Goal: Task Accomplishment & Management: Manage account settings

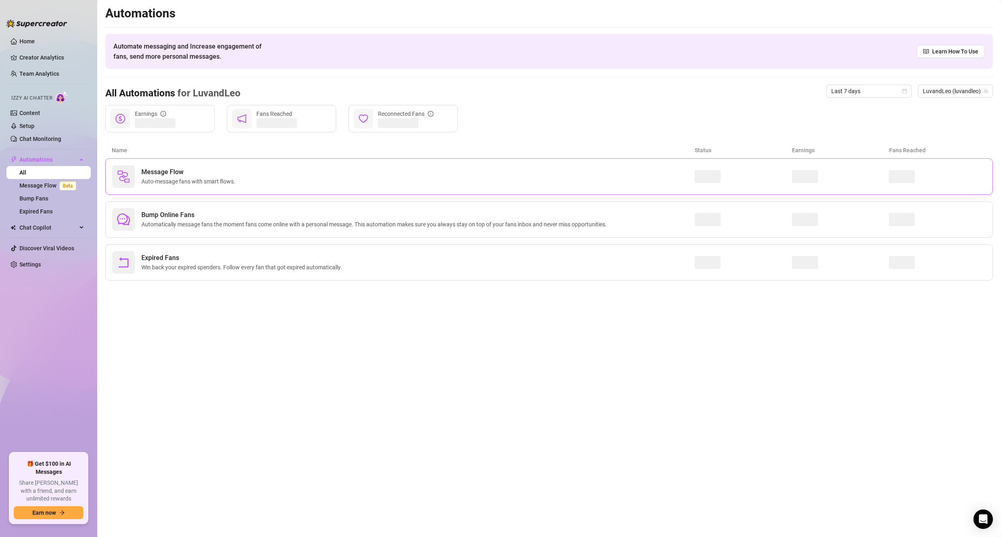
click at [228, 187] on div "Message Flow Auto-message fans with smart flows." at bounding box center [403, 176] width 582 height 23
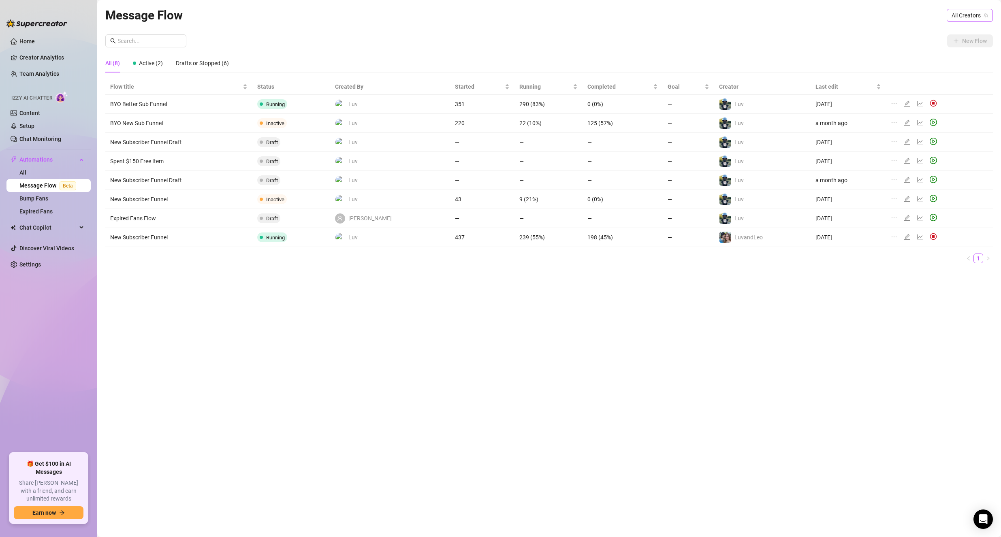
click at [957, 17] on span "All Creators" at bounding box center [969, 15] width 36 height 12
click at [951, 62] on span "LuvandLeo‍️" at bounding box center [940, 58] width 28 height 9
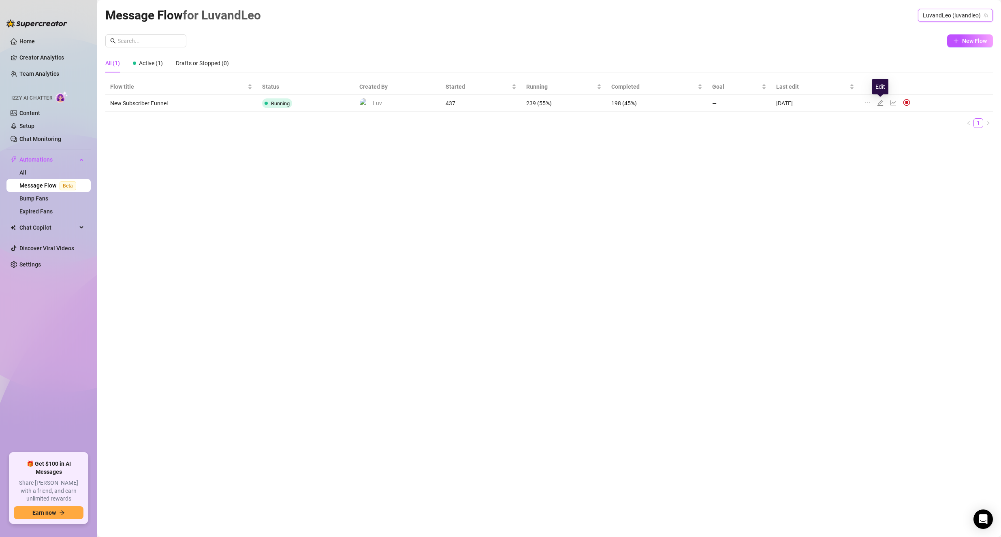
click at [880, 105] on icon "edit" at bounding box center [880, 103] width 6 height 6
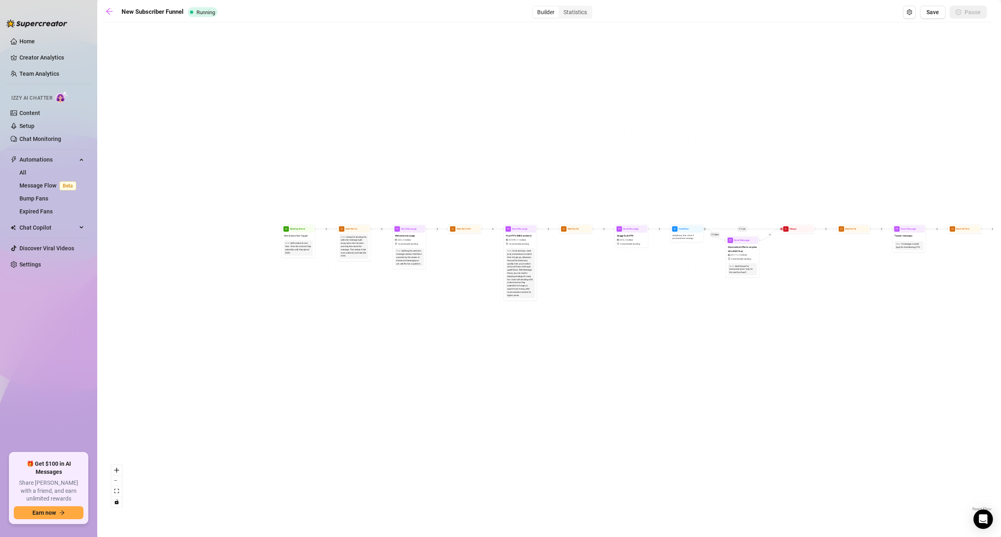
drag, startPoint x: 443, startPoint y: 253, endPoint x: 663, endPoint y: 449, distance: 294.8
click at [663, 449] on div "If True If True If False If False Send Message BJ Hat Blowjob $ 15 , 2 medias A…" at bounding box center [548, 269] width 887 height 487
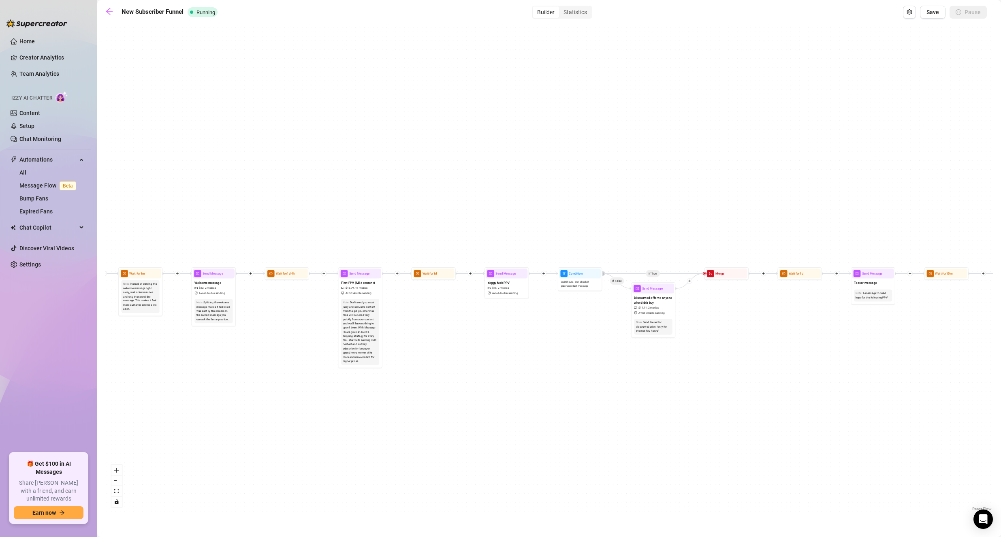
click at [232, 343] on div "If True If True If False If False Send Message BJ Hat Blowjob $ 15 , 2 medias A…" at bounding box center [548, 269] width 887 height 487
click at [364, 290] on span "11 medias" at bounding box center [359, 288] width 13 height 4
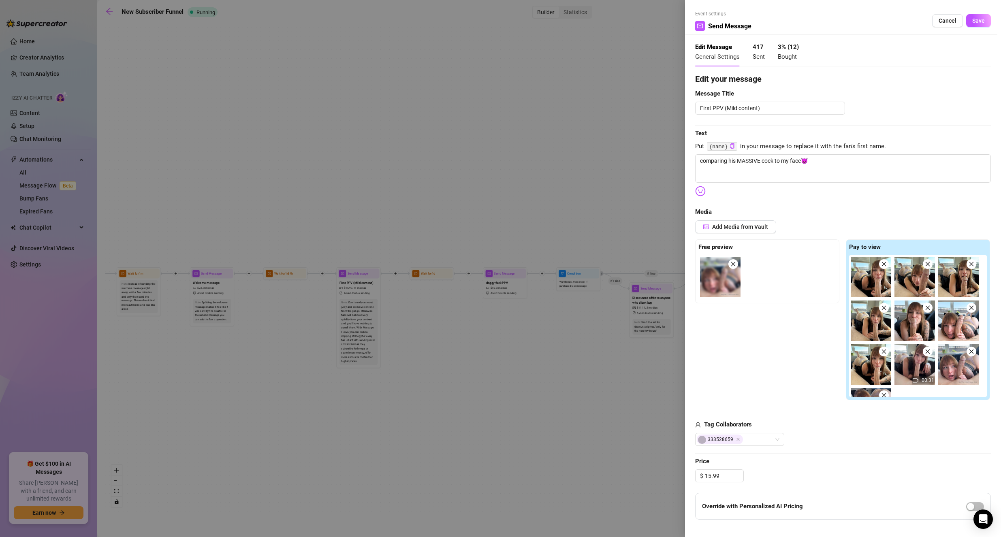
click at [941, 18] on span "Cancel" at bounding box center [947, 20] width 18 height 6
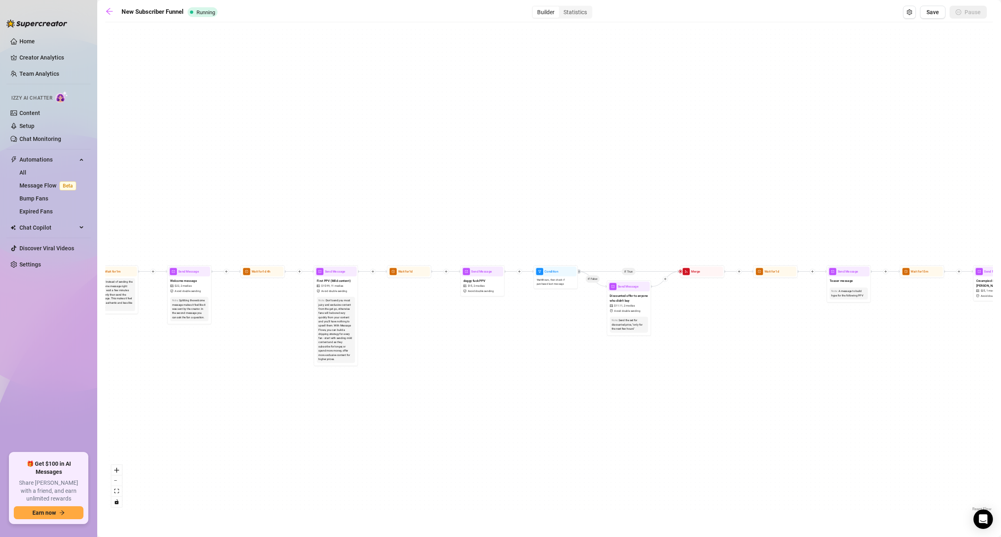
drag, startPoint x: 634, startPoint y: 152, endPoint x: 565, endPoint y: 148, distance: 69.3
click at [565, 148] on div "If True If True If False If False Send Message BJ Hat Blowjob $ 15 , 2 medias A…" at bounding box center [548, 269] width 887 height 487
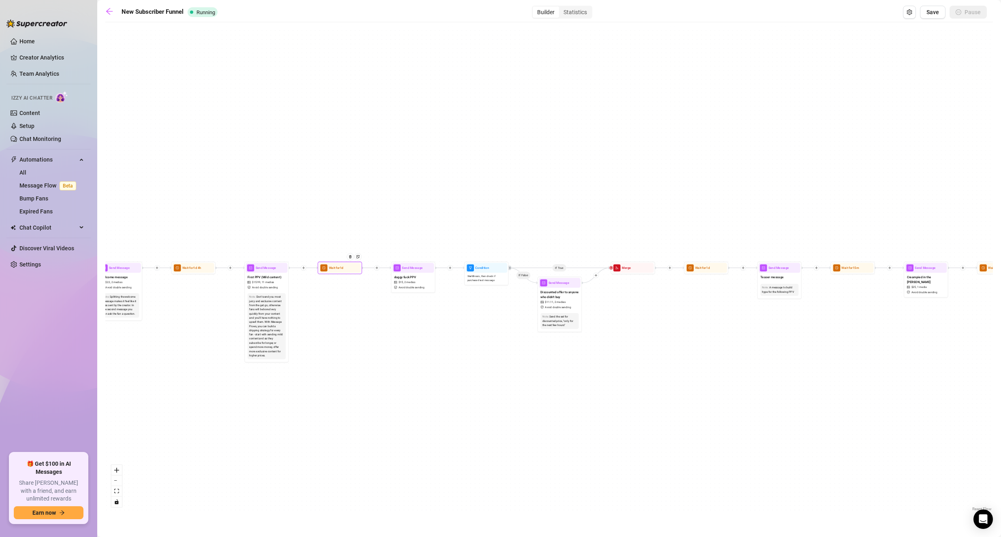
click at [348, 272] on div "Wait for 1d" at bounding box center [340, 268] width 42 height 10
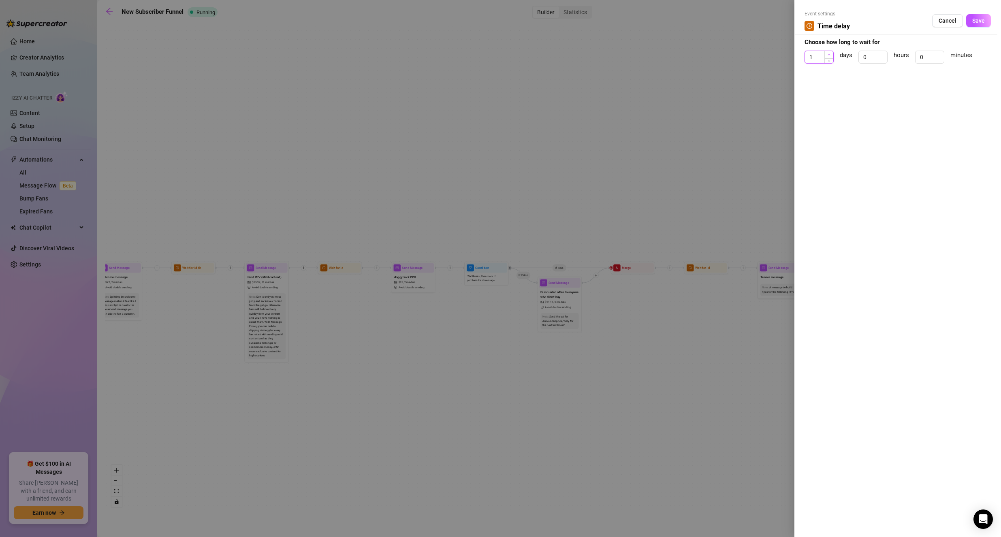
type input "2"
drag, startPoint x: 829, startPoint y: 53, endPoint x: 839, endPoint y: 51, distance: 10.0
click at [829, 54] on icon "up" at bounding box center [828, 54] width 3 height 3
click at [986, 18] on button "Save" at bounding box center [978, 20] width 25 height 13
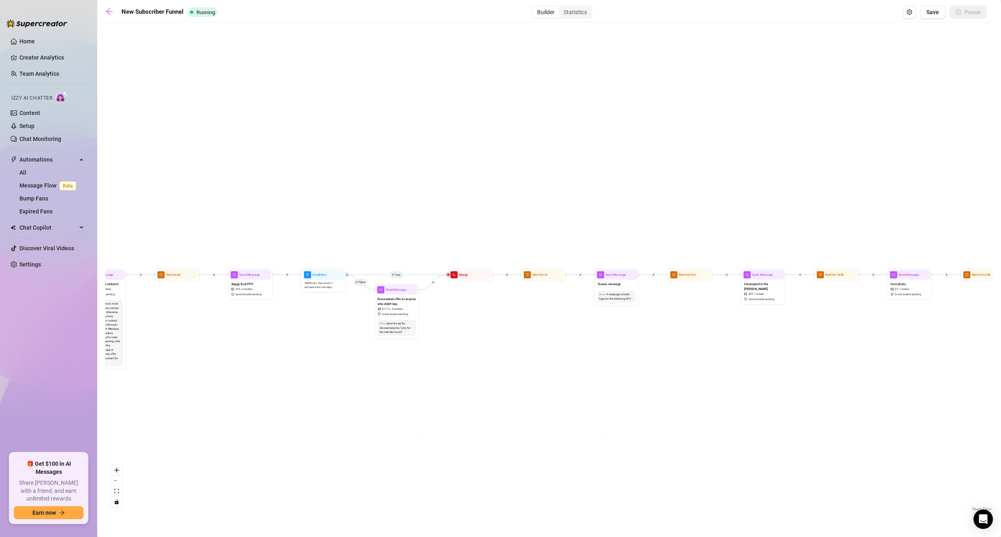
drag, startPoint x: 654, startPoint y: 183, endPoint x: 491, endPoint y: 190, distance: 162.9
click at [491, 190] on div "If True If True If False If False Send Message BJ Hat Blowjob $ 15 , 2 medias A…" at bounding box center [548, 269] width 887 height 487
click at [324, 290] on div "Wait 8 hours, then check if purchased last message" at bounding box center [323, 284] width 42 height 11
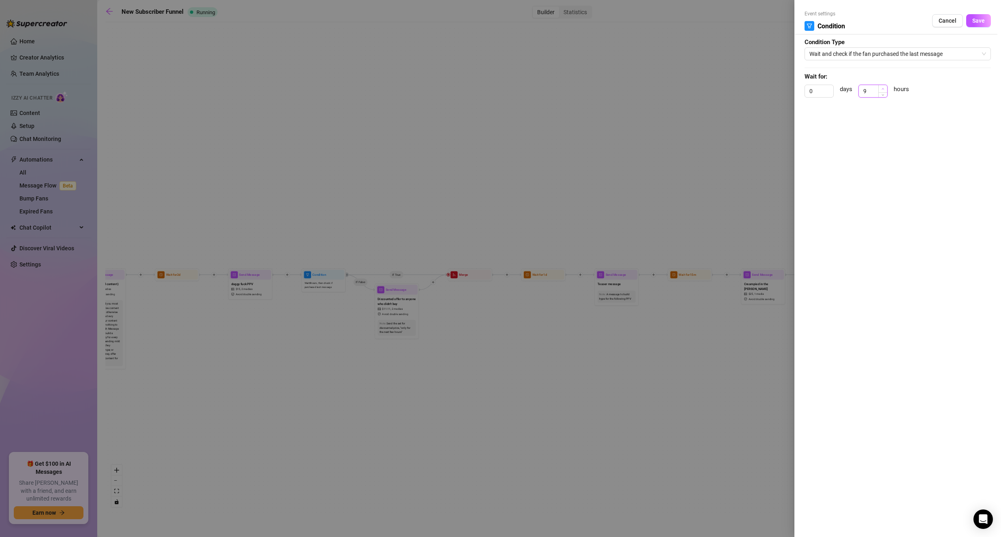
click at [884, 89] on icon "up" at bounding box center [882, 88] width 3 height 3
type input "12"
click at [884, 89] on icon "up" at bounding box center [882, 88] width 3 height 3
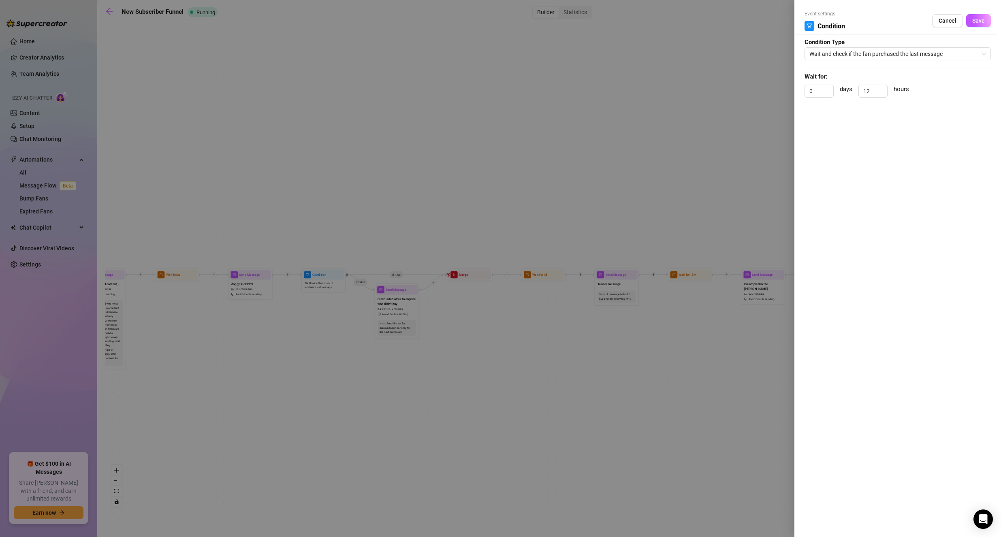
click at [976, 20] on span "Save" at bounding box center [978, 20] width 13 height 6
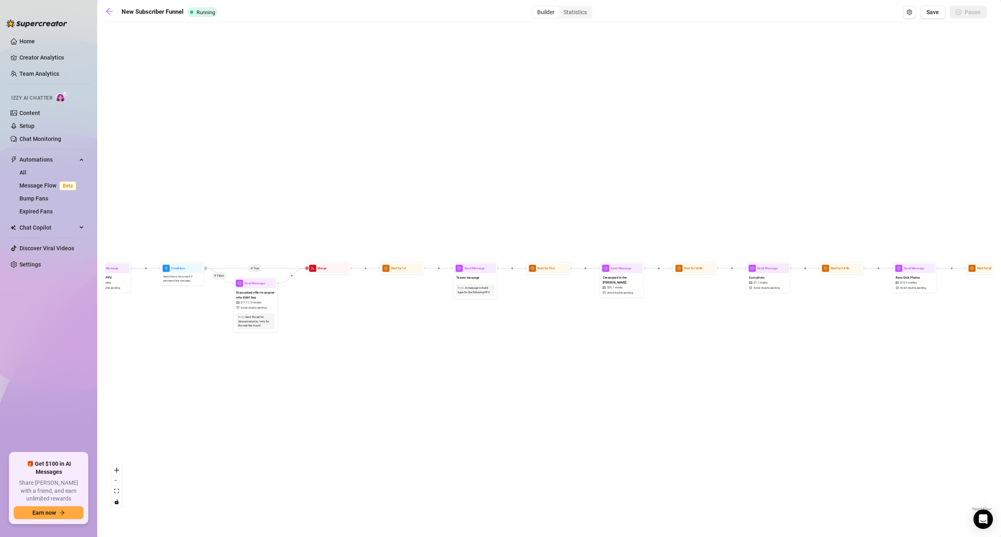
drag, startPoint x: 620, startPoint y: 196, endPoint x: 489, endPoint y: 190, distance: 130.5
click at [489, 190] on div "If True If True If False If False Send Message BJ Hat Blowjob $ 15 , 2 medias A…" at bounding box center [548, 269] width 887 height 487
click at [399, 269] on span "Wait for 1d" at bounding box center [398, 268] width 15 height 5
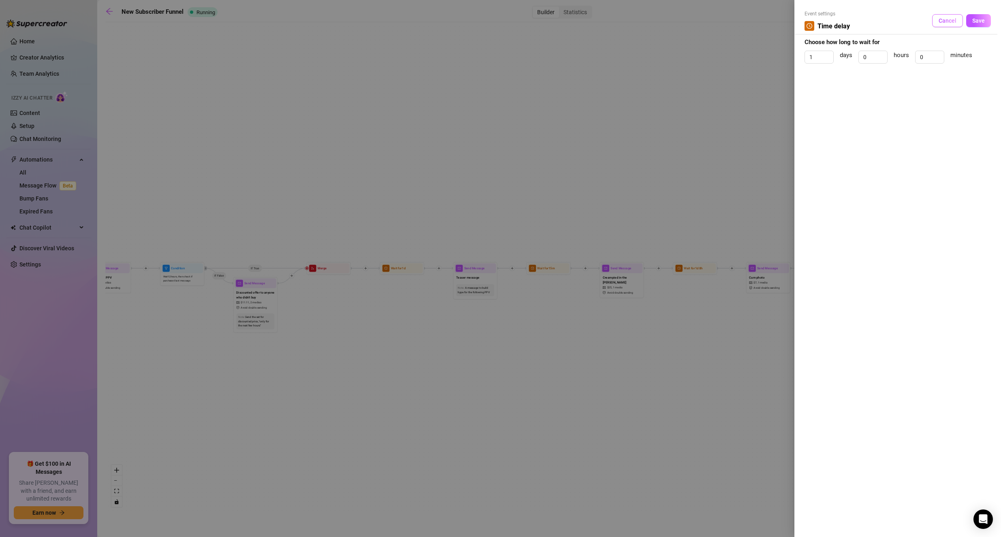
click at [939, 23] on span "Cancel" at bounding box center [947, 20] width 18 height 6
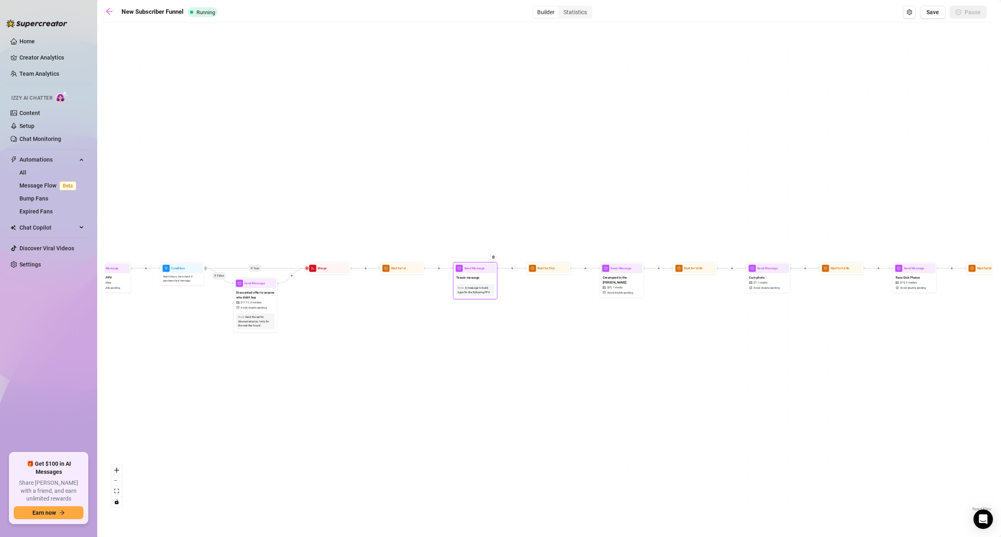
click at [490, 277] on div "Teaser message" at bounding box center [475, 277] width 42 height 9
type textarea "you aren't ready for our naughtiest video yet😈🌲"
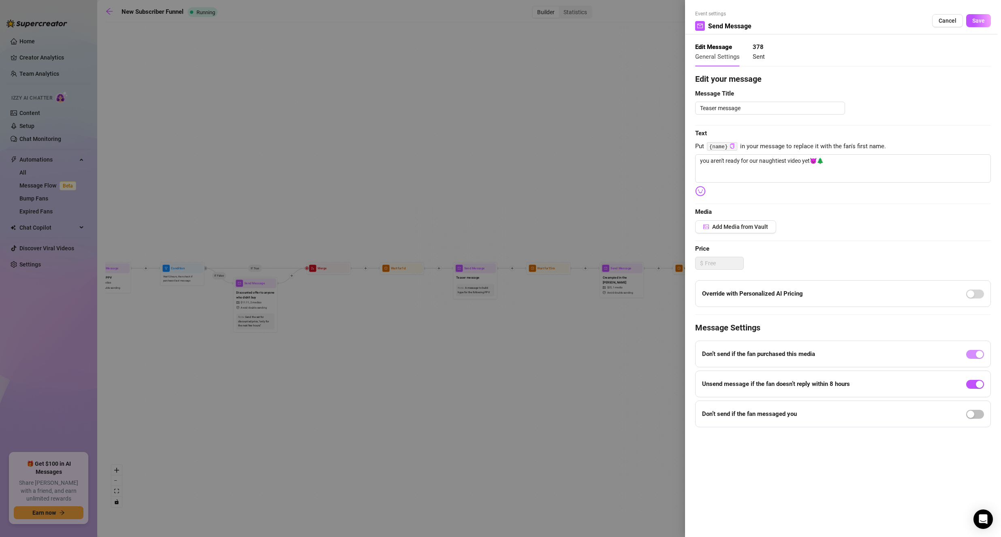
drag, startPoint x: 956, startPoint y: 19, endPoint x: 727, endPoint y: 106, distance: 244.6
click at [956, 20] on span "Cancel" at bounding box center [947, 20] width 18 height 6
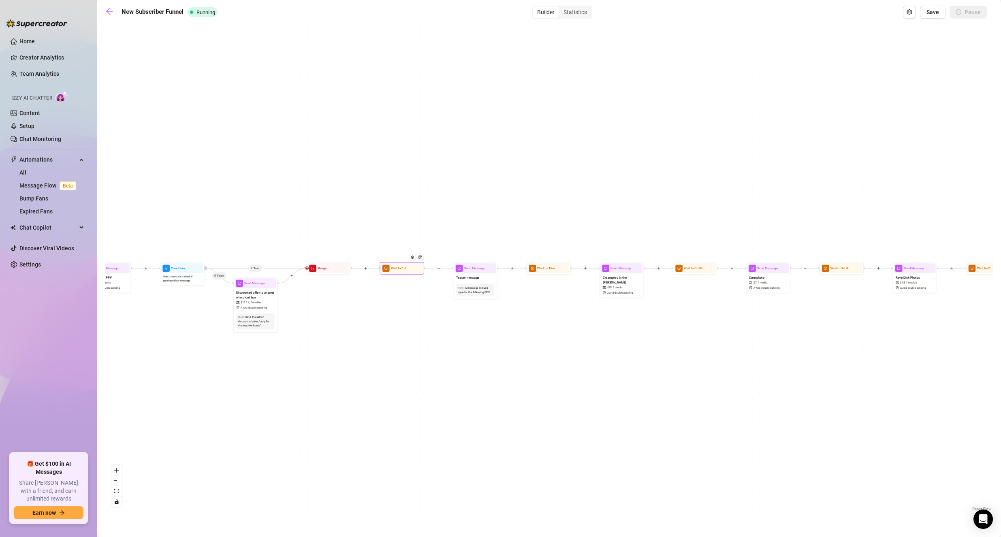
click at [417, 271] on div at bounding box center [413, 260] width 19 height 23
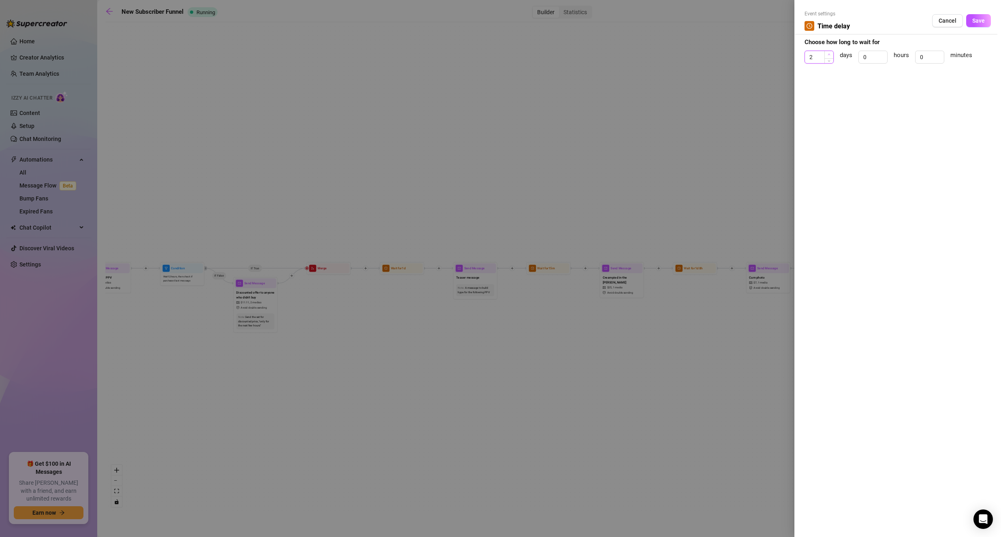
click at [831, 52] on span "Increase Value" at bounding box center [828, 54] width 9 height 7
type input "3"
click at [830, 53] on span "Increase Value" at bounding box center [828, 54] width 9 height 7
drag, startPoint x: 980, startPoint y: 21, endPoint x: 844, endPoint y: 102, distance: 158.1
click at [979, 21] on span "Save" at bounding box center [978, 20] width 13 height 6
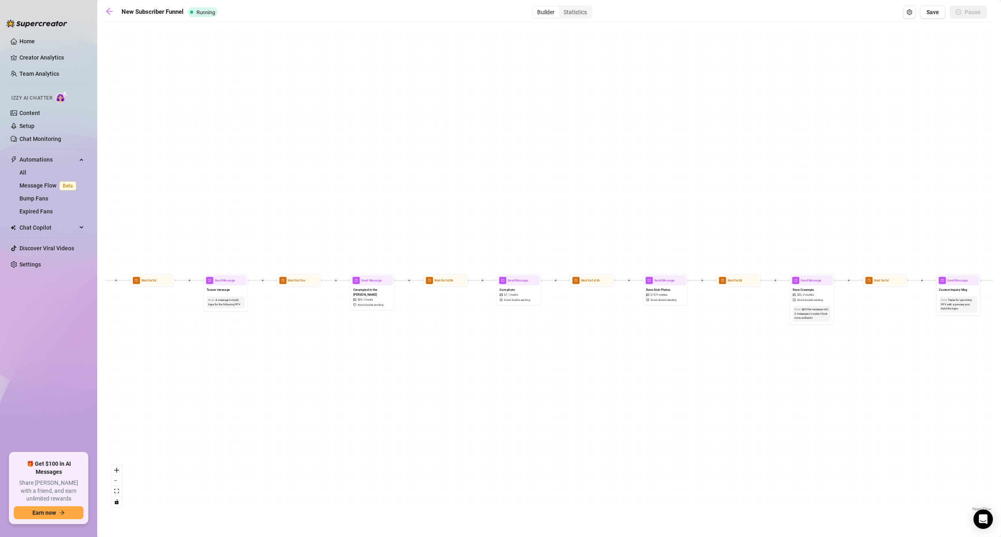
drag, startPoint x: 627, startPoint y: 183, endPoint x: 382, endPoint y: 194, distance: 245.6
click at [382, 194] on div "If True If True If False If False Send Message BJ Hat Blowjob $ 15 , 2 medias A…" at bounding box center [548, 269] width 887 height 487
click at [301, 286] on div "Wait for 15m" at bounding box center [299, 280] width 45 height 13
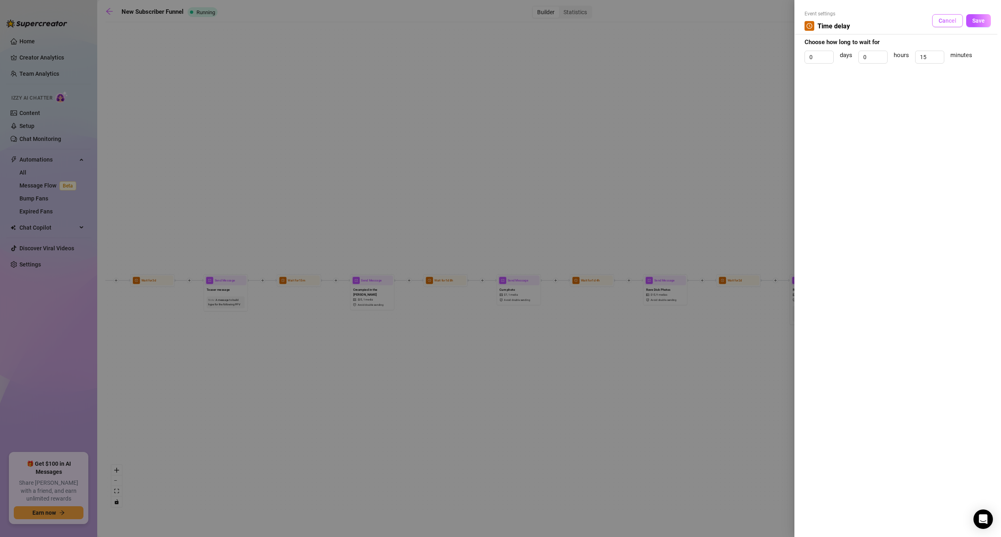
click at [937, 21] on button "Cancel" at bounding box center [947, 20] width 31 height 13
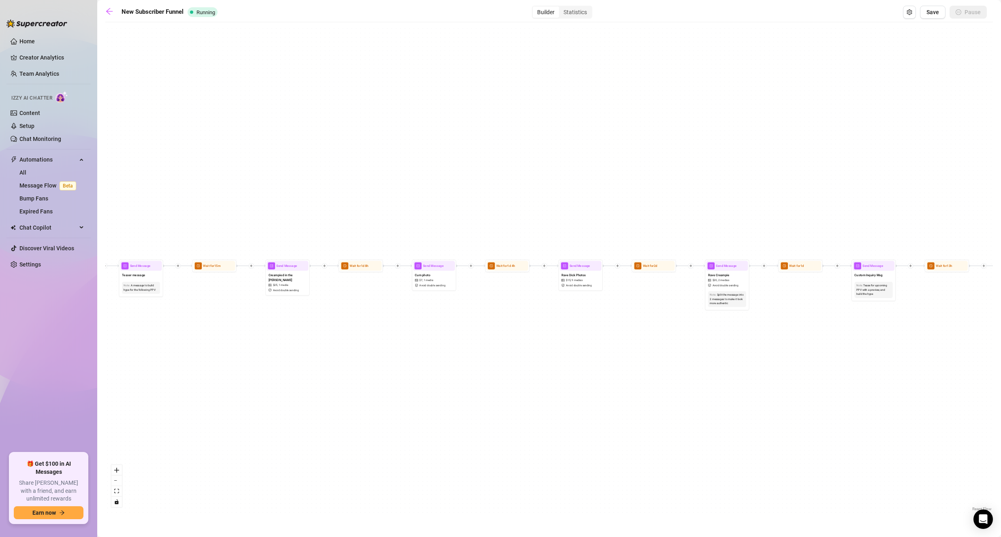
drag, startPoint x: 501, startPoint y: 230, endPoint x: 417, endPoint y: 215, distance: 85.9
click at [417, 215] on div "If True If True If False If False Send Message BJ Hat Blowjob $ 15 , 2 medias A…" at bounding box center [548, 269] width 887 height 487
click at [376, 264] on div at bounding box center [372, 258] width 19 height 23
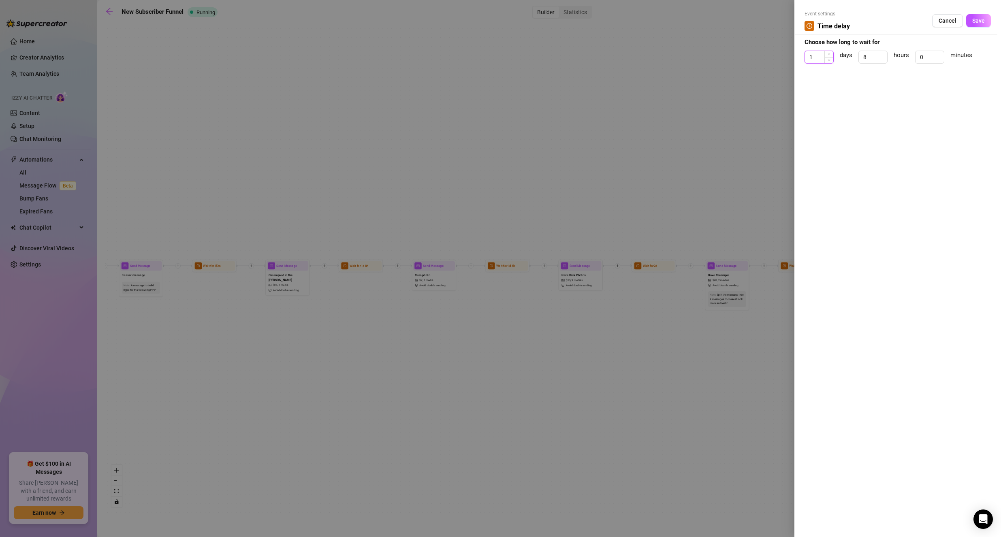
type input "2"
click at [833, 55] on span "Increase Value" at bounding box center [828, 54] width 9 height 7
drag, startPoint x: 973, startPoint y: 24, endPoint x: 963, endPoint y: 28, distance: 11.3
click at [973, 24] on button "Save" at bounding box center [978, 20] width 25 height 13
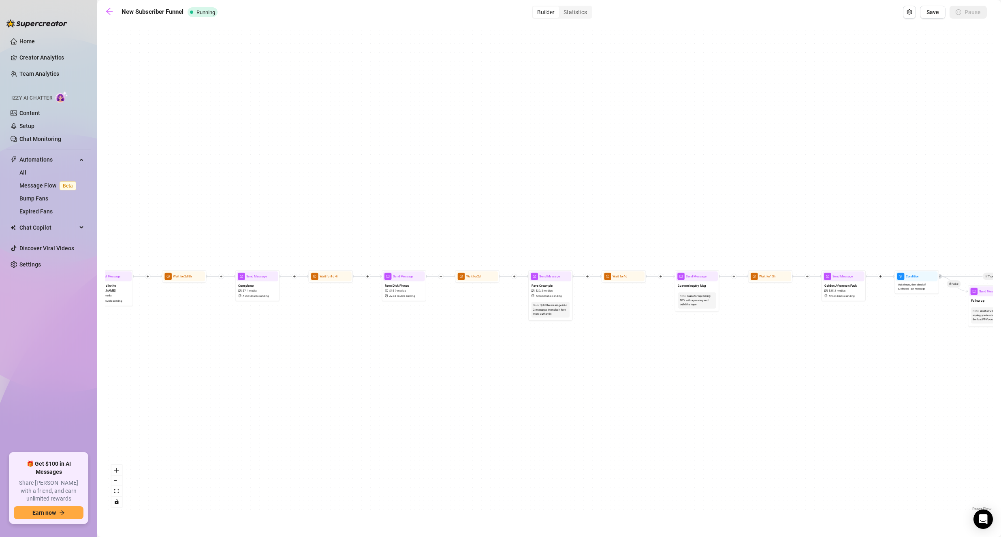
drag, startPoint x: 601, startPoint y: 191, endPoint x: 443, endPoint y: 198, distance: 158.1
click at [443, 198] on div "If True If True If False If False Send Message BJ Hat Blowjob $ 15 , 2 medias A…" at bounding box center [548, 269] width 887 height 487
click at [339, 278] on div at bounding box center [342, 268] width 19 height 23
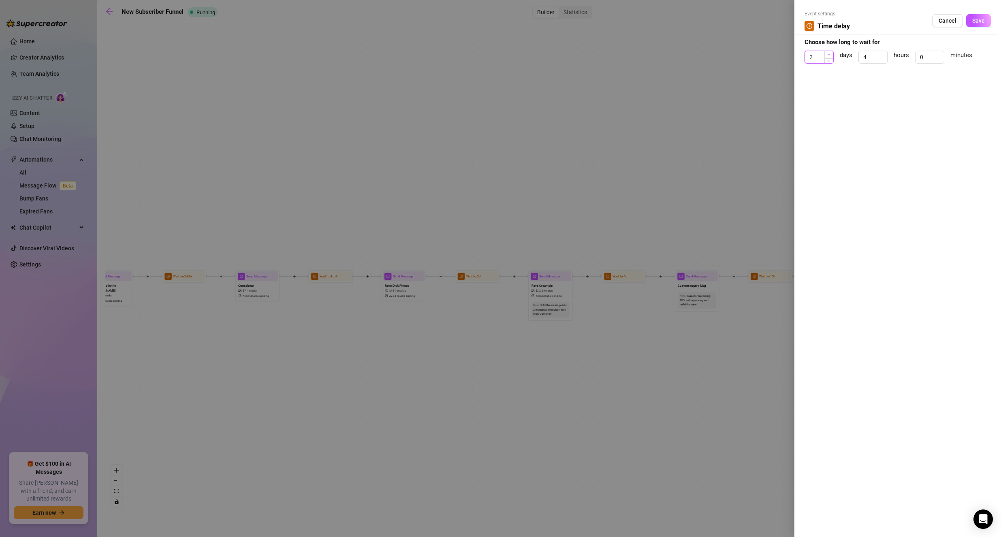
click at [827, 54] on span "Increase Value" at bounding box center [828, 54] width 9 height 7
type input "3"
click at [832, 53] on span "Increase Value" at bounding box center [828, 54] width 9 height 7
click at [977, 22] on span "Save" at bounding box center [978, 20] width 13 height 6
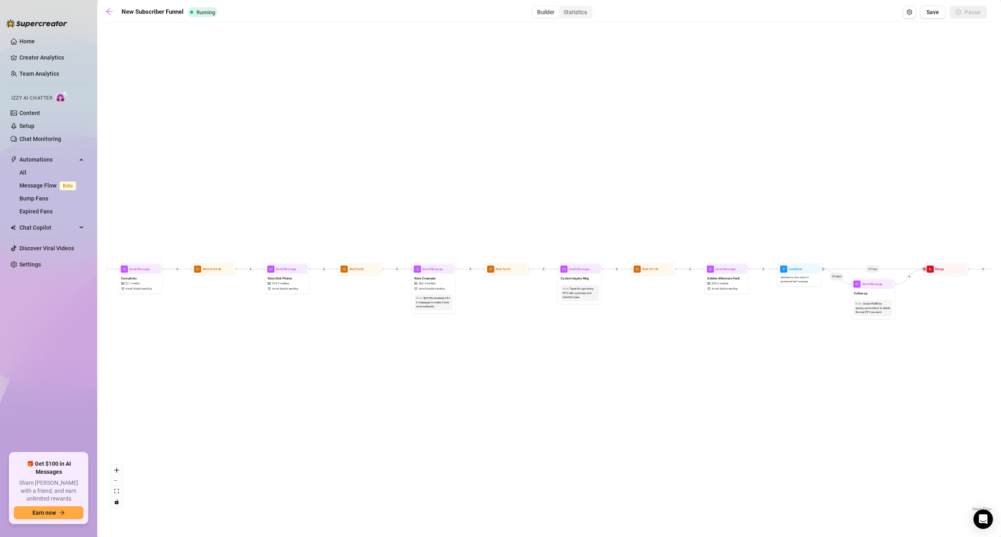
drag, startPoint x: 508, startPoint y: 160, endPoint x: 502, endPoint y: 159, distance: 5.7
click at [502, 159] on div "If True If True If False If False Send Message BJ Hat Blowjob $ 15 , 2 medias A…" at bounding box center [548, 269] width 887 height 487
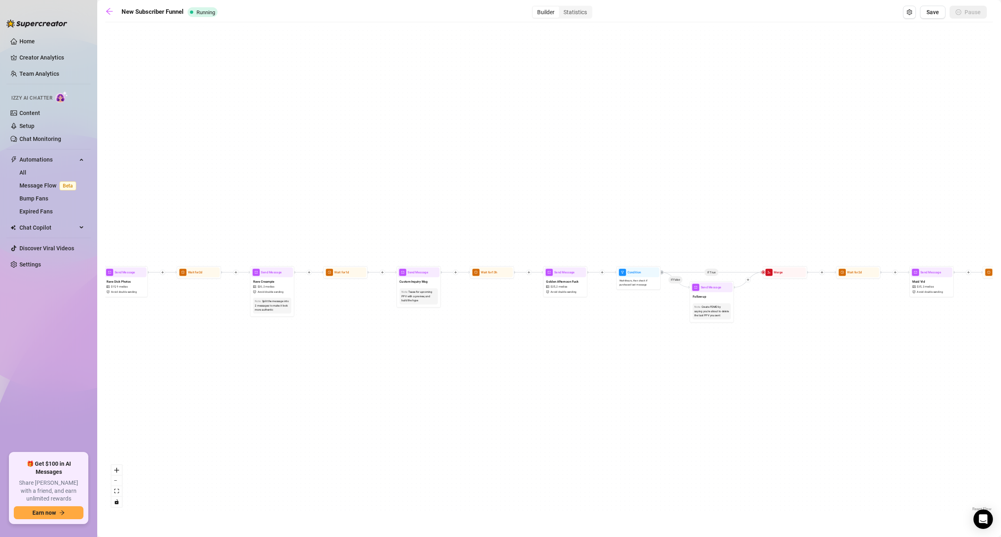
drag, startPoint x: 622, startPoint y: 171, endPoint x: 475, endPoint y: 163, distance: 147.2
click at [475, 163] on div "If True If True If False If False Send Message BJ Hat Blowjob $ 15 , 2 medias A…" at bounding box center [548, 269] width 887 height 487
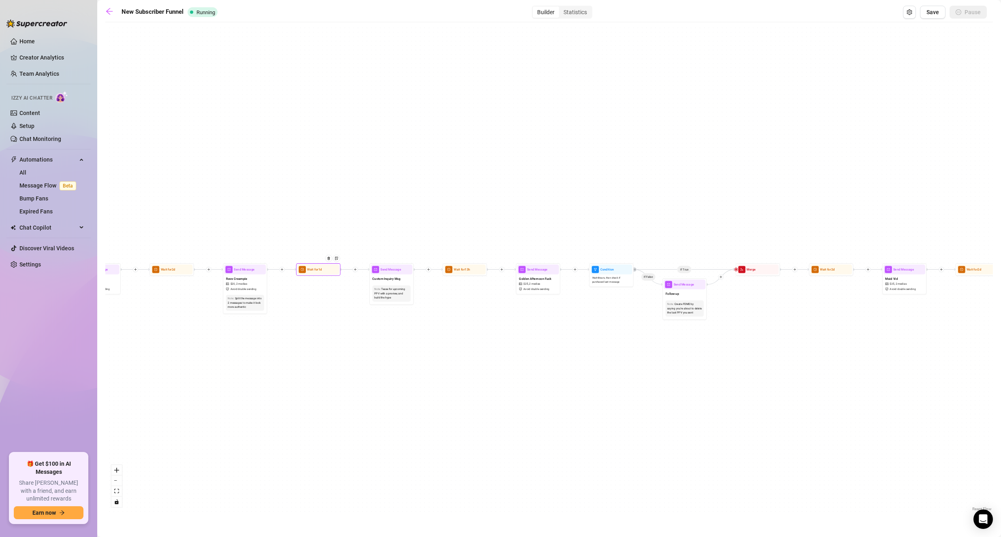
click at [317, 272] on div "Wait for 1d" at bounding box center [318, 269] width 42 height 10
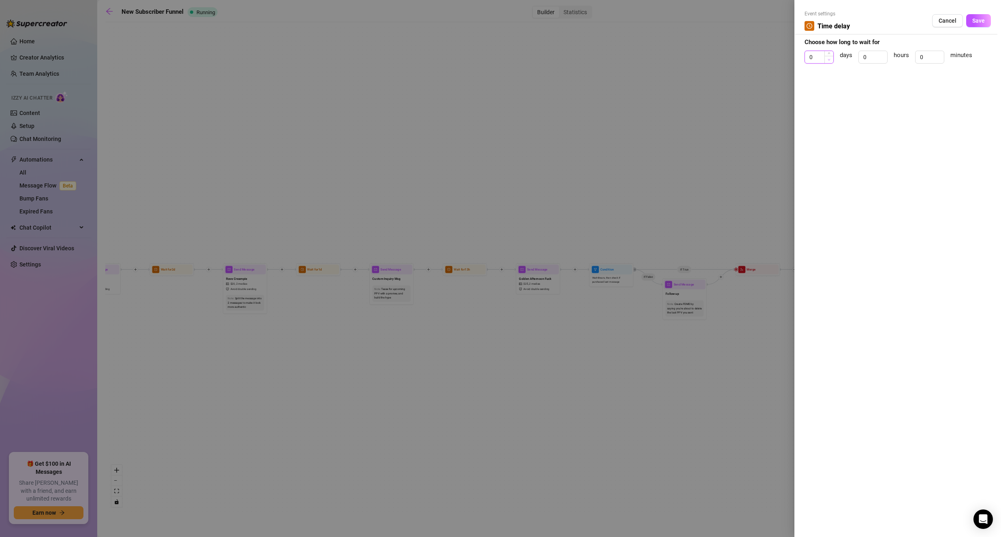
click at [827, 57] on span "Decrease Value" at bounding box center [828, 59] width 9 height 7
click at [827, 54] on span "Increase Value" at bounding box center [828, 54] width 9 height 7
type input "2"
click at [827, 54] on span "Increase Value" at bounding box center [828, 54] width 9 height 7
click at [979, 19] on span "Save" at bounding box center [978, 20] width 13 height 6
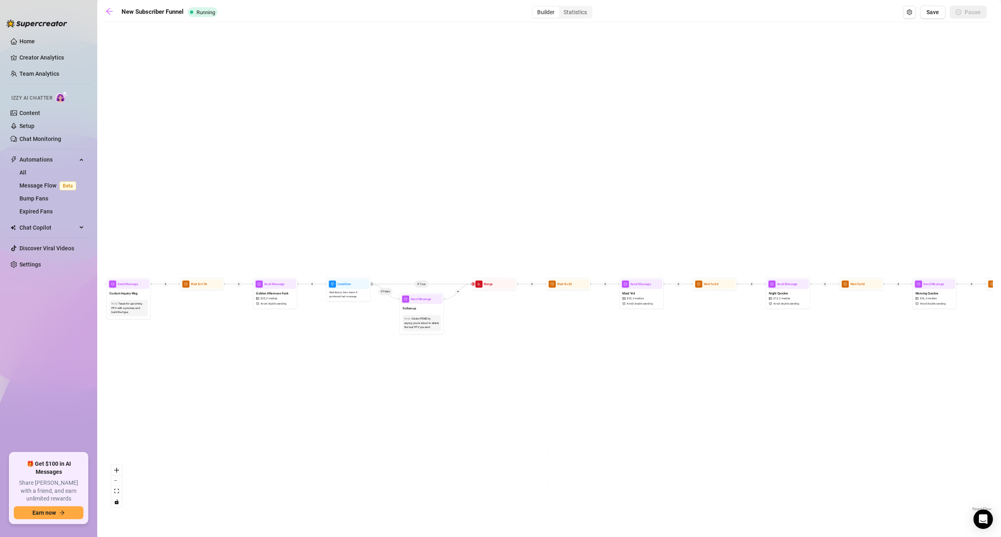
drag, startPoint x: 643, startPoint y: 174, endPoint x: 380, endPoint y: 189, distance: 263.2
click at [380, 189] on div "If True If True If False If False Send Message BJ Hat Blowjob $ 15 , 2 medias A…" at bounding box center [548, 269] width 887 height 487
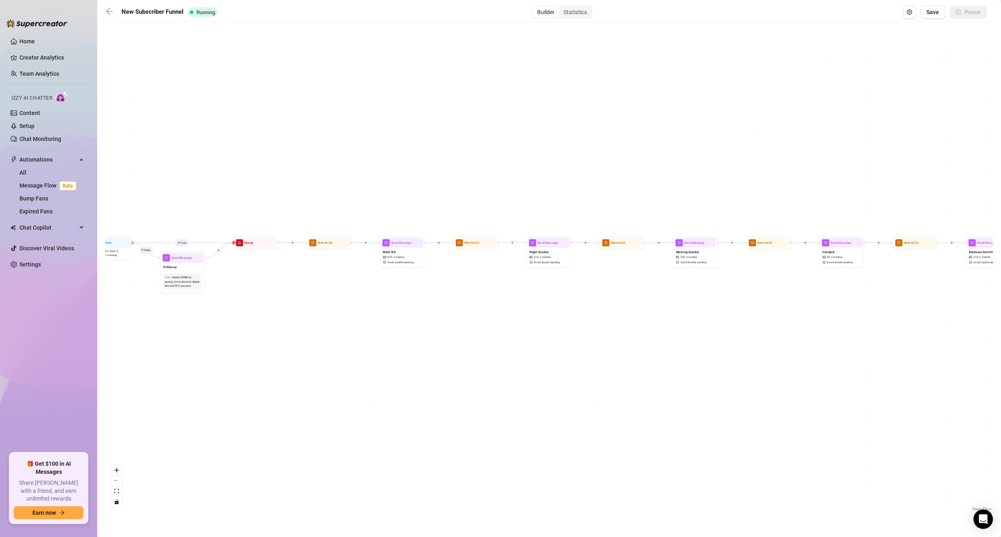
drag, startPoint x: 646, startPoint y: 204, endPoint x: 412, endPoint y: 165, distance: 237.6
click at [412, 165] on div "If True If True If False If False Send Message BJ Hat Blowjob $ 15 , 2 medias A…" at bounding box center [548, 269] width 887 height 487
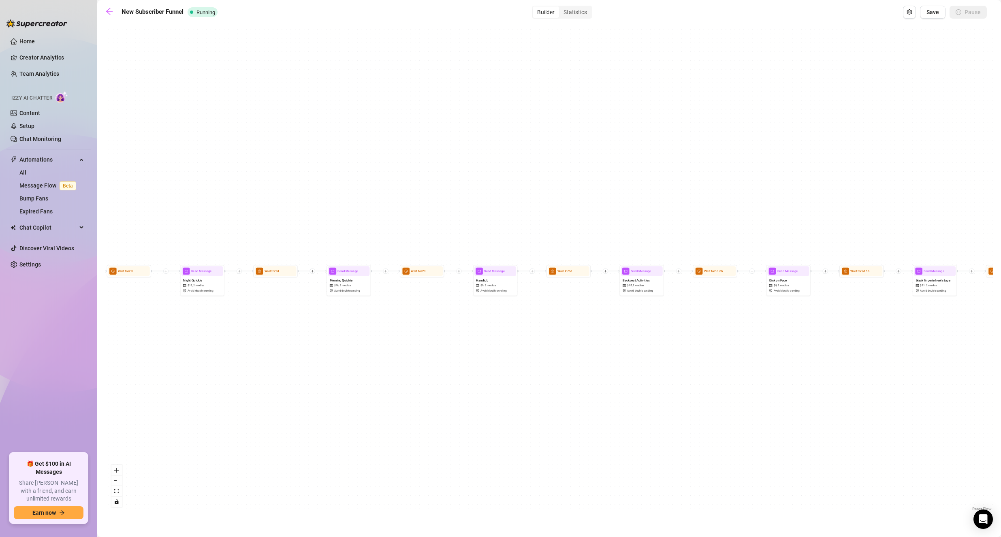
drag, startPoint x: 718, startPoint y: 156, endPoint x: 398, endPoint y: 180, distance: 320.3
click at [398, 180] on div "If True If True If False If False Send Message BJ Hat Blowjob $ 15 , 2 medias A…" at bounding box center [548, 269] width 887 height 487
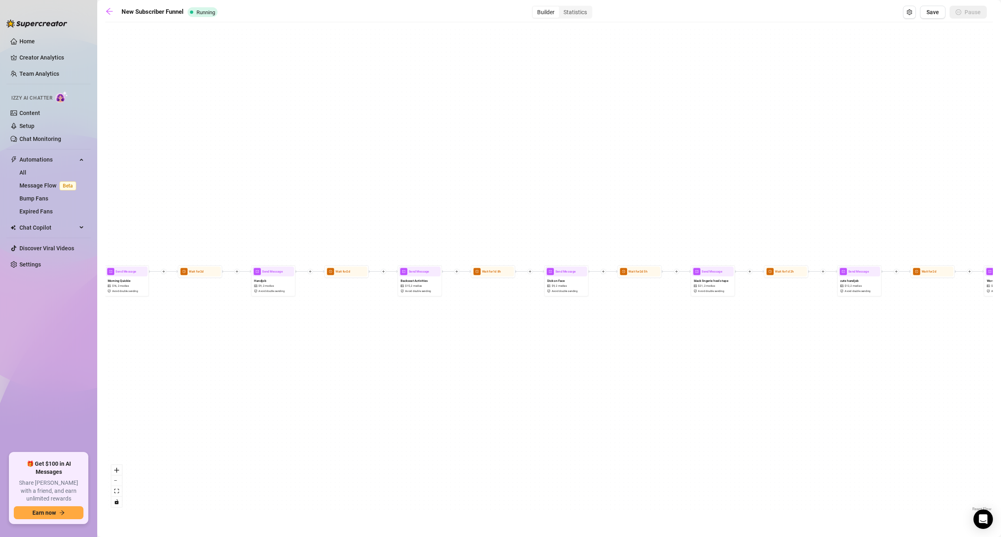
drag, startPoint x: 650, startPoint y: 183, endPoint x: 508, endPoint y: 179, distance: 141.8
click at [508, 179] on div "If True If True If False If False Send Message BJ Hat Blowjob $ 15 , 2 medias A…" at bounding box center [548, 269] width 887 height 487
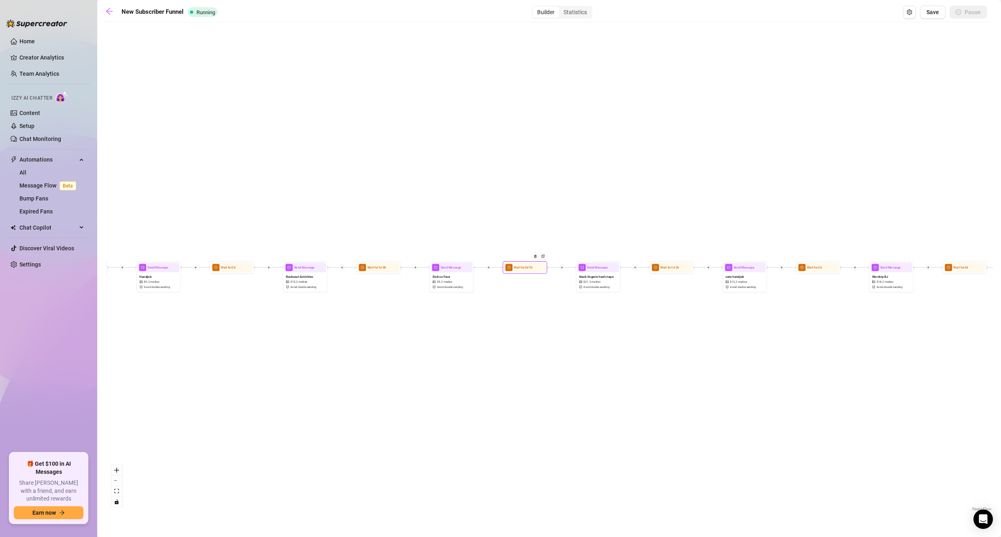
click at [517, 270] on div "Wait for 2d 5h" at bounding box center [525, 267] width 42 height 10
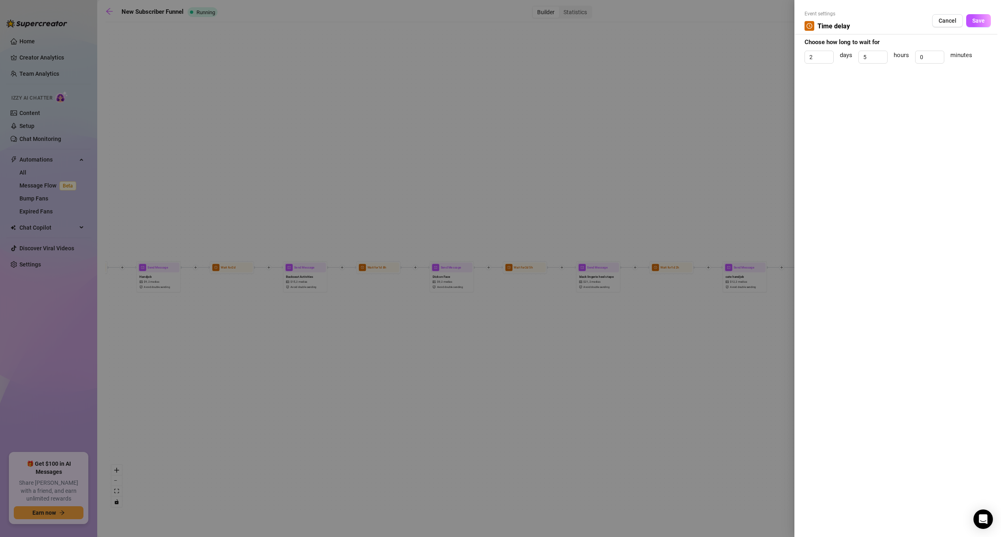
click at [470, 223] on div at bounding box center [500, 268] width 1001 height 537
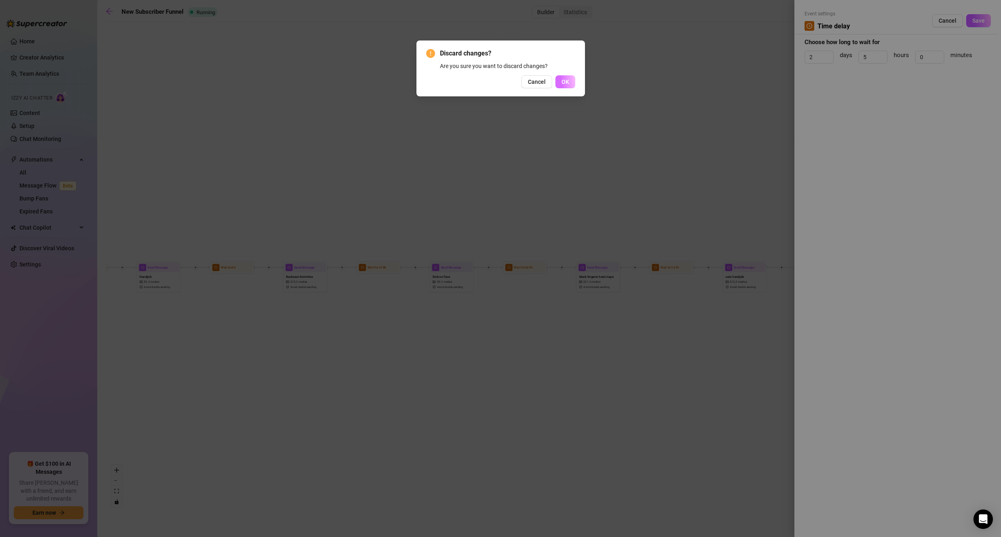
click at [570, 81] on button "OK" at bounding box center [565, 81] width 20 height 13
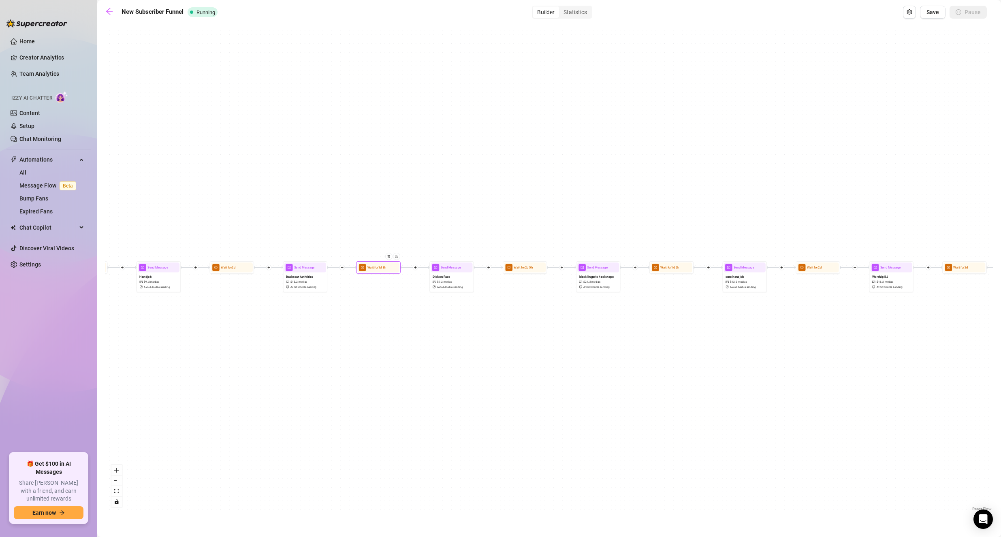
click at [361, 270] on span "clock-circle" at bounding box center [362, 267] width 7 height 7
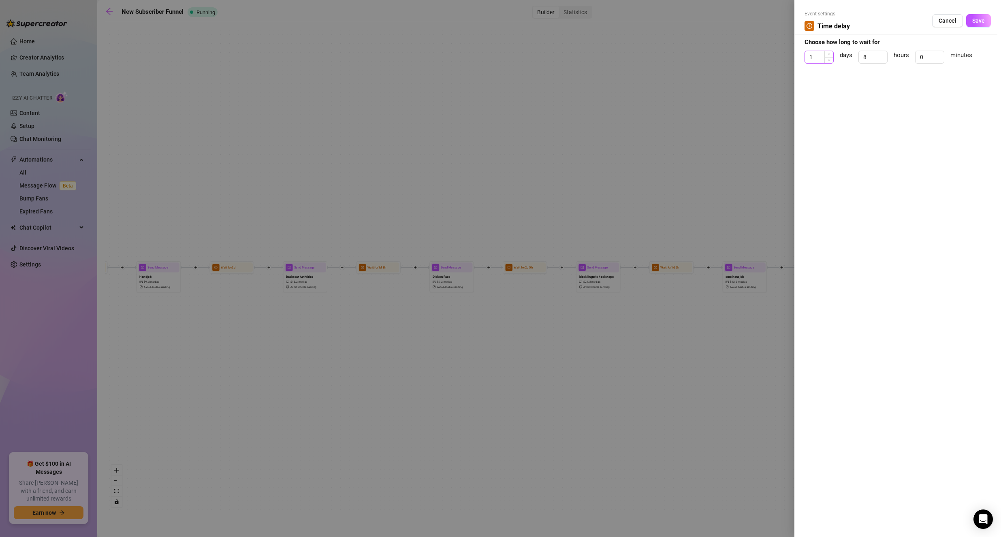
click at [831, 51] on div "1" at bounding box center [818, 57] width 29 height 13
click at [830, 52] on span "Increase Value" at bounding box center [828, 54] width 9 height 7
type input "3"
drag, startPoint x: 830, startPoint y: 52, endPoint x: 866, endPoint y: 44, distance: 36.1
click at [833, 52] on span "Increase Value" at bounding box center [833, 54] width 0 height 6
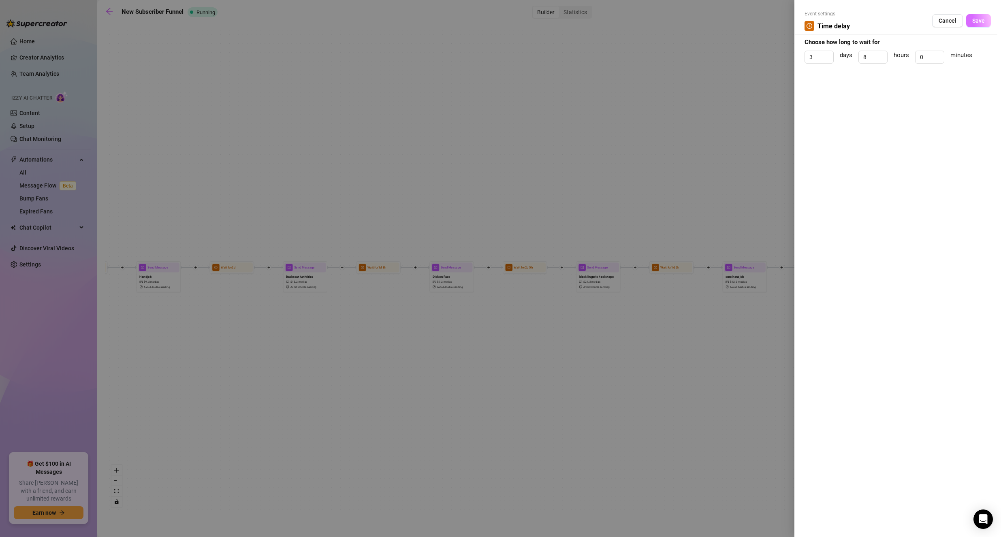
click at [983, 15] on button "Save" at bounding box center [978, 20] width 25 height 13
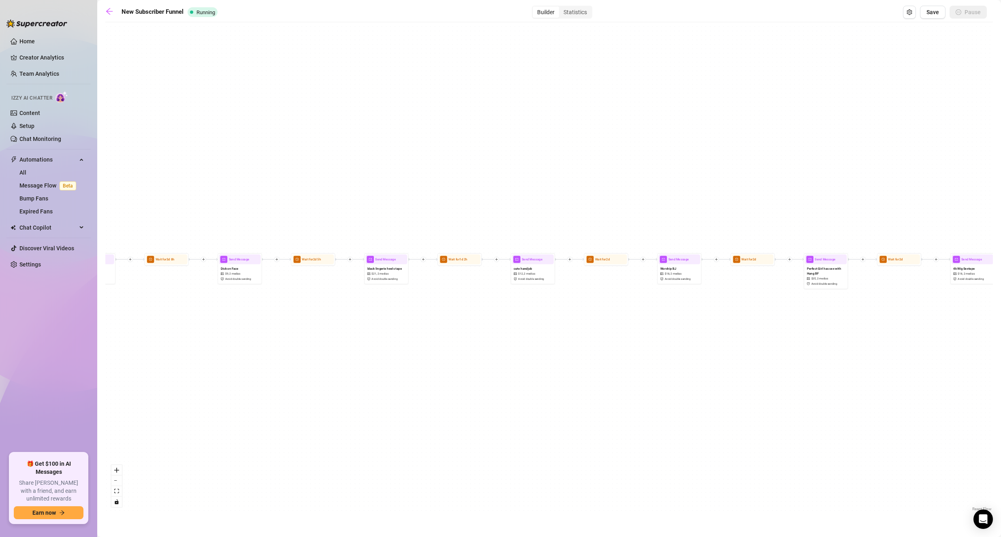
drag, startPoint x: 693, startPoint y: 187, endPoint x: 404, endPoint y: 175, distance: 289.8
click at [394, 170] on div "If True If True If False If False Send Message BJ Hat Blowjob $ 15 , 2 medias A…" at bounding box center [548, 269] width 887 height 487
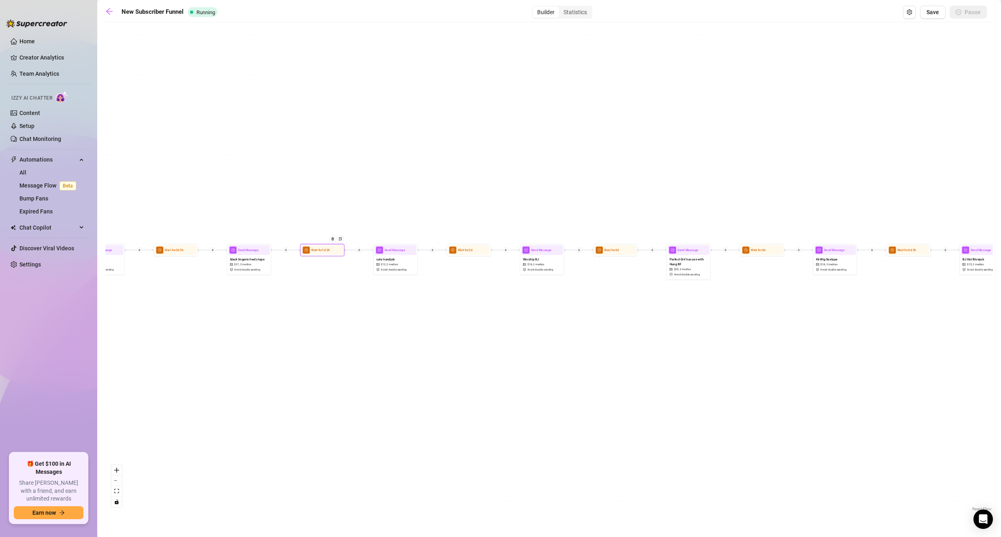
click at [333, 254] on div "Wait for 1d 2h" at bounding box center [322, 250] width 42 height 10
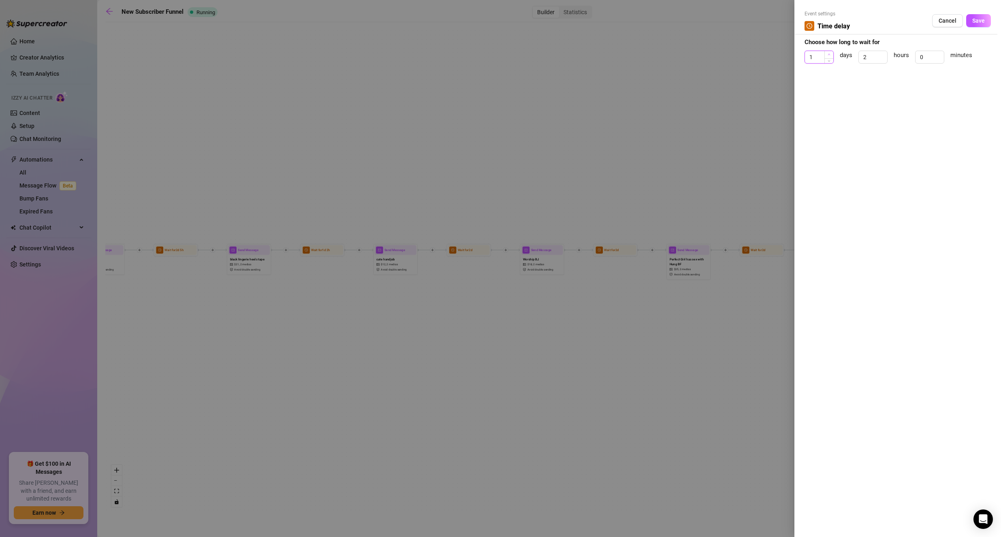
type input "2"
click at [832, 52] on span "Increase Value" at bounding box center [828, 54] width 9 height 7
click at [976, 17] on button "Save" at bounding box center [978, 20] width 25 height 13
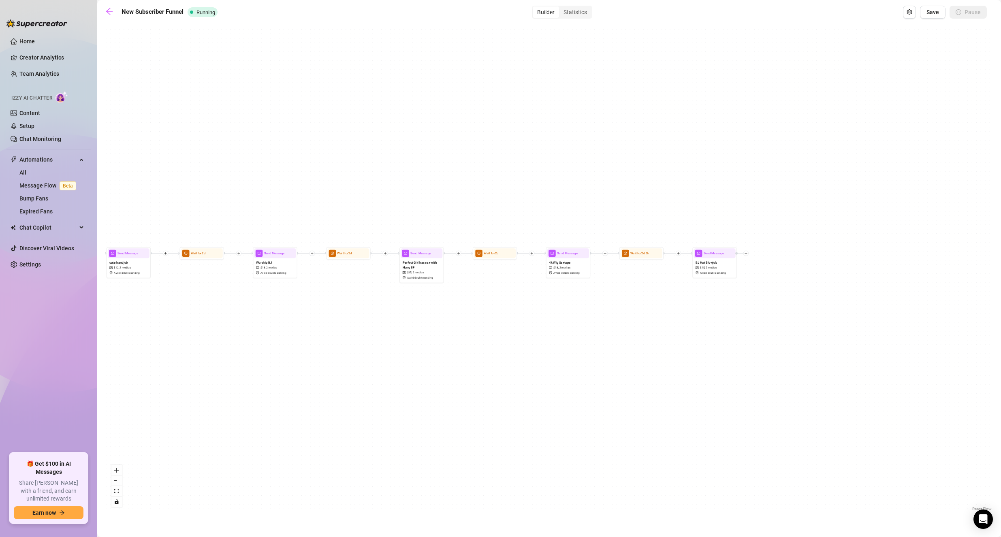
drag, startPoint x: 811, startPoint y: 138, endPoint x: 487, endPoint y: 145, distance: 324.4
click at [487, 145] on div "If True If True If False If False Send Message BJ Hat Blowjob $ 15 , 2 medias A…" at bounding box center [548, 269] width 887 height 487
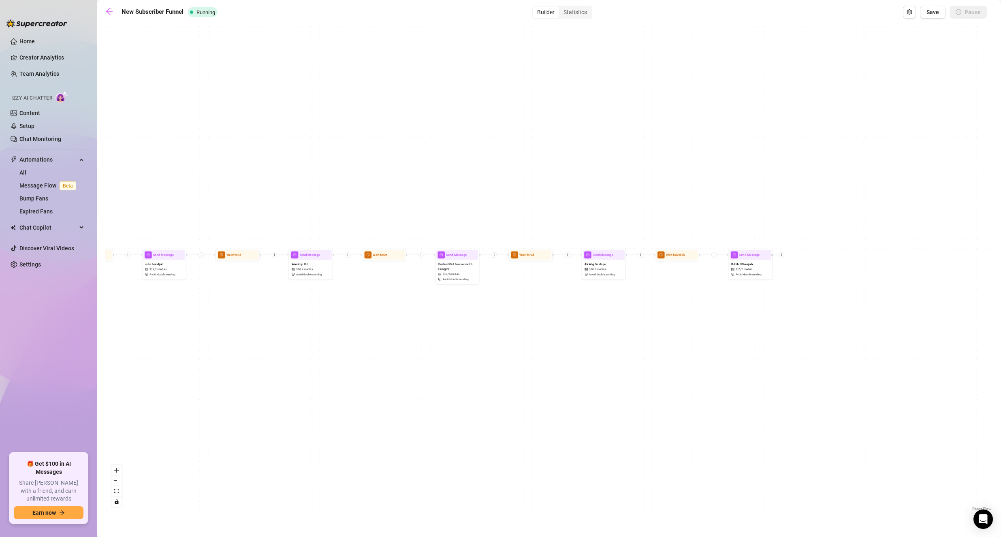
drag, startPoint x: 561, startPoint y: 191, endPoint x: 589, endPoint y: 193, distance: 28.4
click at [589, 193] on div "If True If True If False If False Send Message BJ Hat Blowjob $ 15 , 2 medias A…" at bounding box center [548, 269] width 887 height 487
click at [397, 260] on div "Wait for 2d" at bounding box center [386, 255] width 45 height 13
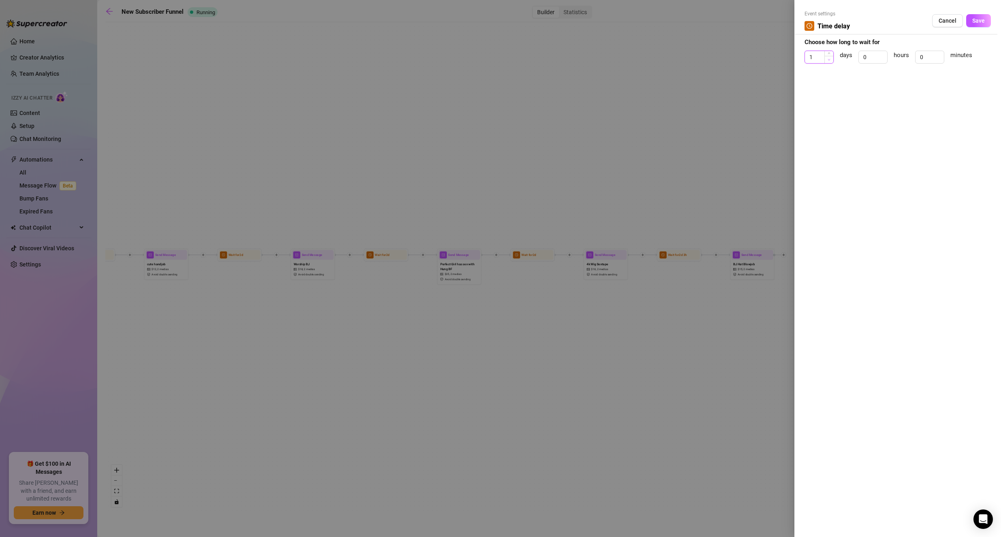
click at [826, 56] on span "Decrease Value" at bounding box center [828, 59] width 9 height 7
drag, startPoint x: 839, startPoint y: 52, endPoint x: 835, endPoint y: 54, distance: 4.5
click at [839, 52] on span "days" at bounding box center [845, 61] width 13 height 20
click at [831, 56] on span "Increase Value" at bounding box center [828, 54] width 9 height 7
type input "3"
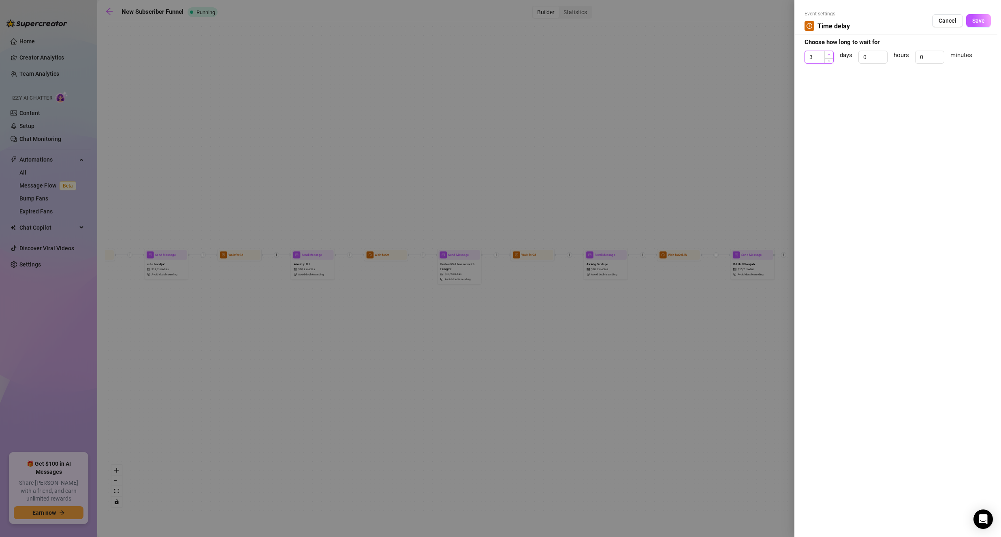
click at [831, 55] on span "Increase Value" at bounding box center [828, 54] width 9 height 7
click at [983, 21] on span "Save" at bounding box center [978, 20] width 13 height 6
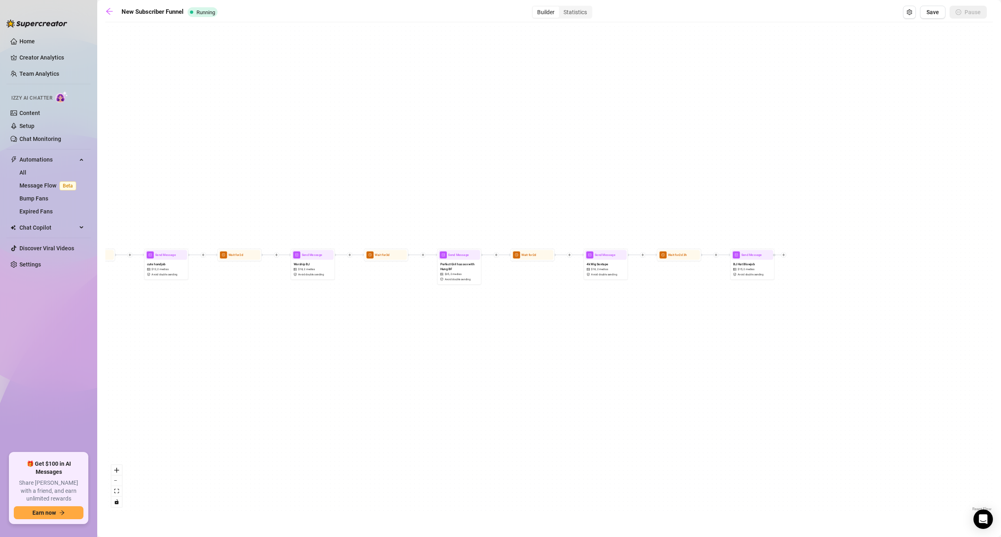
drag, startPoint x: 941, startPoint y: 16, endPoint x: 937, endPoint y: 20, distance: 5.4
click at [940, 16] on button "Save" at bounding box center [933, 12] width 26 height 13
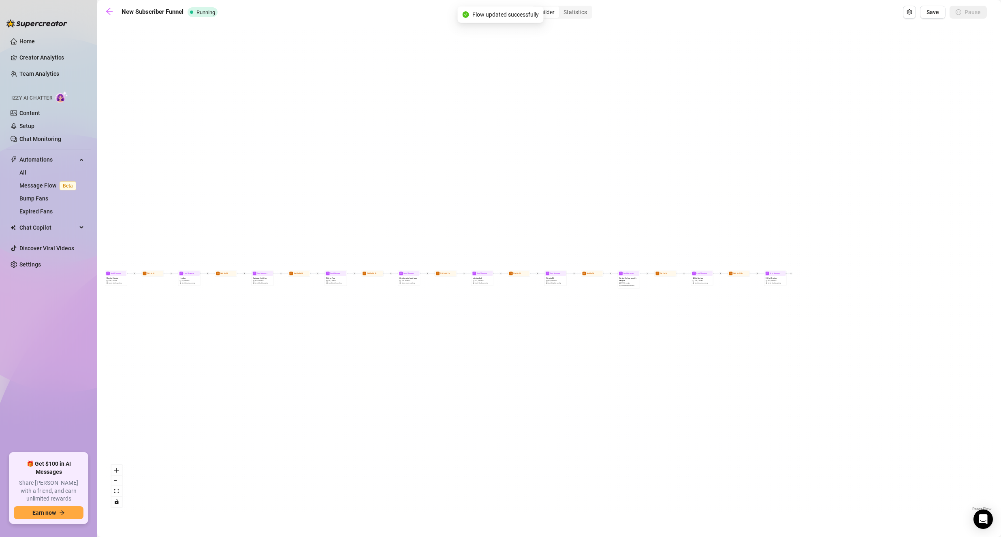
drag, startPoint x: 737, startPoint y: 264, endPoint x: 426, endPoint y: 161, distance: 327.3
click at [405, 163] on div "If True If False If True If False Send Message BJ Hat Blowjob $ 15 , 2 medias A…" at bounding box center [548, 269] width 887 height 487
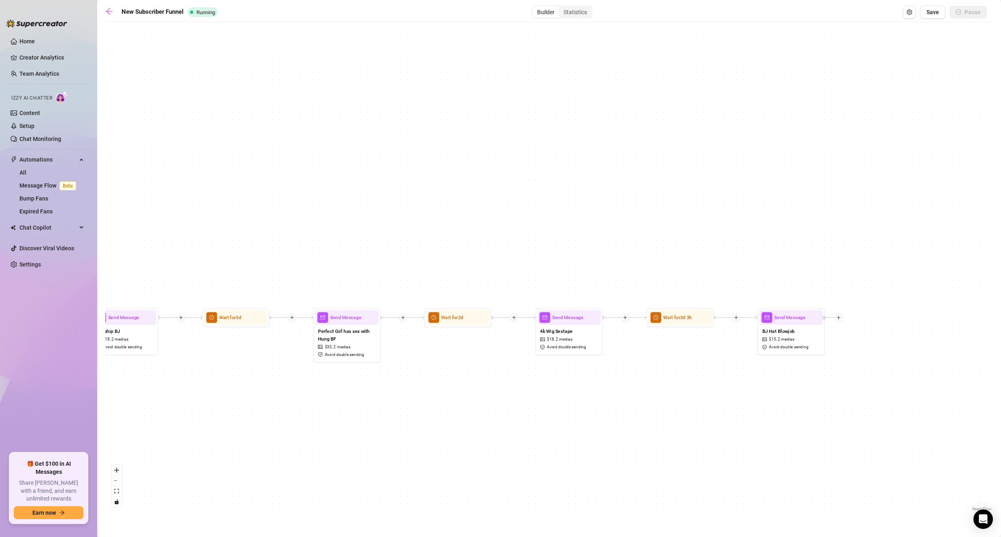
drag, startPoint x: 615, startPoint y: 230, endPoint x: 362, endPoint y: 211, distance: 253.4
click at [349, 211] on div "If True If False If True If False Send Message BJ Hat Blowjob $ 15 , 2 medias A…" at bounding box center [548, 269] width 887 height 487
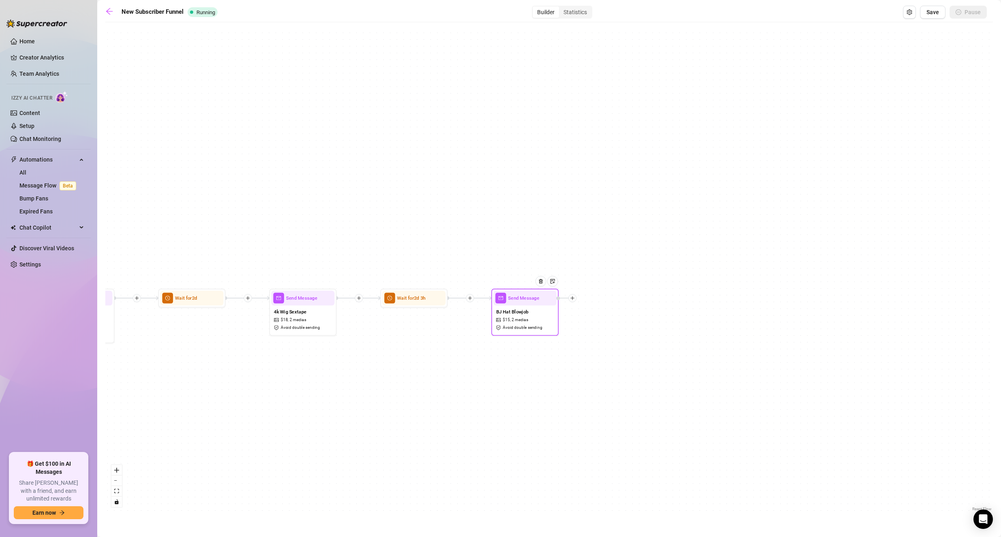
click at [575, 300] on div at bounding box center [572, 298] width 8 height 8
click at [573, 299] on icon "plus" at bounding box center [572, 298] width 5 height 5
click at [603, 297] on div "Time Delay" at bounding box center [605, 298] width 49 height 11
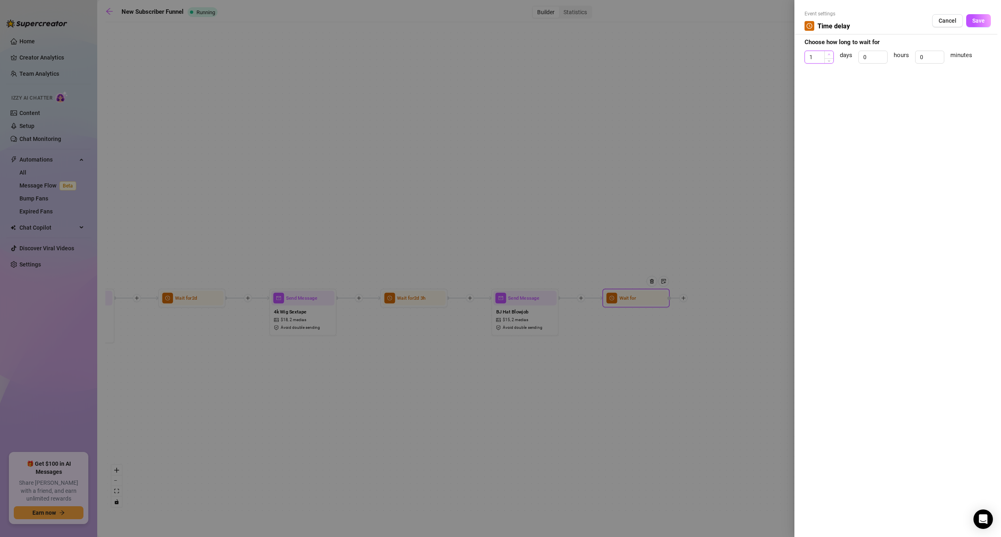
click at [829, 56] on icon "up" at bounding box center [828, 54] width 3 height 3
type input "2"
click at [829, 56] on icon "up" at bounding box center [828, 54] width 3 height 3
click at [885, 53] on span "Increase Value" at bounding box center [882, 54] width 9 height 7
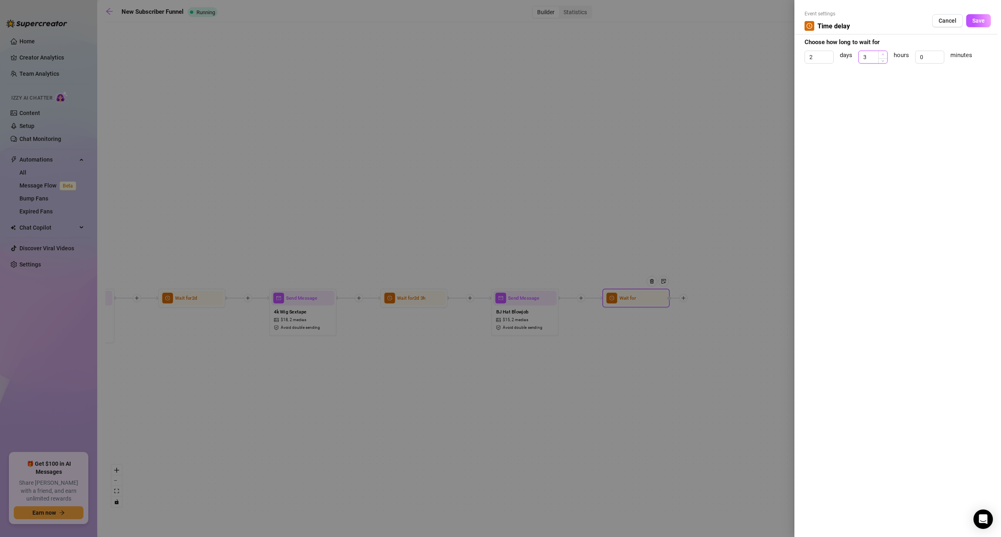
click at [885, 53] on span "Increase Value" at bounding box center [882, 54] width 9 height 7
type input "6"
click at [885, 53] on span "Increase Value" at bounding box center [882, 54] width 9 height 7
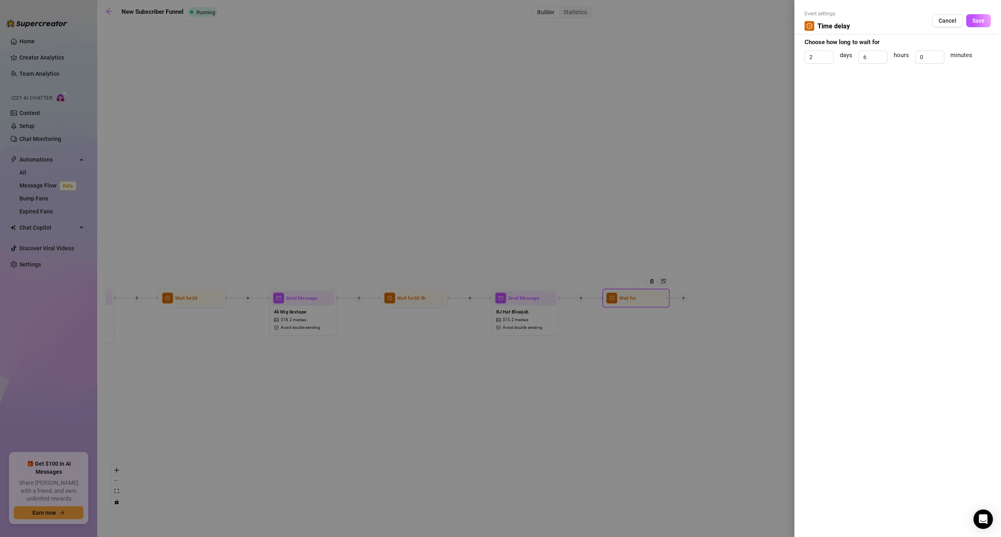
click at [974, 23] on span "Save" at bounding box center [978, 20] width 13 height 6
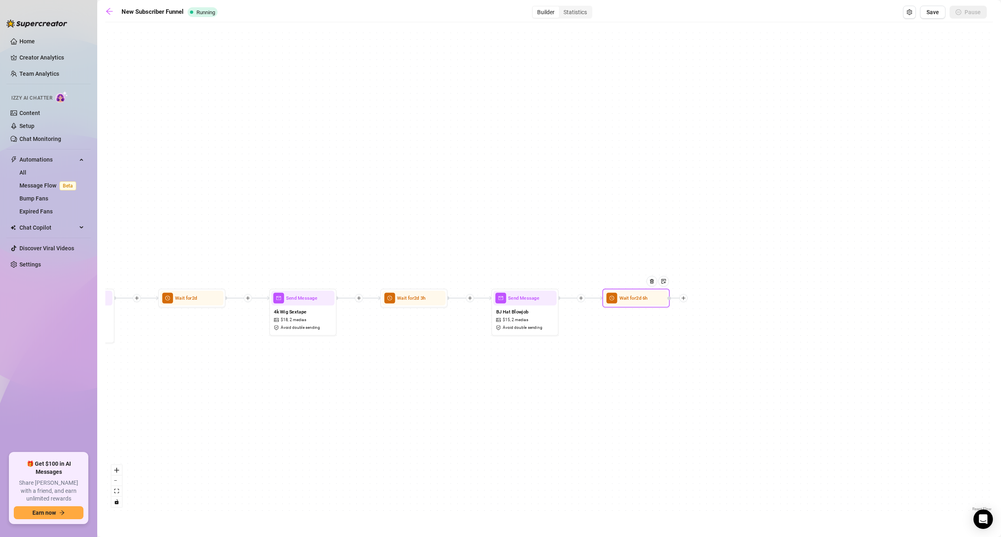
click at [685, 301] on div at bounding box center [683, 298] width 8 height 8
click at [711, 322] on div "Message" at bounding box center [716, 321] width 49 height 11
type textarea "Write your message here"
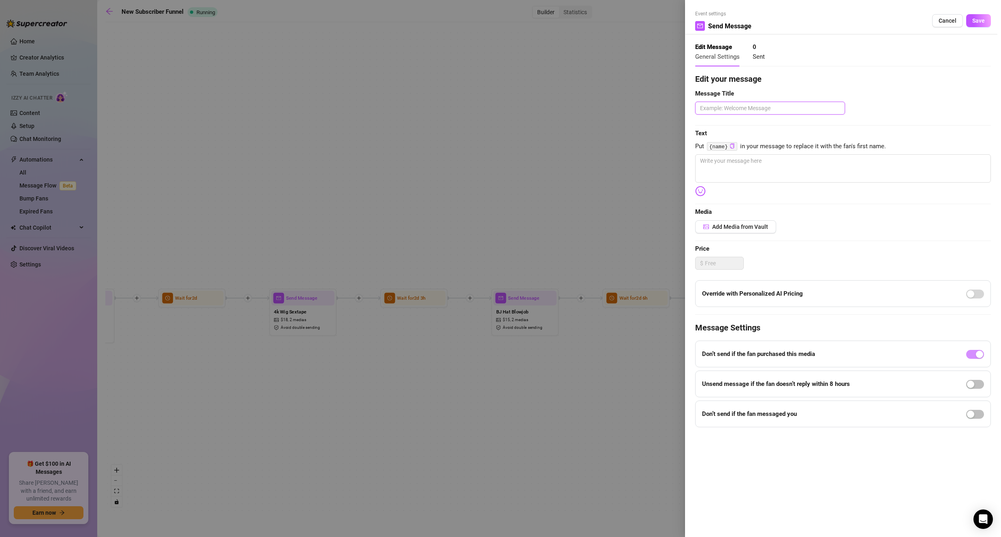
click at [731, 107] on textarea at bounding box center [770, 108] width 150 height 13
type textarea "B"
type textarea "BJ"
type textarea "[PERSON_NAME]"
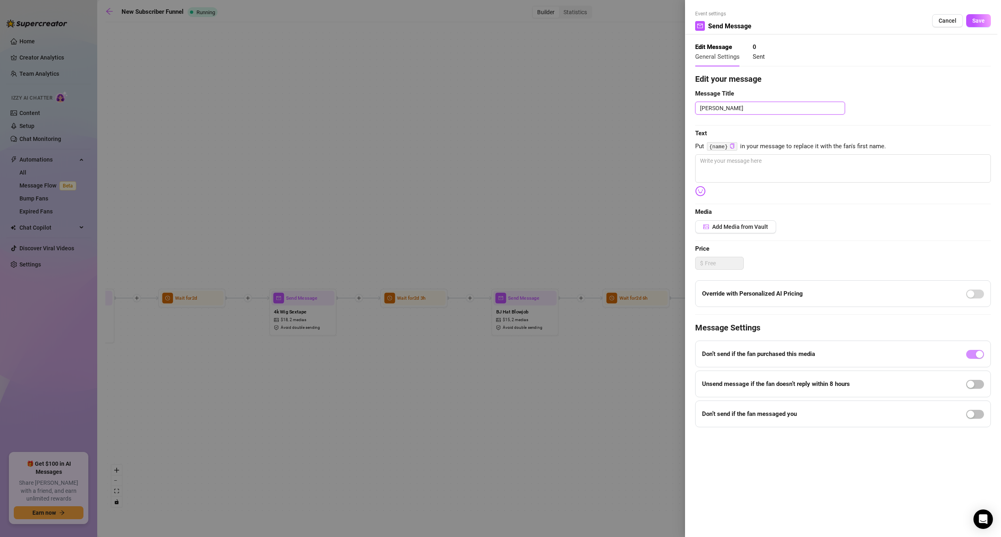
type textarea "BJ Wo"
type textarea "BJ Wor"
type textarea "[PERSON_NAME]"
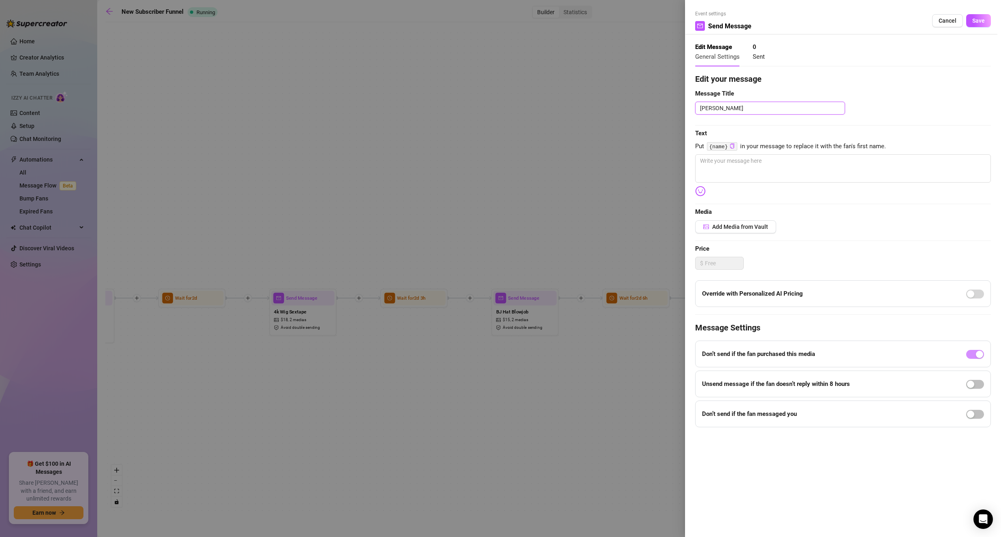
type textarea "BJ Worship"
type textarea "BJ Worship V"
type textarea "BJ Worship"
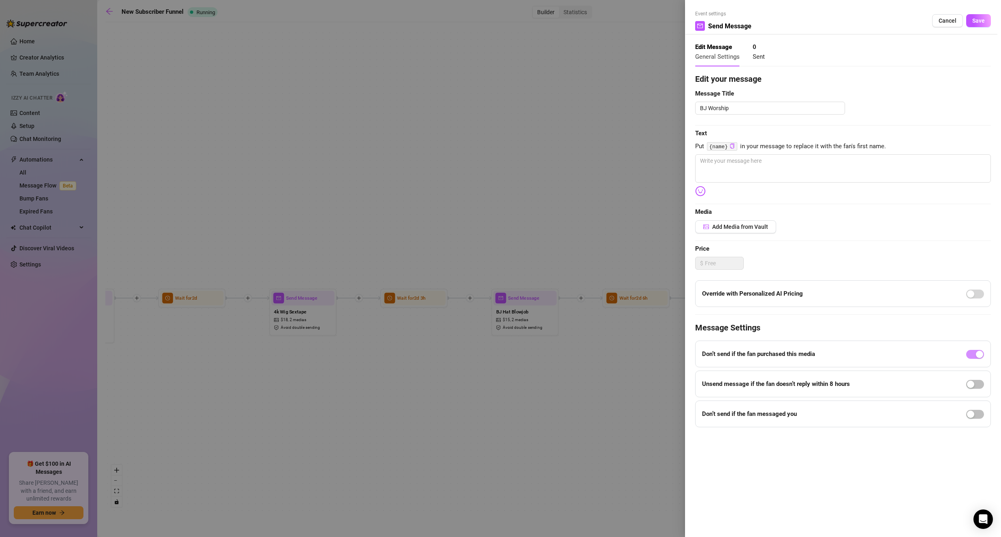
click at [885, 122] on div "Edit your message Message Title BJ Worship Text Put {name} in your message to r…" at bounding box center [843, 250] width 296 height 354
click at [975, 20] on span "Save" at bounding box center [978, 20] width 13 height 6
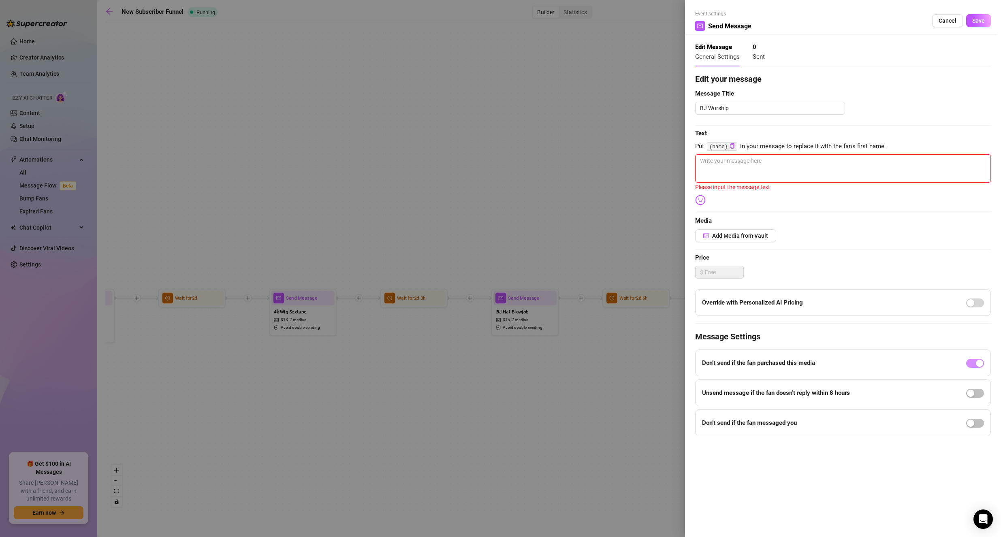
click at [802, 166] on textarea at bounding box center [843, 168] width 296 height 28
click at [796, 177] on textarea at bounding box center [843, 168] width 296 height 28
type textarea "I"
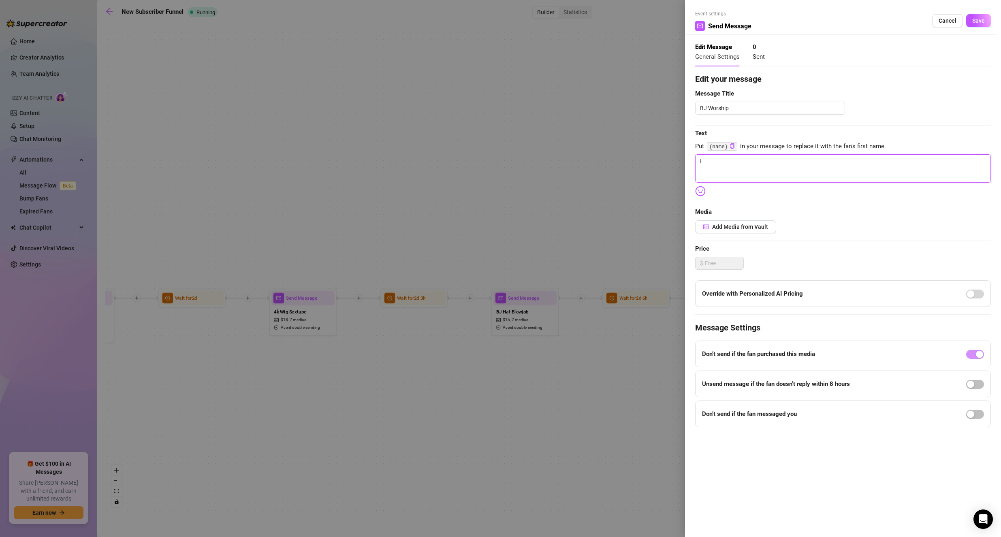
type textarea "I"
type textarea "I w"
type textarea "I wo"
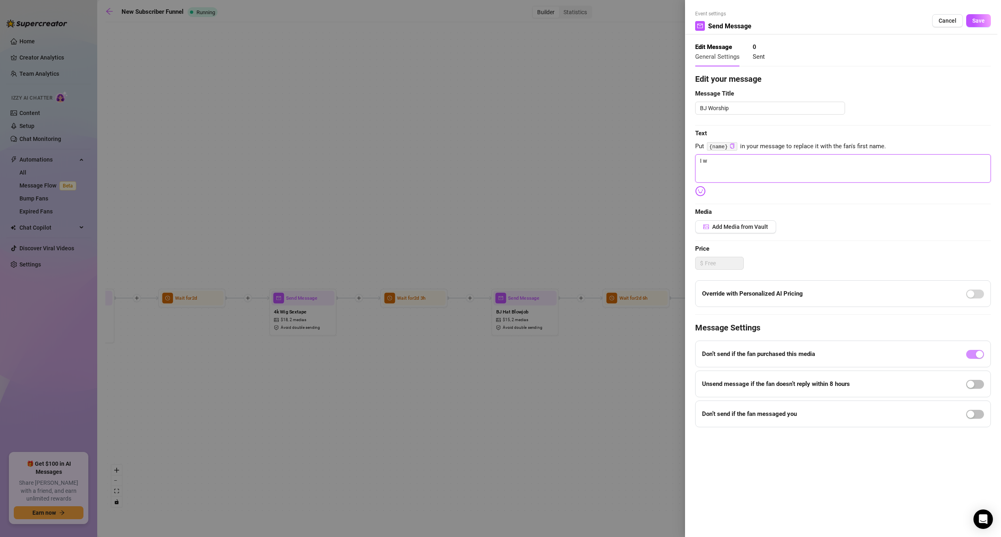
type textarea "I wo"
type textarea "I wor"
type textarea "I work"
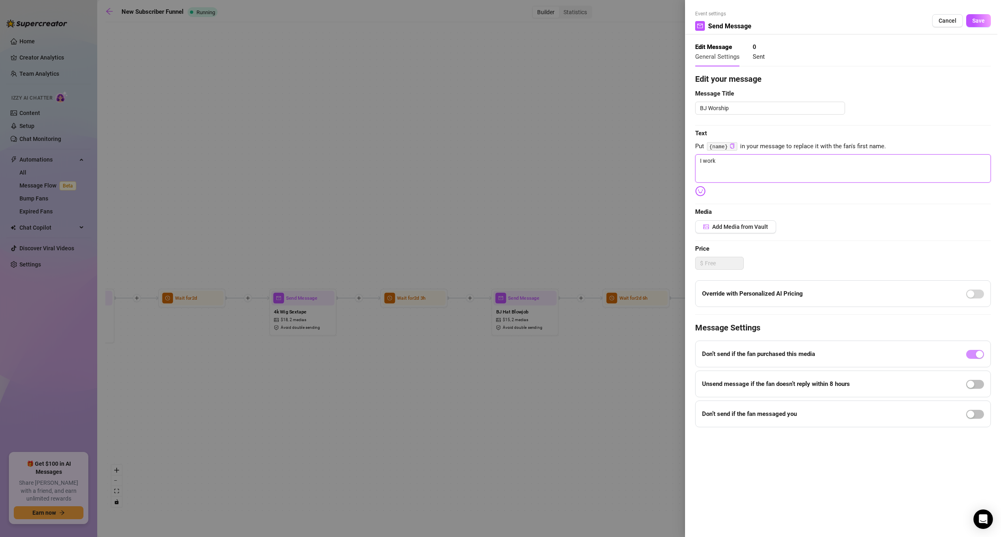
type textarea "I works"
type textarea "I worksi"
type textarea "I works"
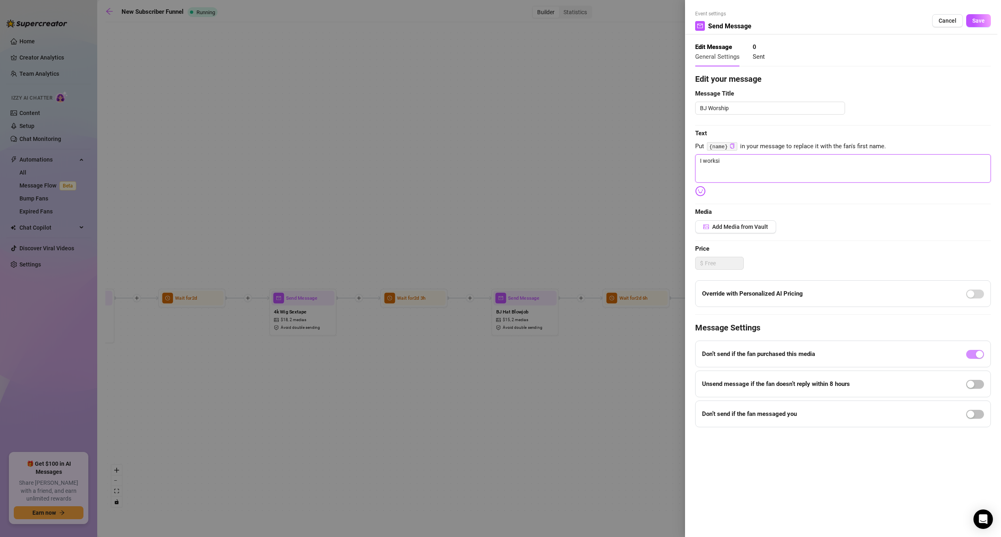
type textarea "I works"
type textarea "I work"
type textarea "I wor"
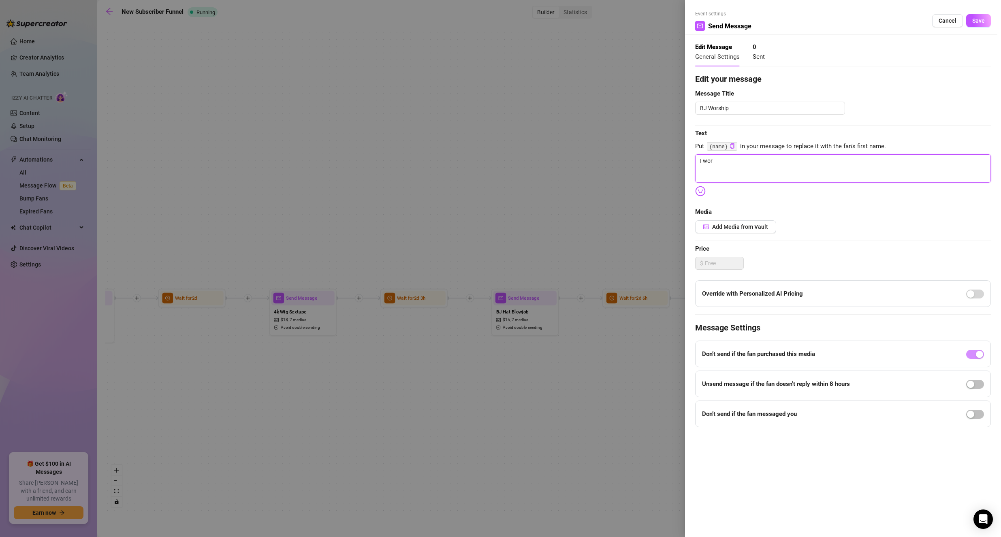
type textarea "I wors"
type textarea "I worsh"
type textarea "I worshi"
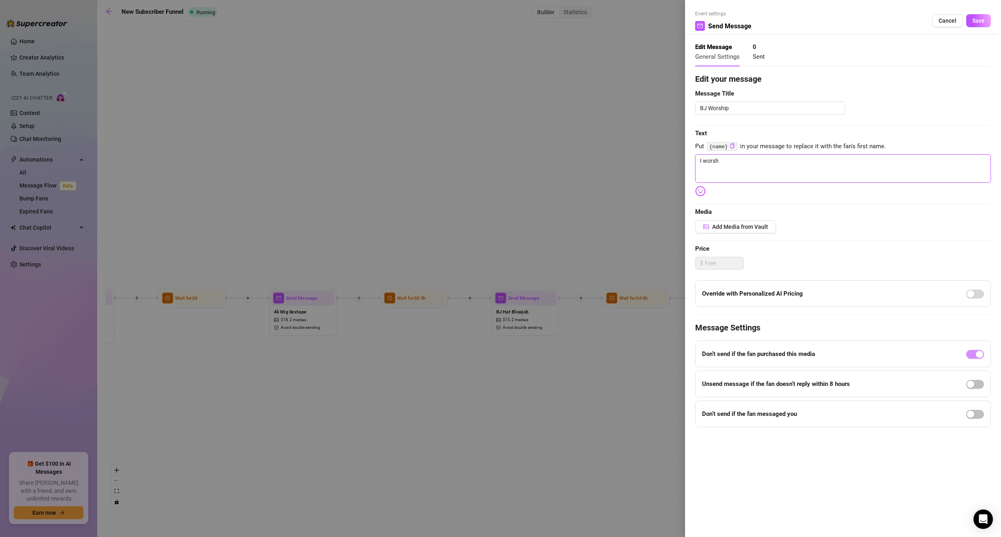
type textarea "I worshi"
type textarea "I worship"
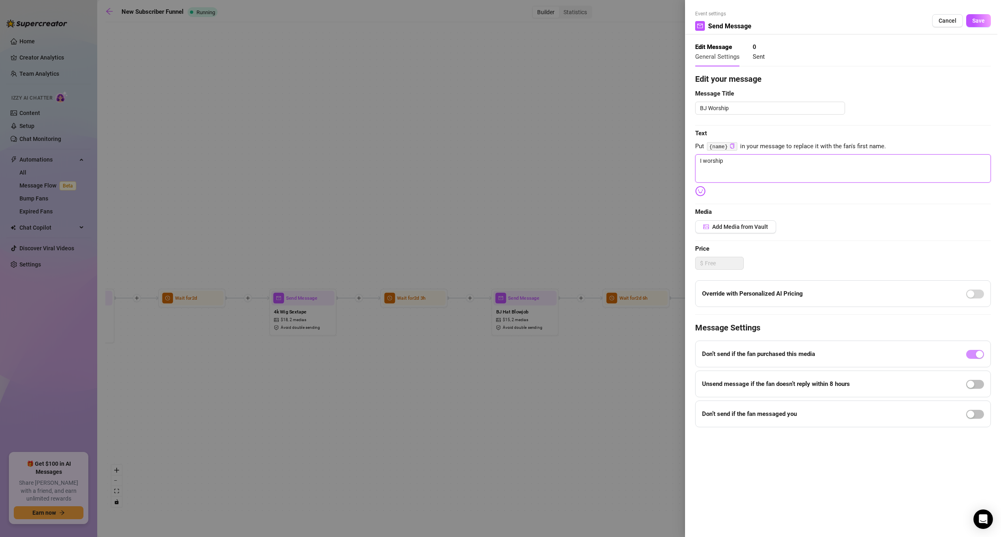
type textarea "I worship h"
type textarea "I worship hi"
type textarea "I worship hio"
type textarea "I worship hios"
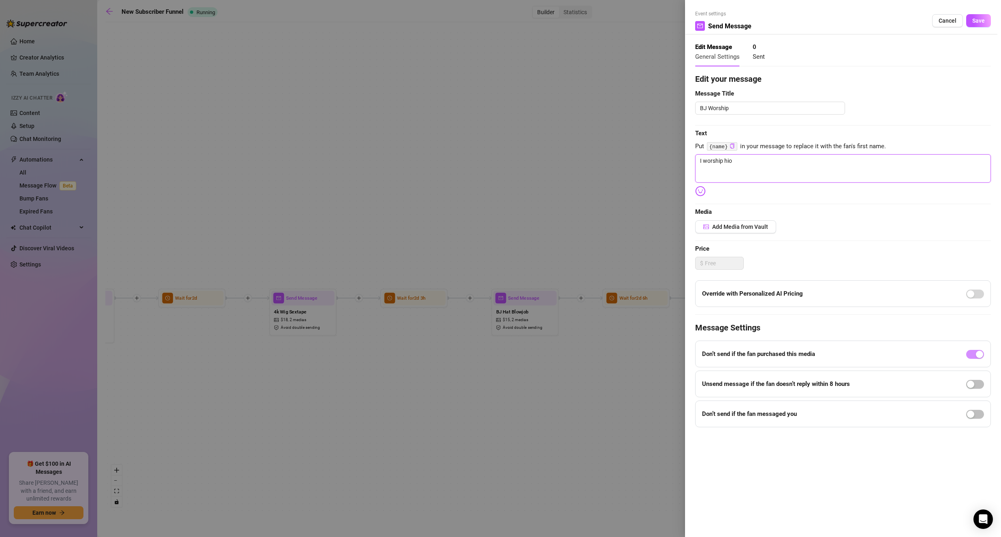
type textarea "I worship hios"
type textarea "I worship hio"
type textarea "I worship hi"
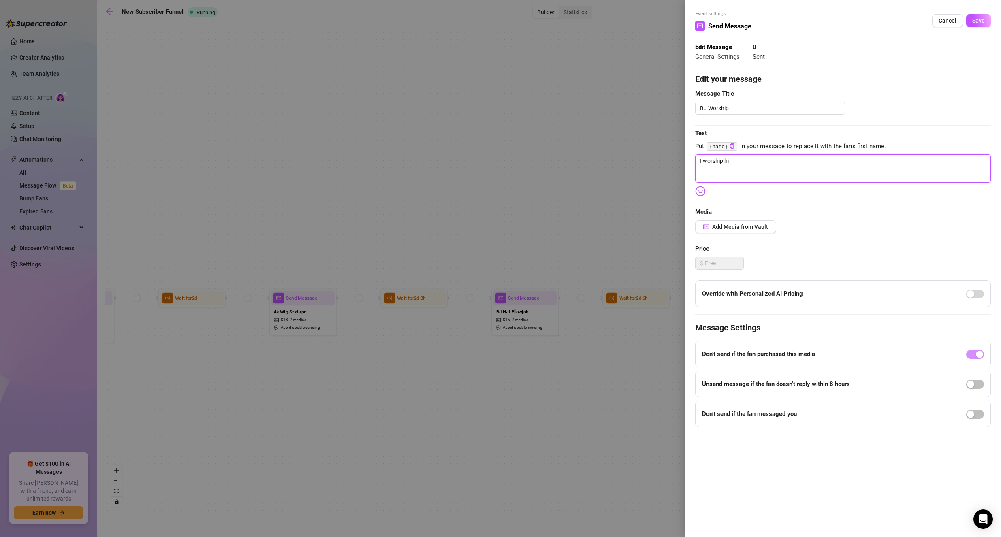
type textarea "I worship his"
type textarea "I worship his c"
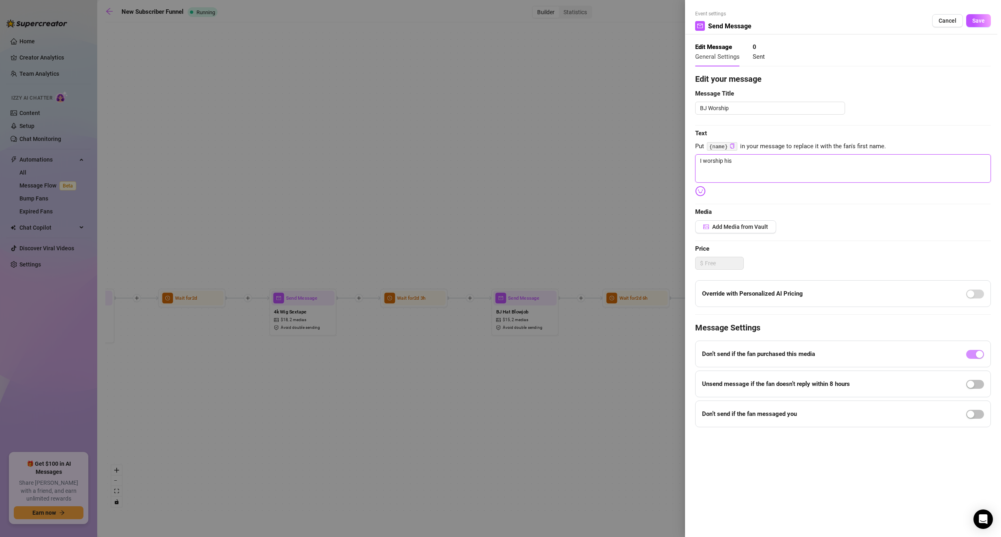
type textarea "I worship his c"
type textarea "I worship his co"
type textarea "I worship his coc"
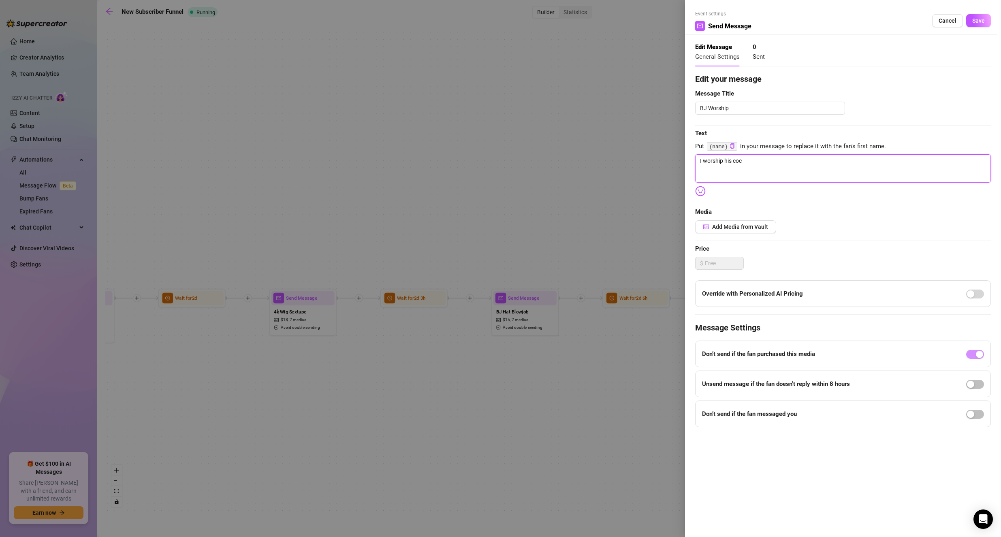
type textarea "I worship his cock"
type textarea "I worship his cock a"
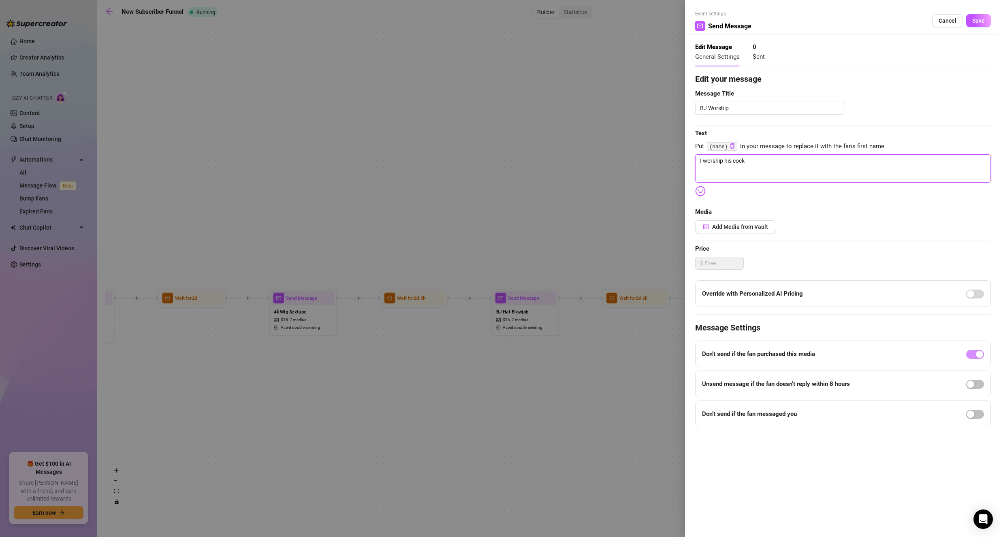
type textarea "I worship his cock a"
type textarea "I worship his cock an"
type textarea "I worship his cock and"
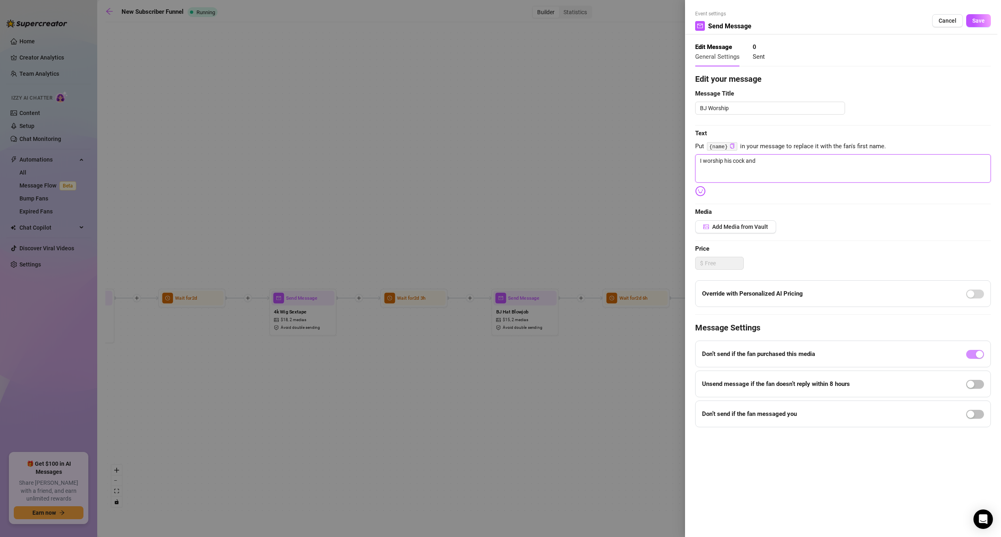
type textarea "I worship his cock and"
click at [787, 156] on textarea "I worship his cock and" at bounding box center [843, 168] width 296 height 28
type textarea "I worship his cock and"
click at [979, 411] on span "button" at bounding box center [975, 414] width 18 height 9
click at [750, 427] on icon "down" at bounding box center [751, 428] width 3 height 3
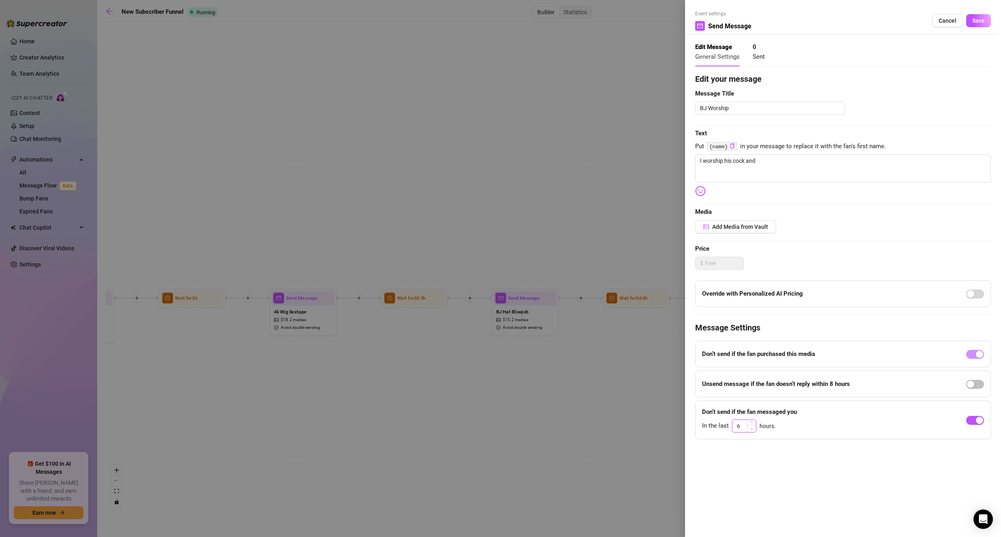
click at [750, 427] on icon "down" at bounding box center [751, 428] width 3 height 3
click at [789, 175] on textarea "I worship his cock and" at bounding box center [843, 168] width 296 height 28
type input "6"
click at [753, 422] on span "Increase Value" at bounding box center [751, 423] width 9 height 7
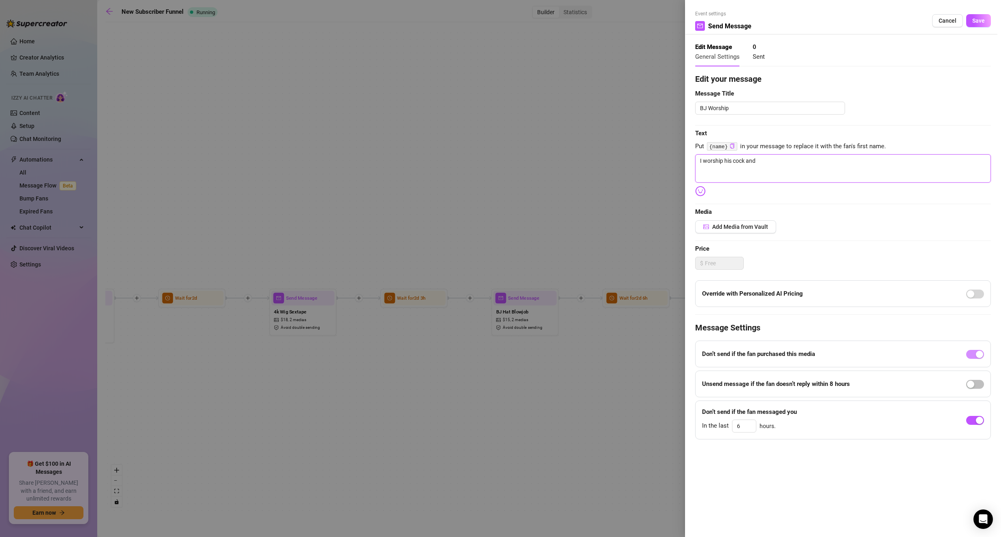
click at [801, 159] on textarea "I worship his cock and" at bounding box center [843, 168] width 296 height 28
type textarea "I worship his cock and"
type textarea "I worship his cock an"
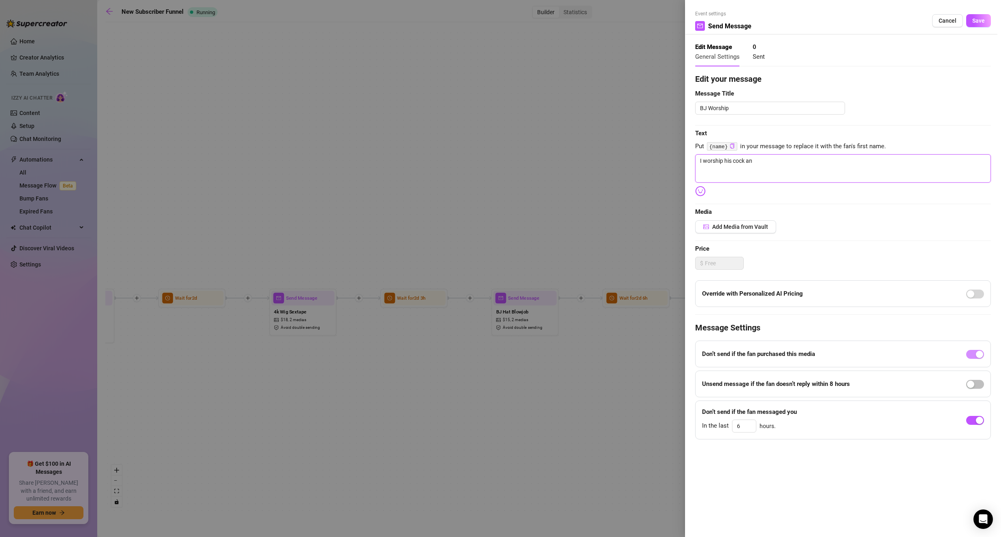
type textarea "I worship his cock a"
type textarea "I worship his cock"
type textarea "I worship his cock t"
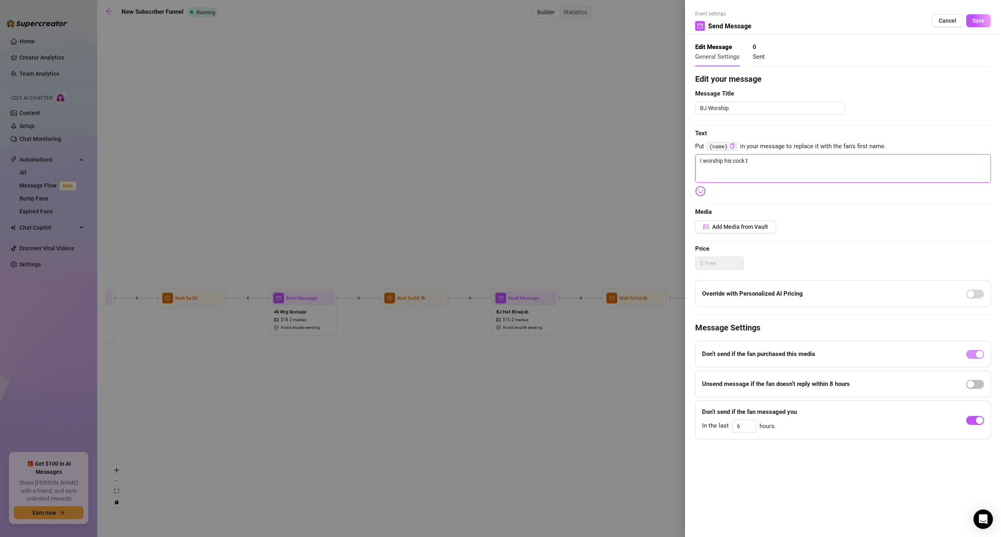
type textarea "I worship his cock ti"
type textarea "I worship his cock tik"
type textarea "I worship his cock ti"
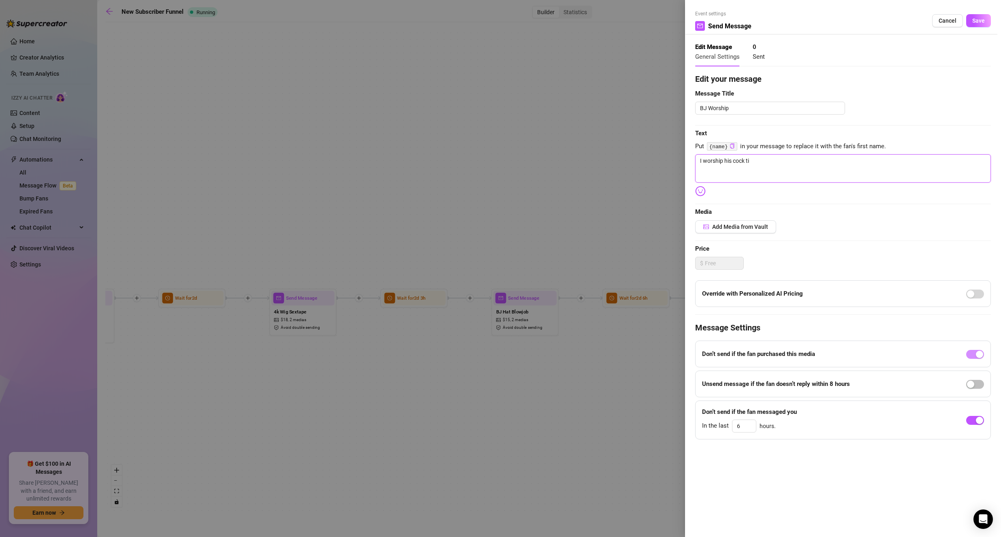
type textarea "I worship his cock til"
type textarea "I worship his cock till"
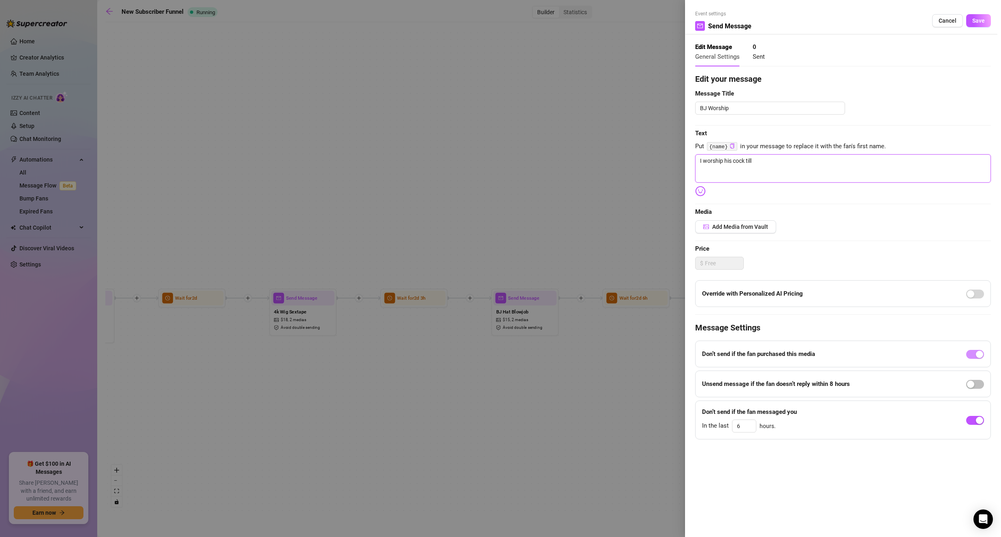
type textarea "I worship his cock till"
type textarea "I worship his cock till h"
type textarea "I worship his cock till he"
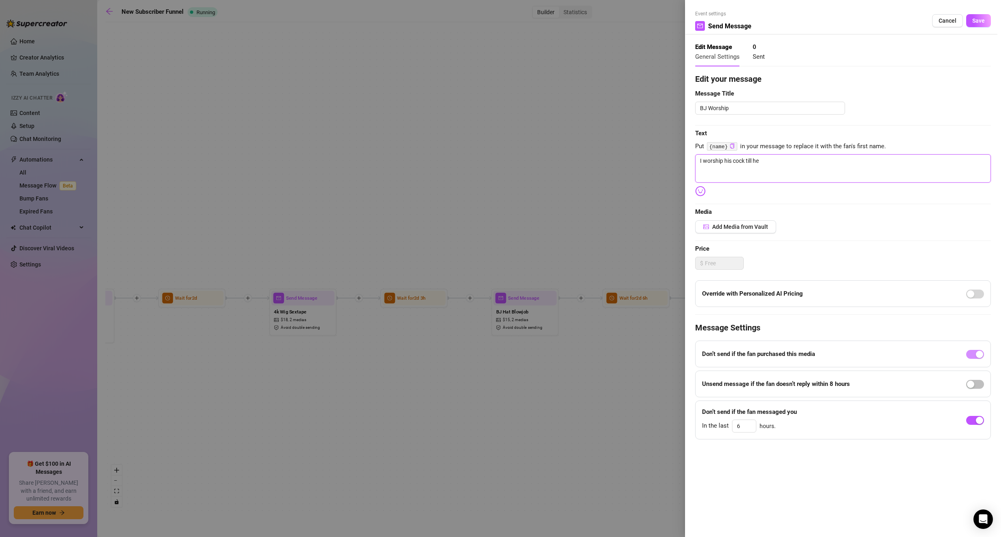
type textarea "I worship his cock till he"
type textarea "I worship his cock till he c"
type textarea "I worship his cock till he cu"
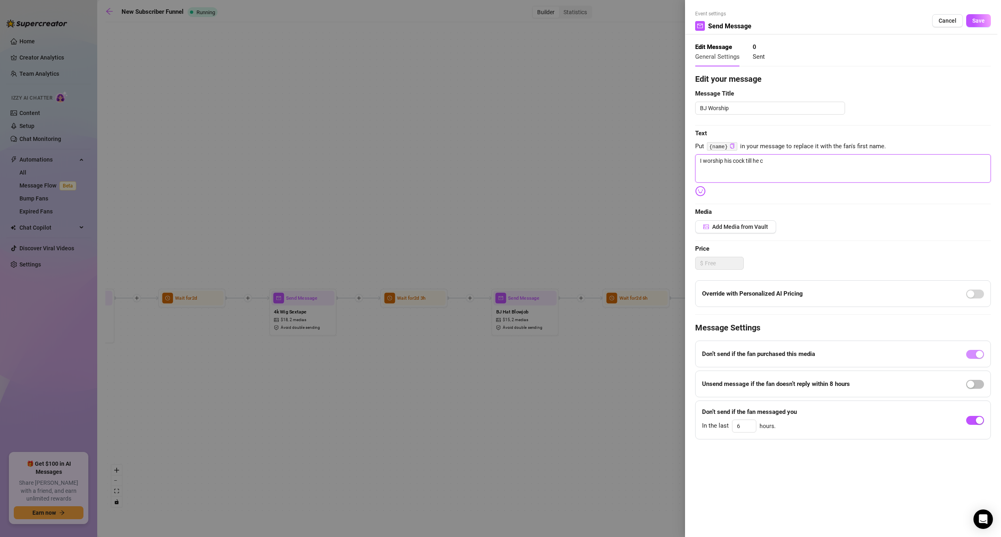
type textarea "I worship his cock till he cu"
type textarea "I worship his cock till he cum"
type textarea "I worship his cock till he cums"
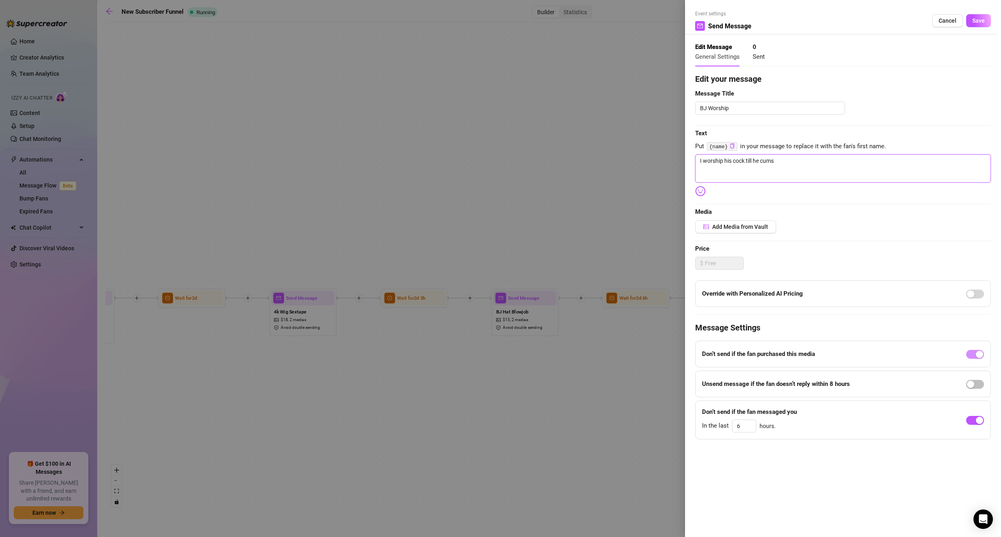
type textarea "I worship his cock till he cums"
type textarea "I worship his cock till he cums i"
type textarea "I worship his cock till he cums in"
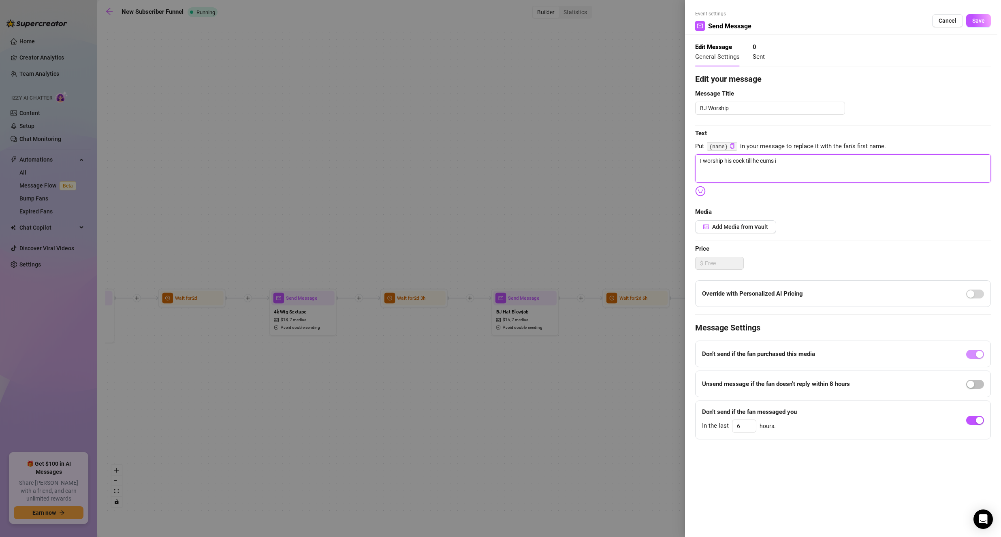
type textarea "I worship his cock till he cums in"
type textarea "I worship his cock till he cums in m"
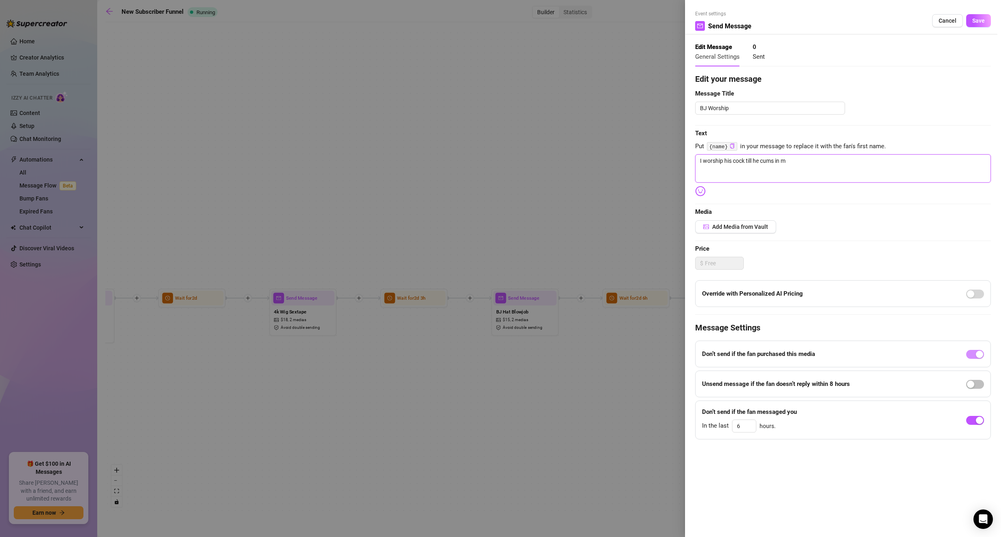
type textarea "I worship his cock till he cums in my"
type textarea "I worship his cock till he cums in my m"
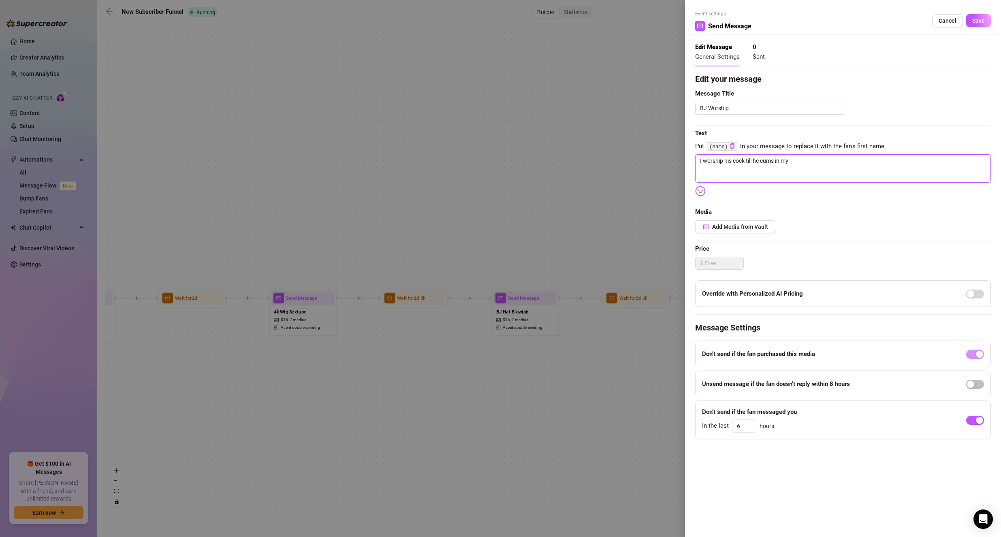
type textarea "I worship his cock till he cums in my m"
type textarea "I worship his cock till he cums in my mo"
type textarea "I worship his cock till he cums in my mou"
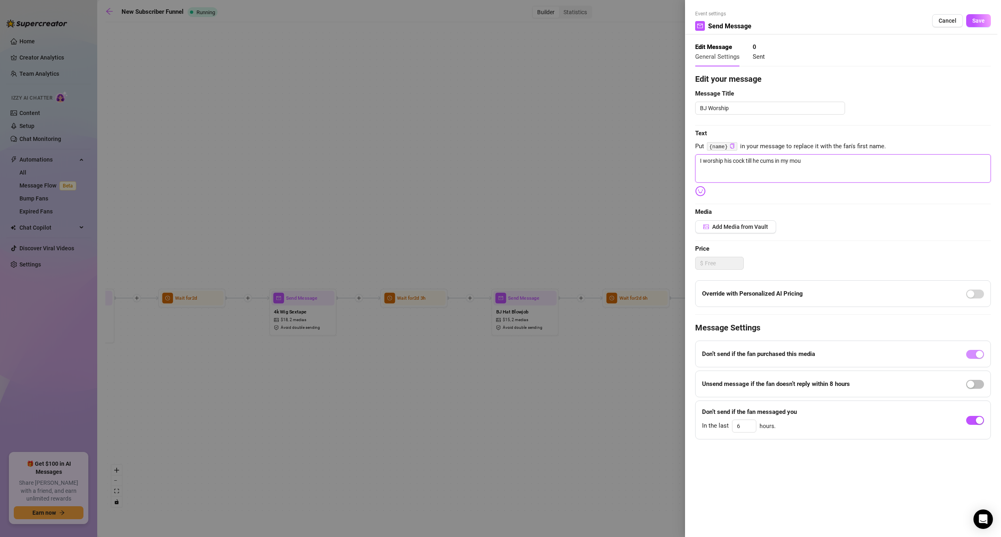
type textarea "I worship his cock till he cums in my mout"
type textarea "I worship his cock till he cums in my mouth"
click at [744, 162] on textarea "I worship his cock till he cums in my mouth" at bounding box center [843, 168] width 296 height 28
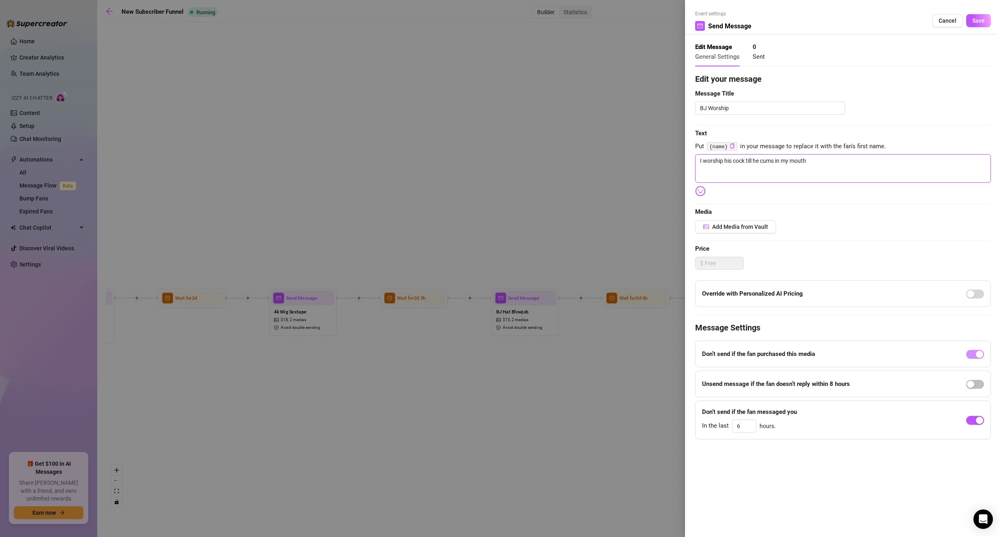
type textarea "I worship his cock till he cums in my mouth"
type textarea "I worship his cock a till he cums in my mouth"
type textarea "I worship his cock an till he cums in my mouth"
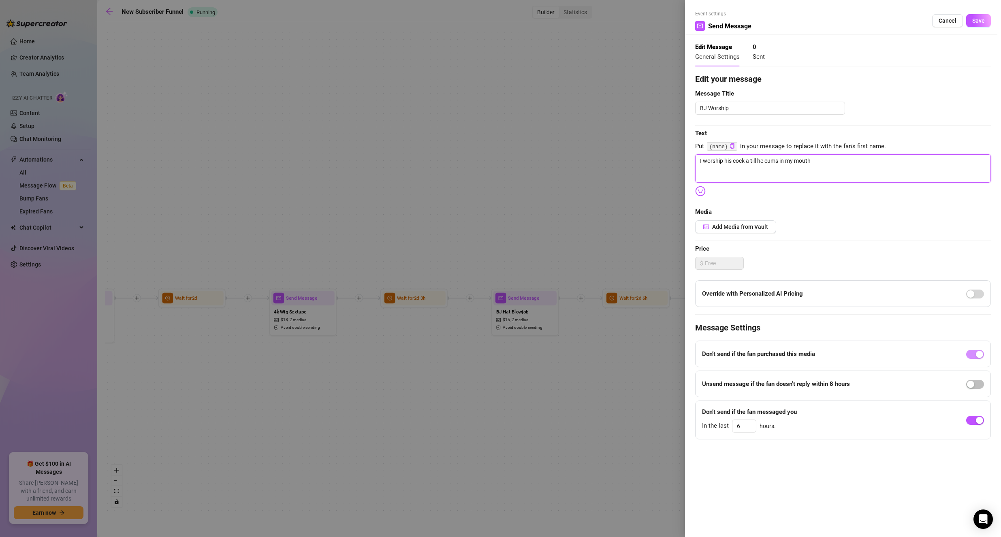
type textarea "I worship his cock an till he cums in my mouth"
type textarea "I worship his cock and till he cums in my mouth"
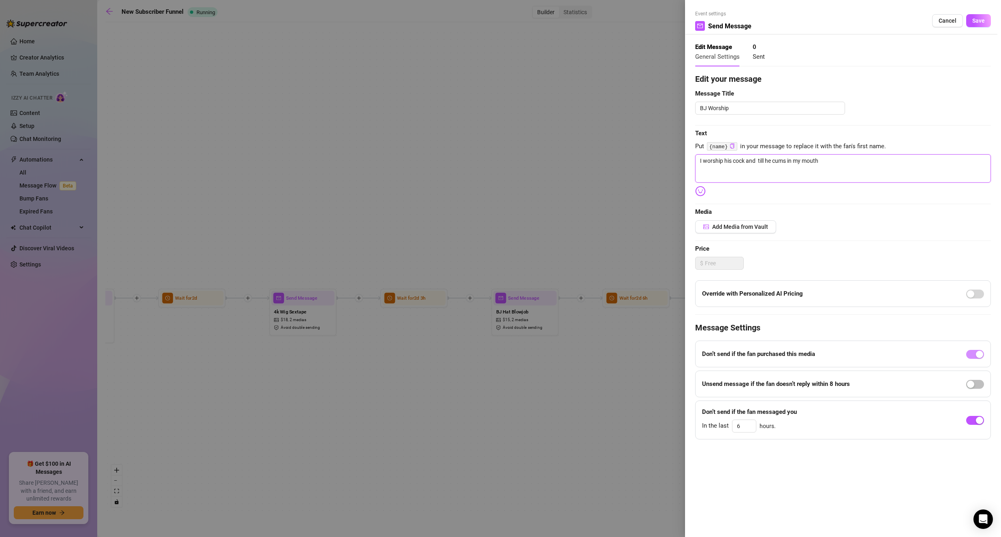
type textarea "I worship his cock and s till he cums in my mouth"
type textarea "I worship his cock and sh till he cums in my mouth"
type textarea "I worship his cock and sho till he cums in my mouth"
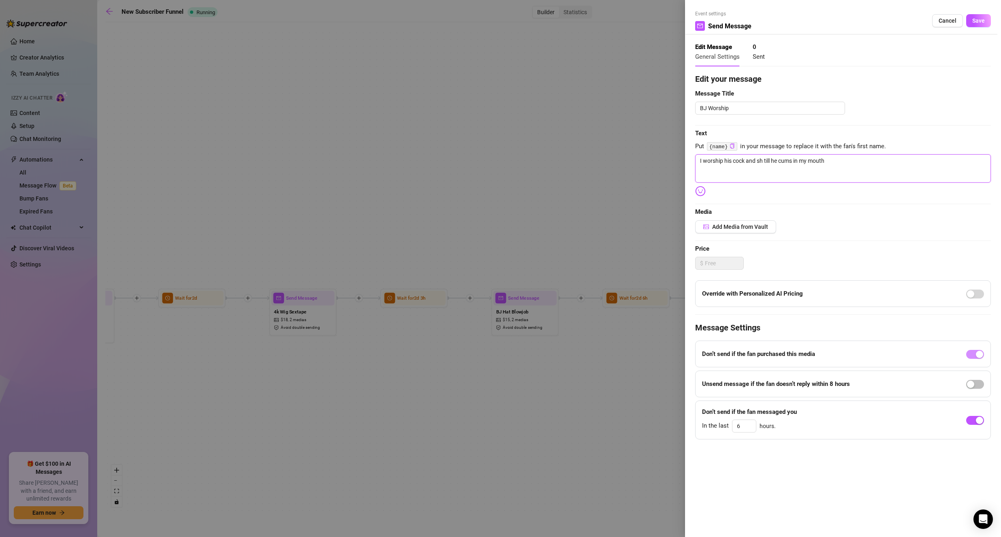
type textarea "I worship his cock and sho till he cums in my mouth"
type textarea "I worship his cock and show till he cums in my mouth"
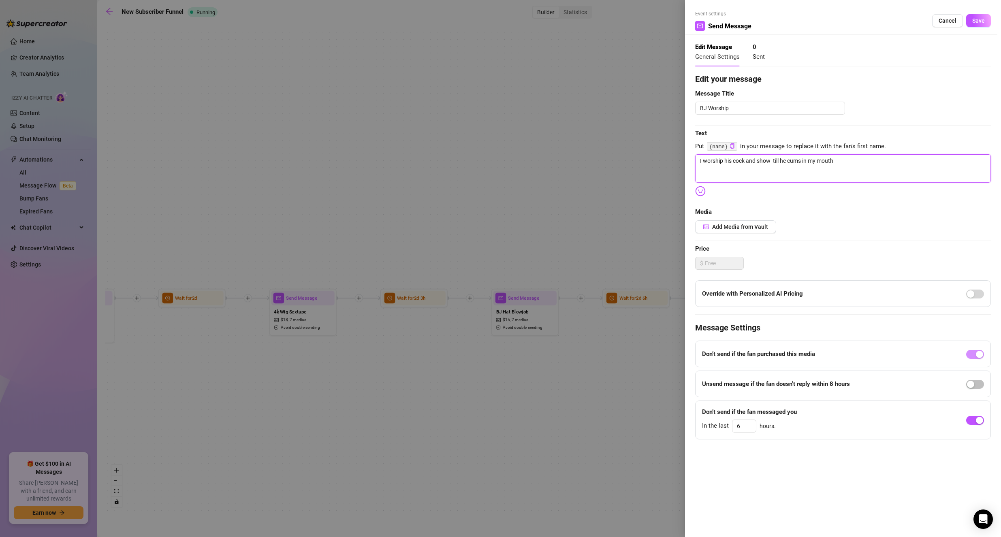
type textarea "I worship his cock and show o till he cums in my mouth"
type textarea "I worship his cock and show of till he cums in my mouth"
type textarea "I worship his cock and show off till he cums in my mouth"
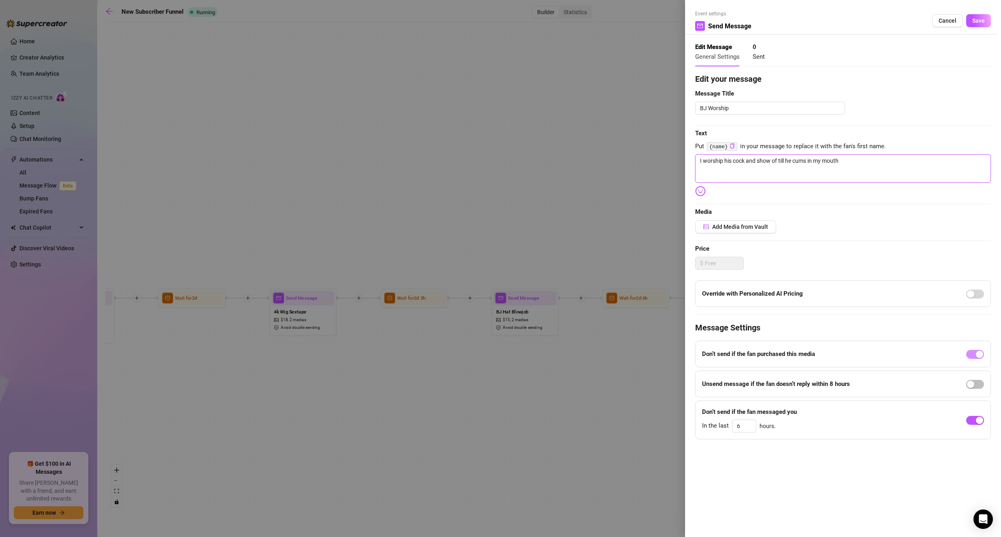
type textarea "I worship his cock and show off till he cums in my mouth"
type textarea "I worship his cock and show off h till he cums in my mouth"
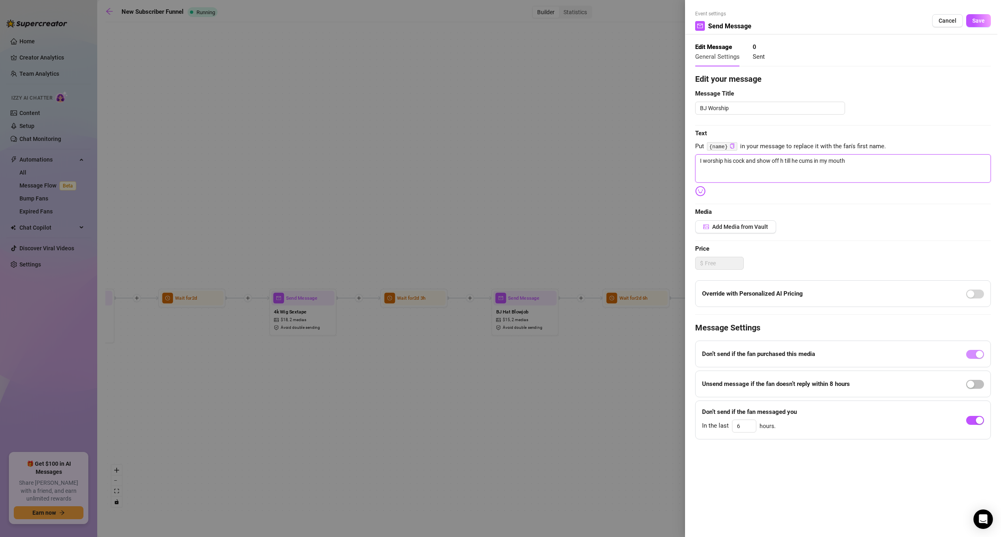
type textarea "I worship his cock and show off hi till he cums in my mouth"
type textarea "I worship his cock and show off his till he cums in my mouth"
click at [986, 22] on button "Save" at bounding box center [978, 20] width 25 height 13
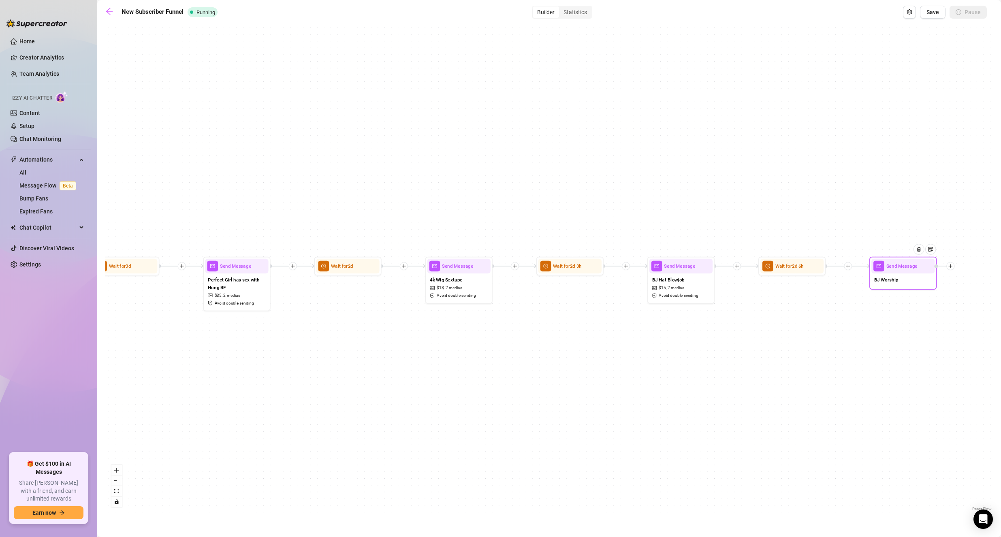
drag, startPoint x: 512, startPoint y: 217, endPoint x: 757, endPoint y: 204, distance: 245.3
click at [757, 204] on div "If True If False If True If False Send Message BJ Worship Wait for 2d 6h Send M…" at bounding box center [548, 269] width 887 height 487
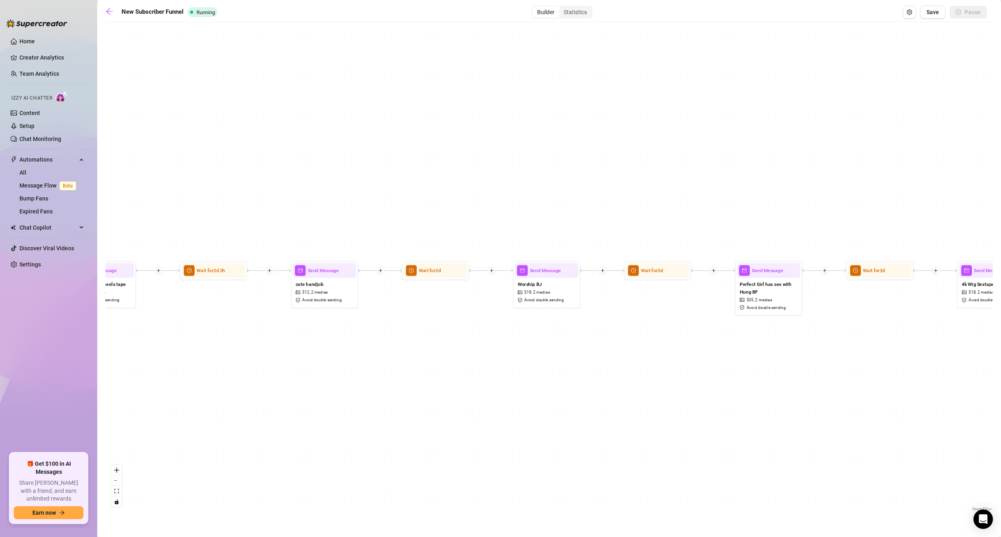
drag, startPoint x: 335, startPoint y: 213, endPoint x: 637, endPoint y: 229, distance: 302.1
click at [718, 201] on div "If True If False If True If False Send Message BJ Worship Wait for 2d 6h Send M…" at bounding box center [548, 269] width 887 height 487
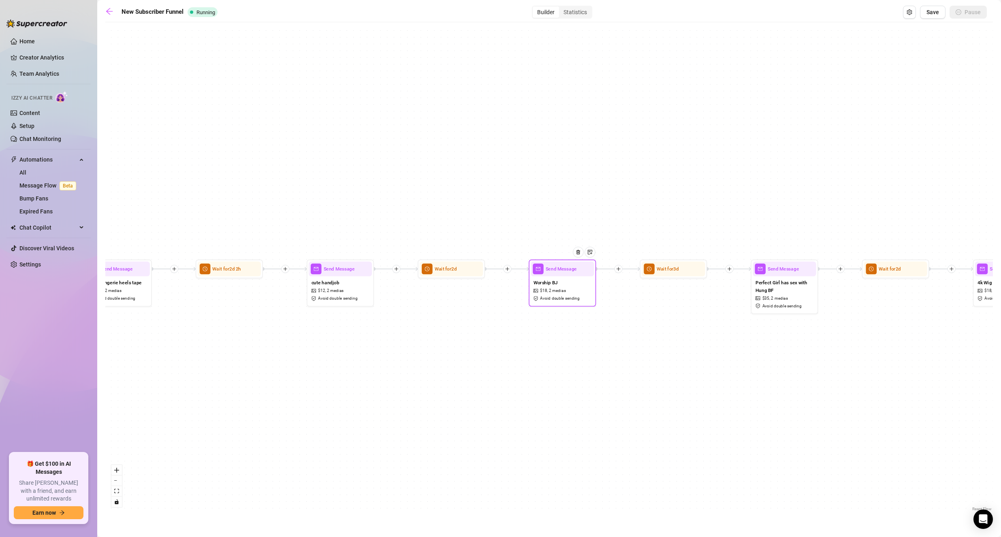
click at [568, 274] on div at bounding box center [580, 257] width 29 height 34
click at [565, 273] on span "Send Message" at bounding box center [560, 268] width 31 height 7
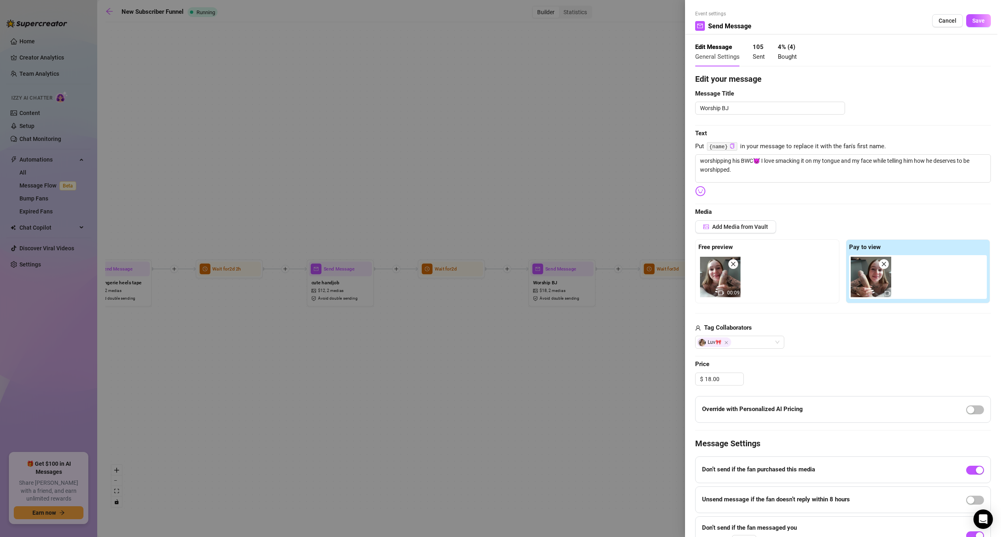
drag, startPoint x: 940, startPoint y: 27, endPoint x: 932, endPoint y: 29, distance: 8.7
click at [936, 28] on div "Event settings Send Message Cancel Save" at bounding box center [843, 22] width 296 height 24
click at [932, 24] on button "Cancel" at bounding box center [947, 20] width 31 height 13
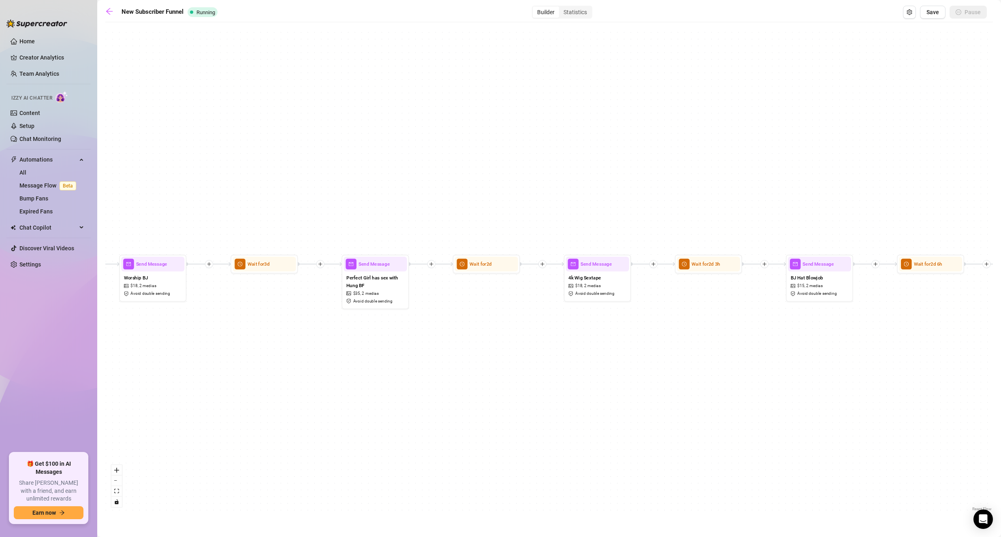
drag, startPoint x: 860, startPoint y: 171, endPoint x: 309, endPoint y: 173, distance: 551.1
click at [306, 172] on div "If True If False If True If False Send Message BJ Worship Wait for 2d 6h Send M…" at bounding box center [548, 269] width 887 height 487
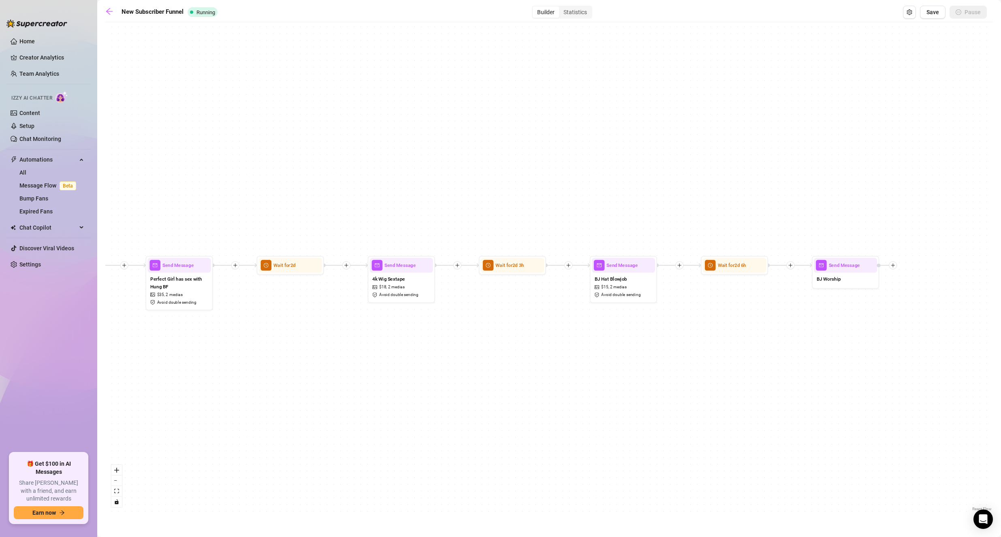
drag, startPoint x: 795, startPoint y: 190, endPoint x: 617, endPoint y: 160, distance: 180.6
click at [617, 160] on div "If True If False If True If False Send Message BJ Worship Wait for 2d 6h Send M…" at bounding box center [548, 269] width 887 height 487
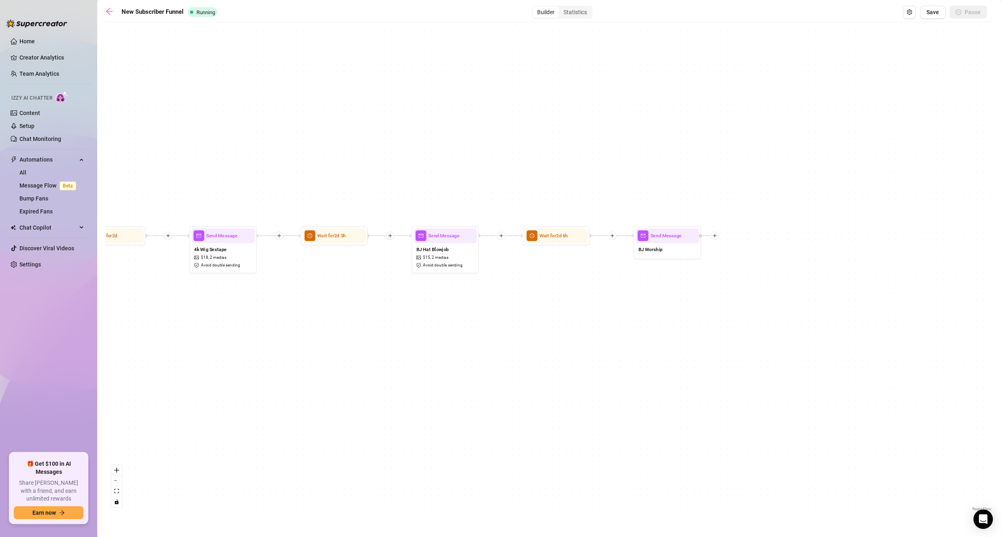
click at [639, 262] on div "If True If False If True If False Send Message BJ Worship Wait for 2d 6h Send M…" at bounding box center [548, 269] width 887 height 487
click at [649, 248] on span "BJ Worship" at bounding box center [650, 249] width 24 height 7
click at [640, 239] on span "mail" at bounding box center [642, 235] width 11 height 11
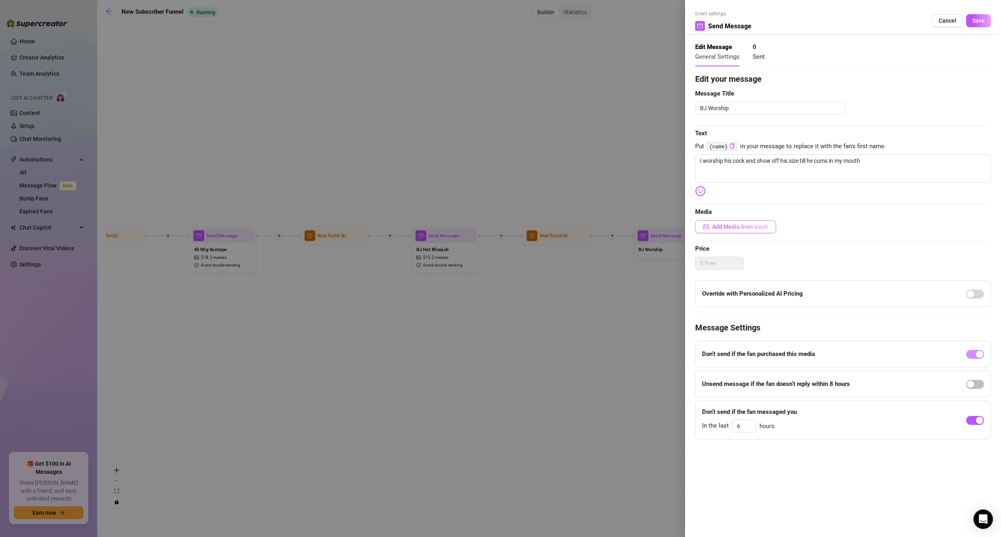
click at [742, 224] on span "Add Media from Vault" at bounding box center [740, 227] width 56 height 6
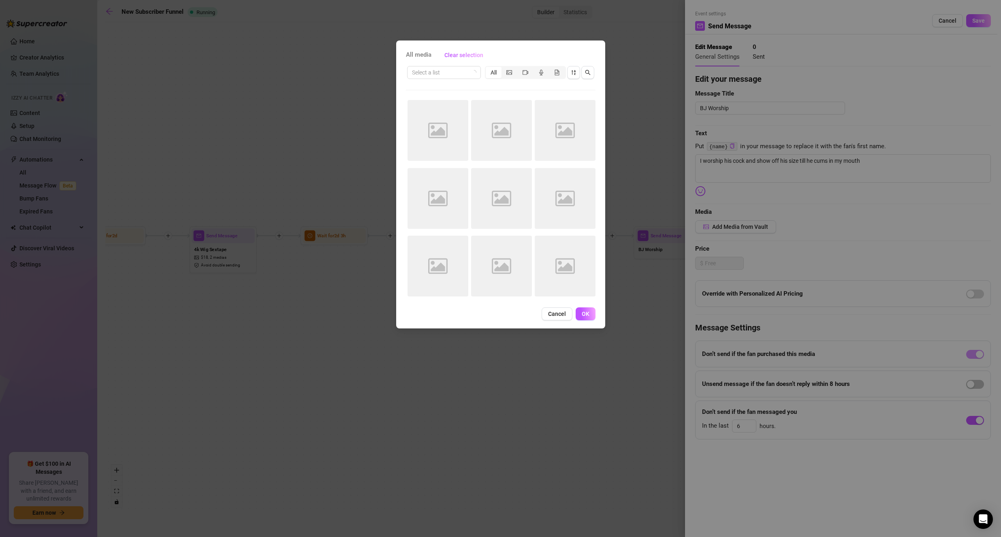
click at [532, 87] on div "Select a list All Image placeholder Image placeholder Image placeholder Image p…" at bounding box center [500, 184] width 189 height 238
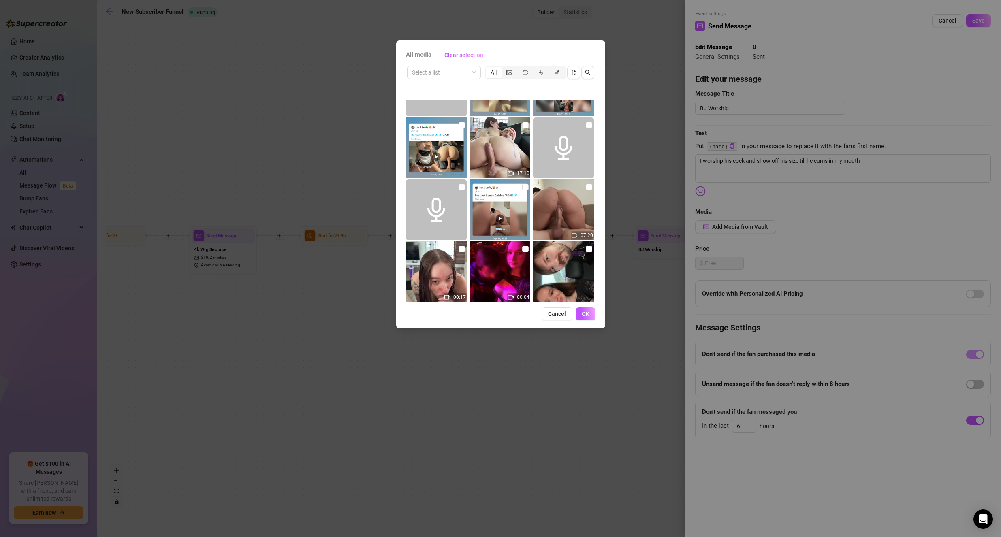
scroll to position [81, 0]
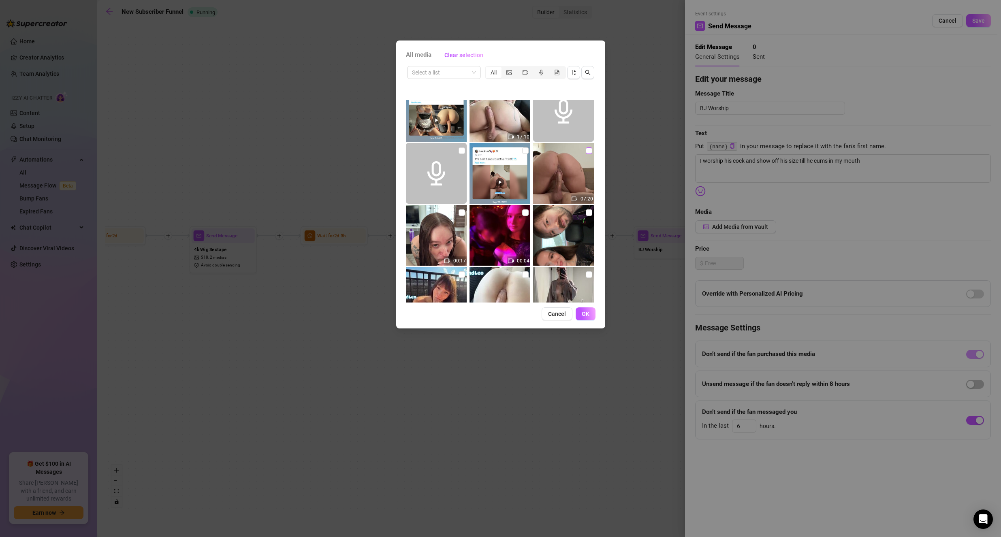
click at [586, 151] on input "checkbox" at bounding box center [589, 150] width 6 height 6
click at [459, 215] on input "checkbox" at bounding box center [461, 212] width 6 height 6
click at [589, 311] on button "OK" at bounding box center [585, 313] width 20 height 13
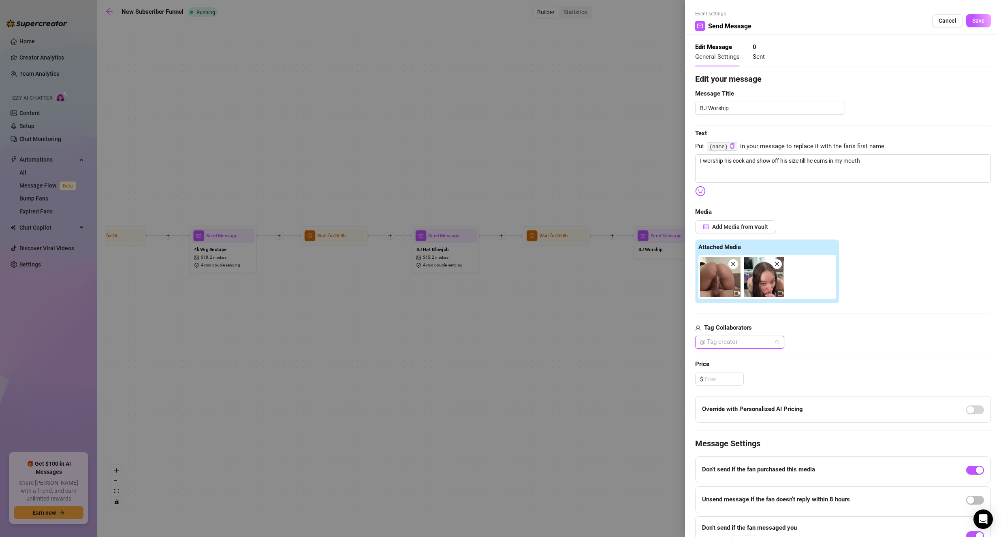
click at [729, 342] on div at bounding box center [734, 341] width 77 height 11
drag, startPoint x: 722, startPoint y: 360, endPoint x: 845, endPoint y: 342, distance: 124.4
click at [722, 360] on div "Luv🎀" at bounding box center [739, 358] width 76 height 9
drag, startPoint x: 855, startPoint y: 342, endPoint x: 850, endPoint y: 343, distance: 4.9
click at [855, 342] on div "Luv🎀" at bounding box center [843, 342] width 296 height 13
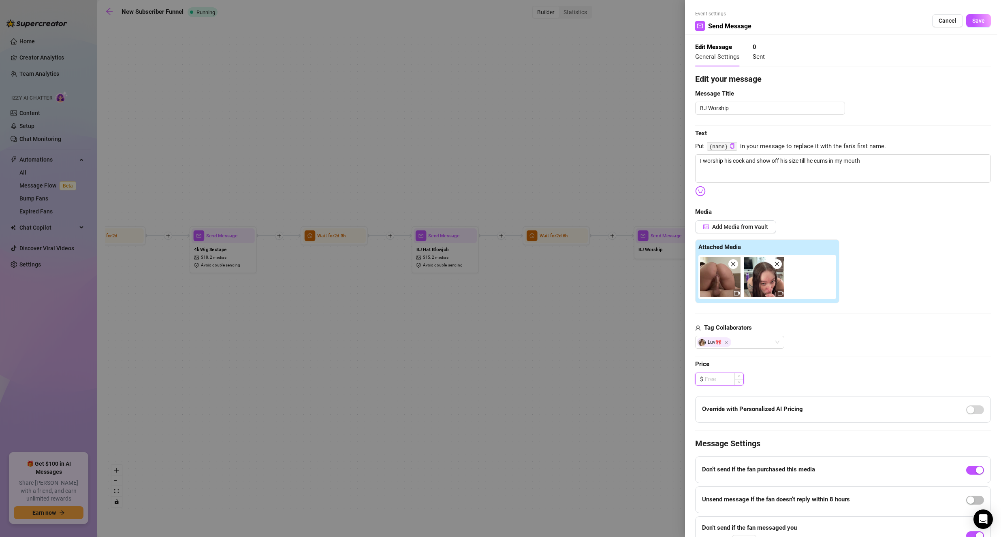
click at [714, 381] on input at bounding box center [724, 379] width 38 height 12
click at [938, 23] on span "Cancel" at bounding box center [947, 20] width 18 height 6
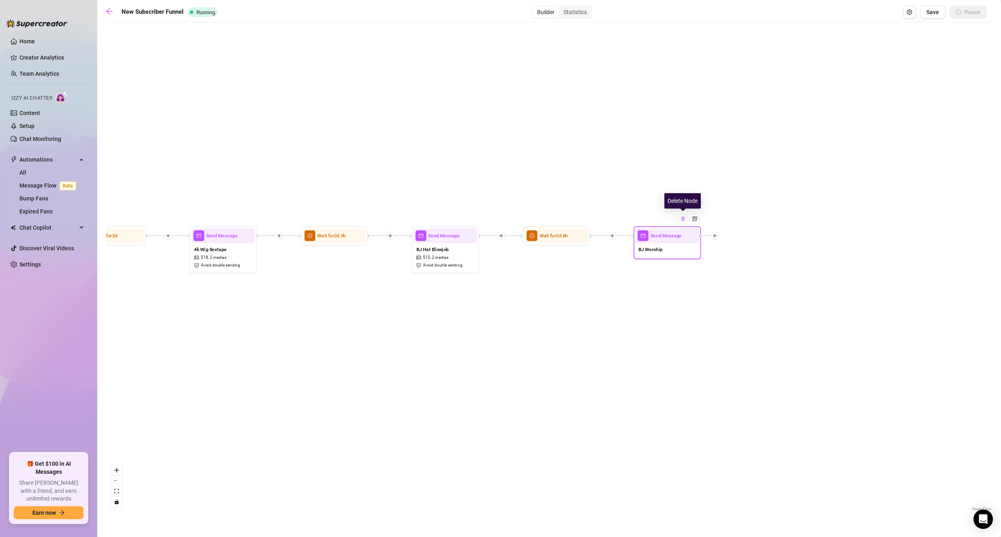
click at [683, 219] on img at bounding box center [682, 218] width 5 height 5
click at [681, 221] on img at bounding box center [682, 218] width 5 height 5
click at [681, 220] on img at bounding box center [682, 218] width 5 height 5
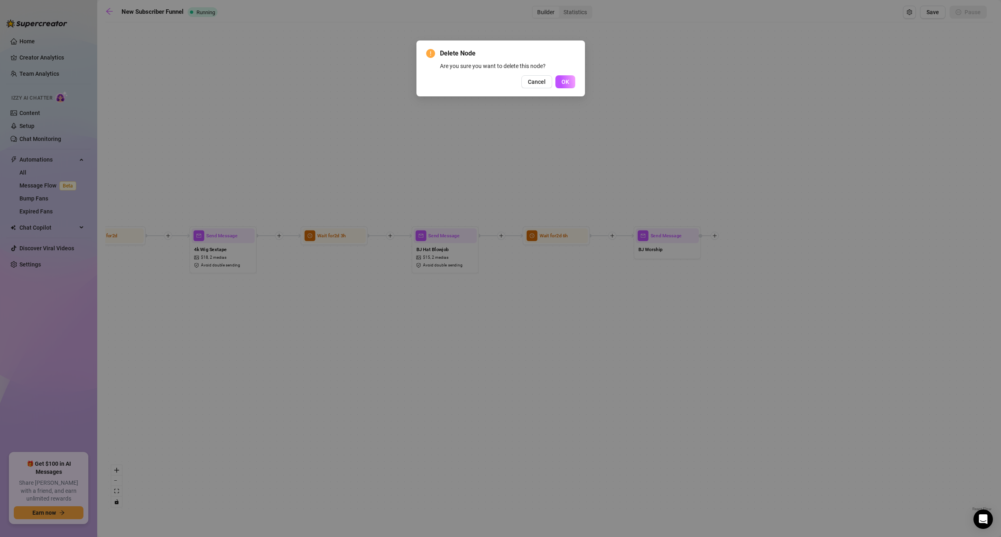
click at [565, 81] on span "OK" at bounding box center [565, 82] width 8 height 6
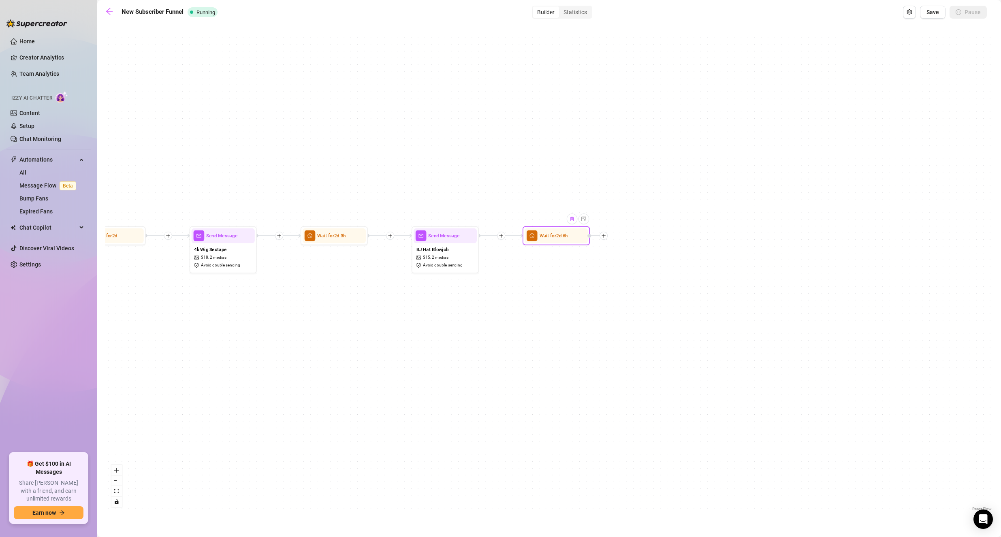
click at [575, 221] on div at bounding box center [571, 218] width 11 height 11
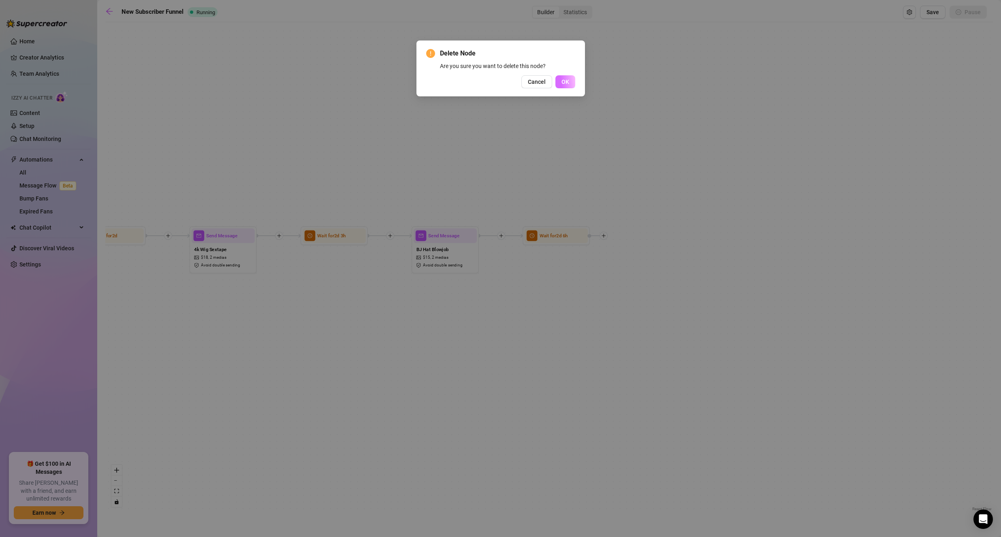
click at [569, 81] on button "OK" at bounding box center [565, 81] width 20 height 13
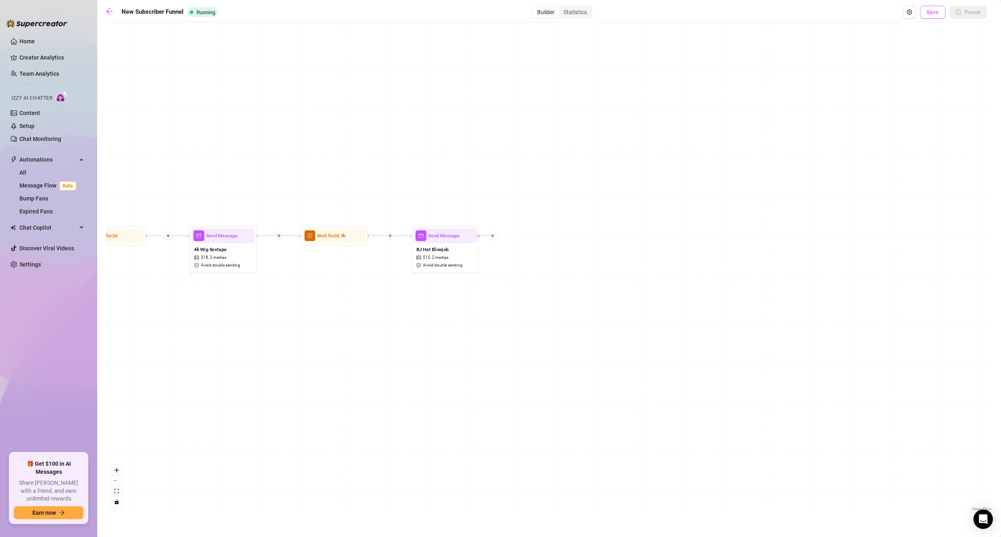
click at [924, 8] on button "Save" at bounding box center [933, 12] width 26 height 13
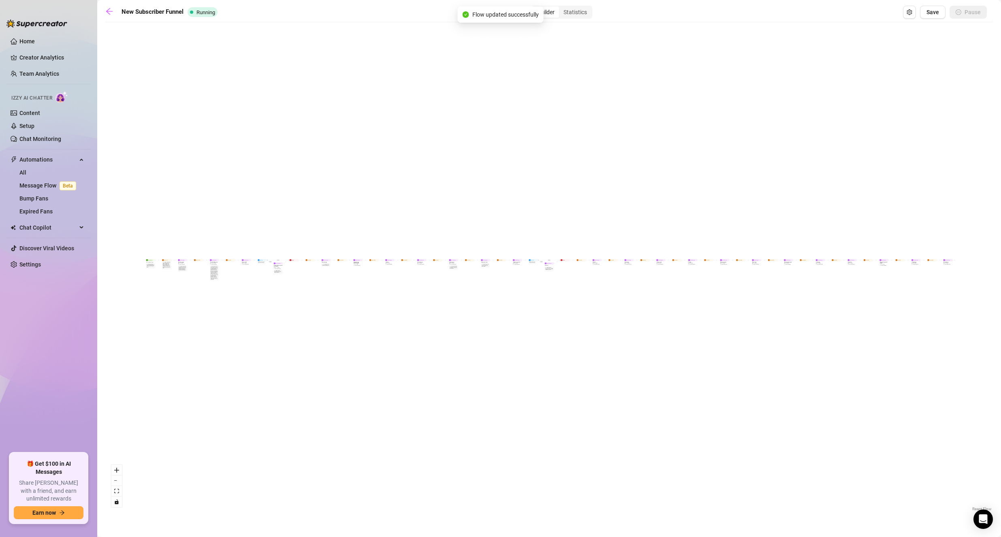
click at [109, 6] on div "New Subscriber Funnel Running Builder Statistics Save Pause" at bounding box center [545, 12] width 881 height 13
click at [106, 15] on link at bounding box center [111, 12] width 12 height 10
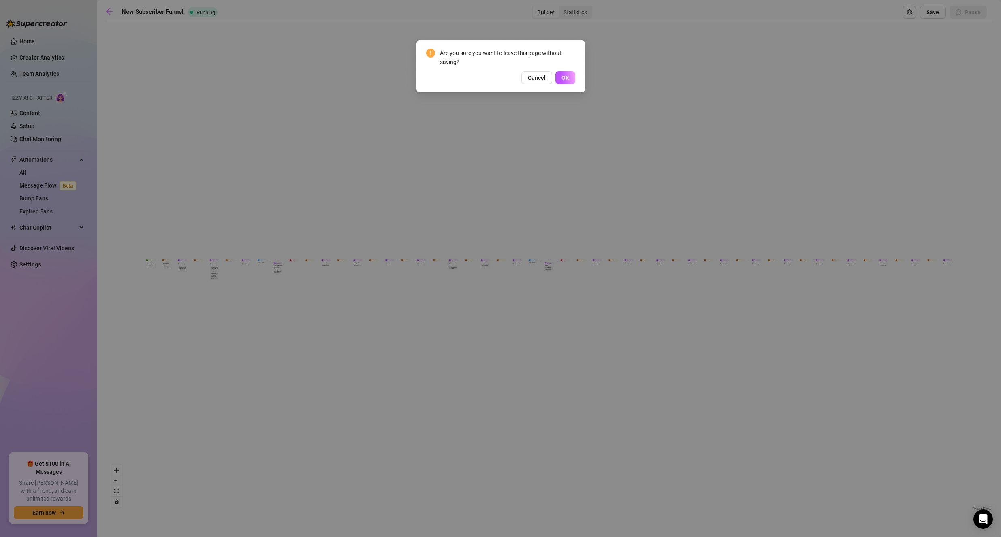
drag, startPoint x: 562, startPoint y: 78, endPoint x: 558, endPoint y: 83, distance: 5.8
click at [562, 78] on span "OK" at bounding box center [565, 78] width 8 height 6
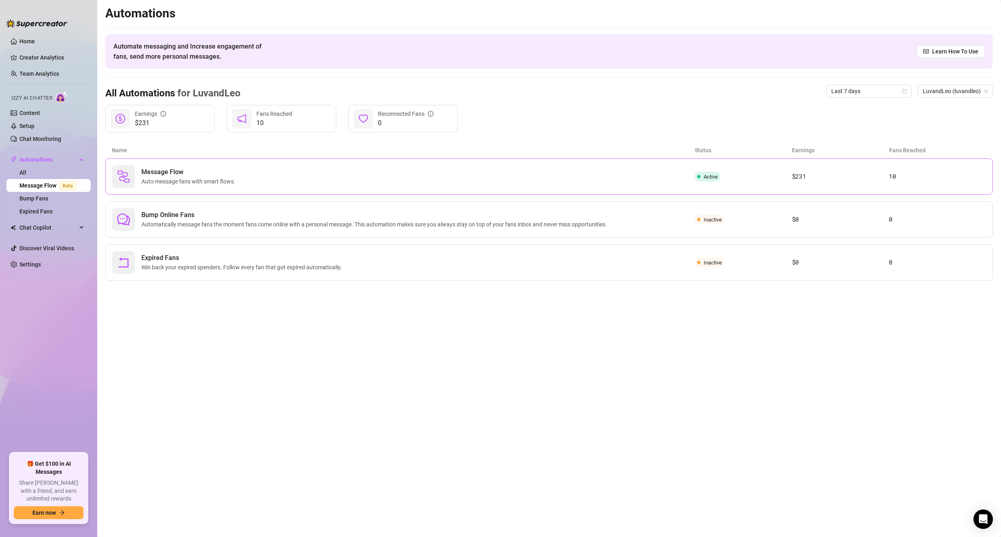
click at [230, 190] on div "Message Flow Auto-message fans with smart flows. Active $231 10" at bounding box center [548, 176] width 887 height 36
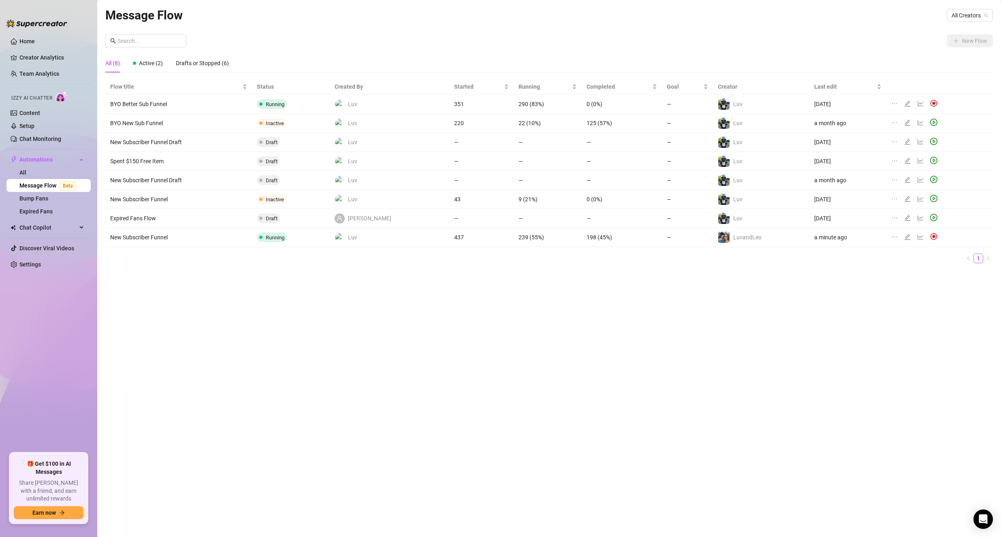
drag, startPoint x: 963, startPoint y: 25, endPoint x: 959, endPoint y: 19, distance: 7.5
click at [963, 24] on div "Message Flow All Creators" at bounding box center [548, 15] width 887 height 19
click at [958, 17] on span "All Creators" at bounding box center [969, 15] width 36 height 12
drag, startPoint x: 961, startPoint y: 55, endPoint x: 798, endPoint y: 59, distance: 163.2
click at [961, 56] on span "( luvandleo )" at bounding box center [972, 58] width 28 height 9
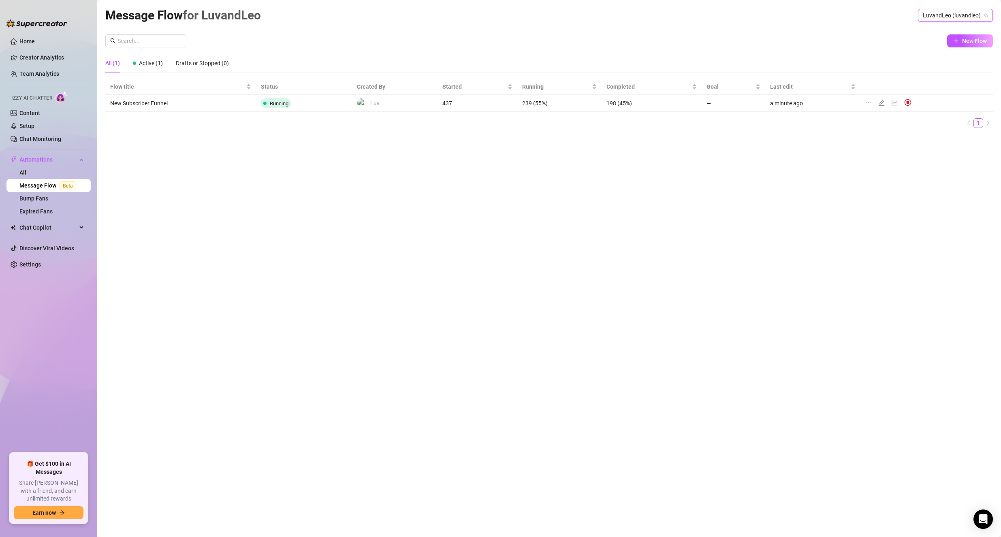
click at [756, 53] on div "New Flow All (1) Active (1) Drafts or Stopped (0) Flow title Status Created By …" at bounding box center [548, 84] width 887 height 100
click at [879, 104] on icon "edit" at bounding box center [881, 103] width 6 height 6
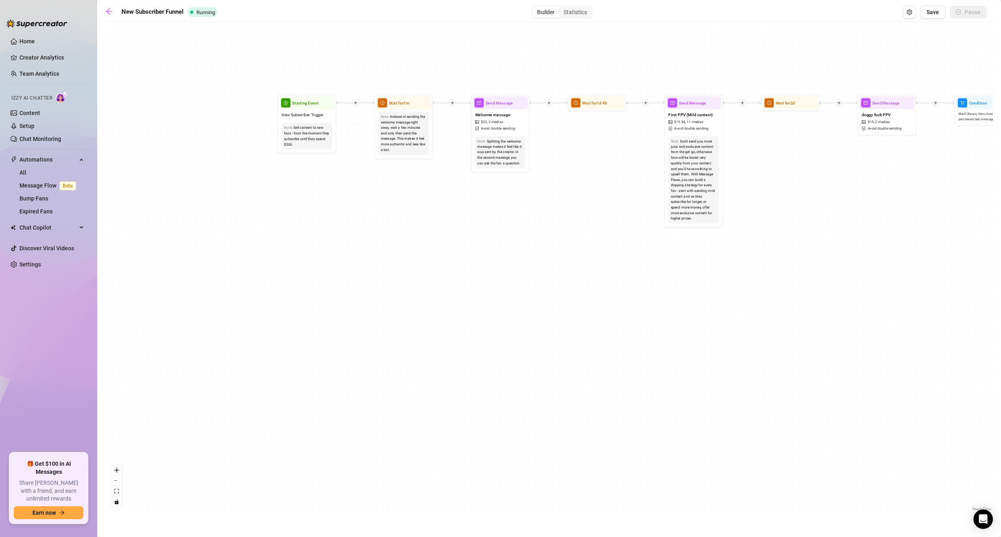
drag, startPoint x: 424, startPoint y: 293, endPoint x: 692, endPoint y: 373, distance: 280.2
click at [692, 373] on div "If True If True If False If False Send Message BJ Hat Blowjob $ 15 , 2 medias A…" at bounding box center [548, 269] width 887 height 487
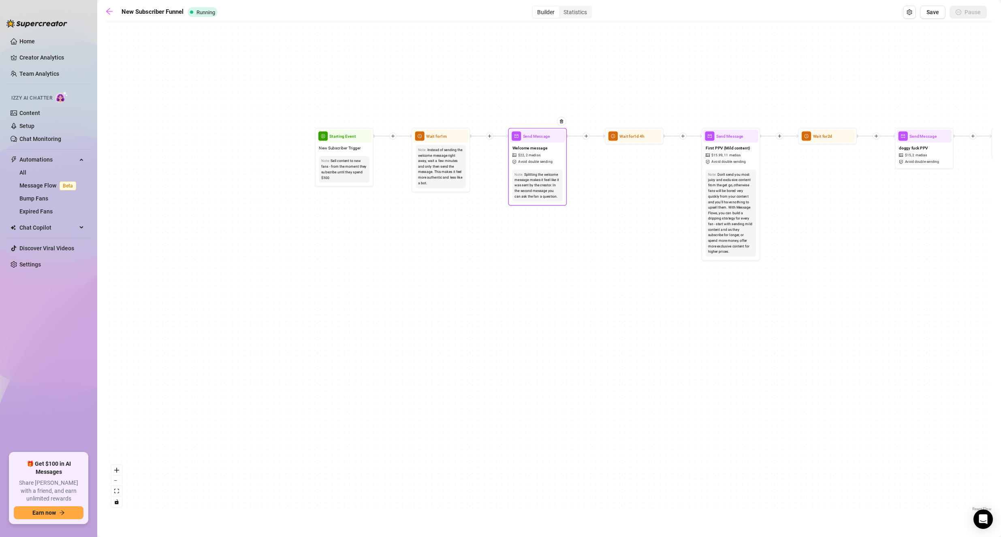
click at [540, 158] on span "2 medias" at bounding box center [533, 155] width 15 height 6
click at [541, 158] on span "2 medias" at bounding box center [533, 156] width 15 height 6
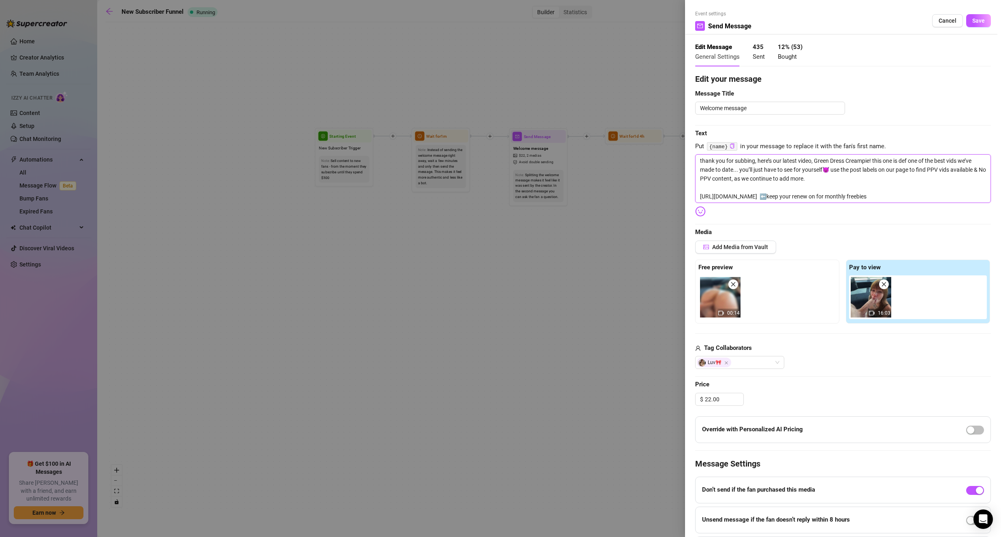
click at [757, 158] on textarea "thank you for subbing, here’s our latest video, Green Dress Creampie! this one …" at bounding box center [843, 178] width 296 height 49
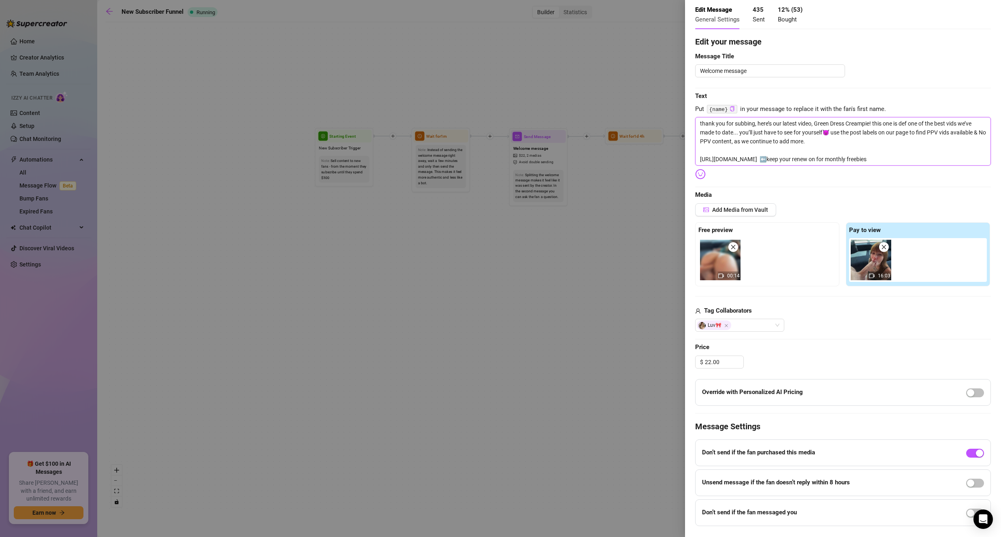
scroll to position [40, 0]
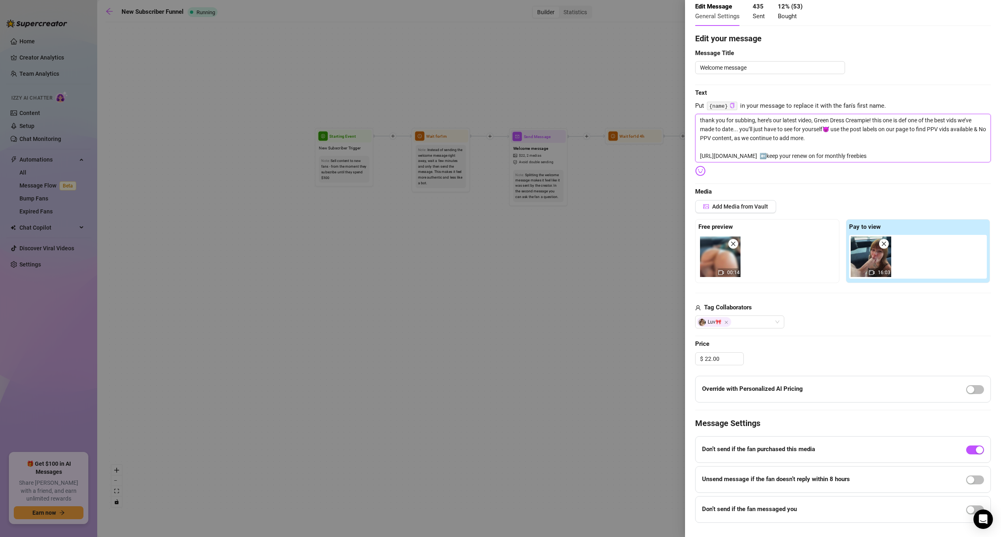
drag, startPoint x: 938, startPoint y: 156, endPoint x: 691, endPoint y: 158, distance: 247.0
click at [691, 158] on div "Event settings Send Message Cancel Save Edit Message General Settings 435 Sent …" at bounding box center [843, 268] width 316 height 537
click at [713, 160] on textarea "thank you for subbing, here’s our latest video, Green Dress Creampie! this one …" at bounding box center [843, 138] width 296 height 49
drag, startPoint x: 697, startPoint y: 153, endPoint x: 964, endPoint y: 156, distance: 266.4
click at [964, 156] on textarea "thank you for subbing, here’s our latest video, Green Dress Creampie! this one …" at bounding box center [843, 138] width 296 height 49
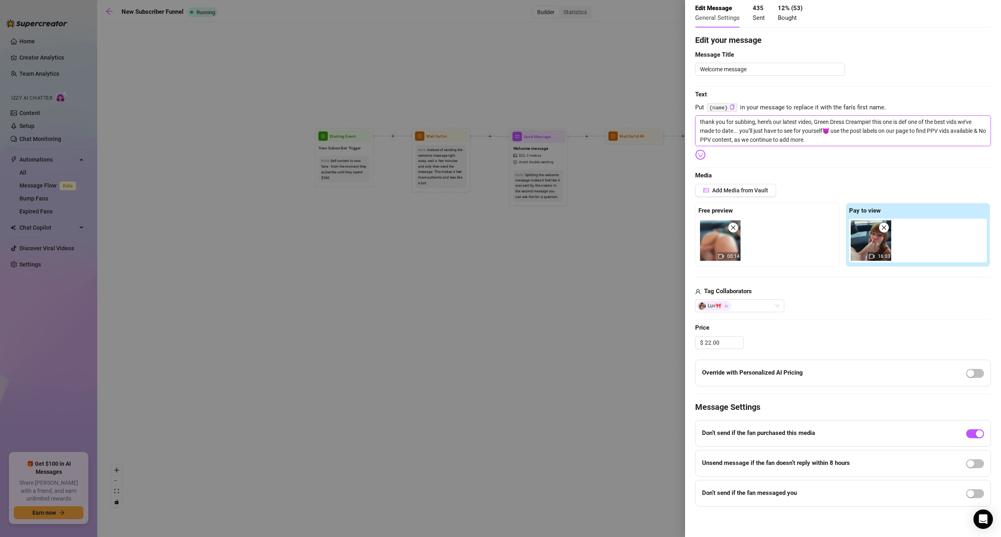
scroll to position [39, 0]
drag, startPoint x: 774, startPoint y: 122, endPoint x: 797, endPoint y: 120, distance: 23.2
click at [797, 120] on textarea "thank you for subbing, here’s our latest video, Green Dress Creampie! this one …" at bounding box center [843, 130] width 296 height 31
click at [770, 122] on textarea "thank you for subbing, here’s our latest video, Green Dress Creampie! this one …" at bounding box center [843, 130] width 296 height 31
drag, startPoint x: 774, startPoint y: 122, endPoint x: 868, endPoint y: 117, distance: 94.1
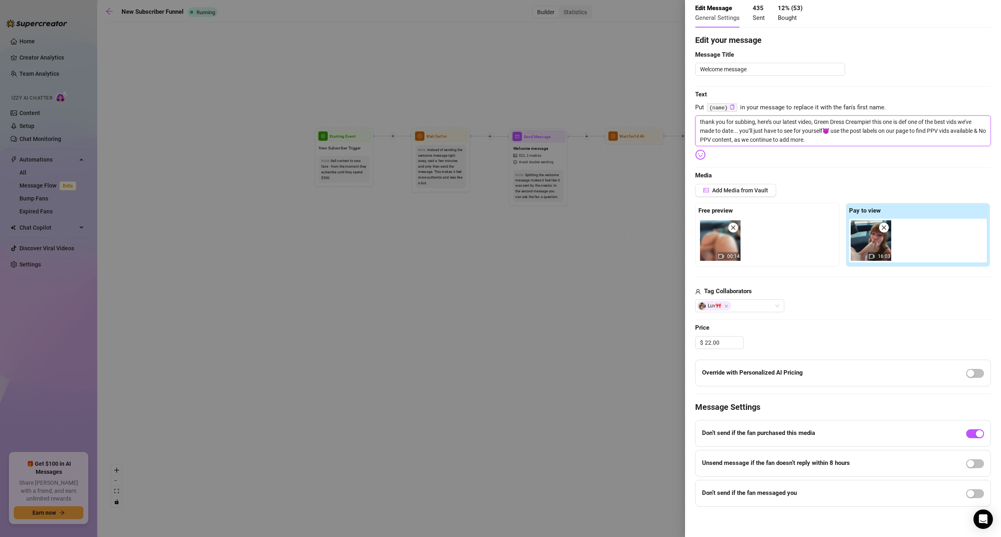
click at [868, 117] on textarea "thank you for subbing, here’s our latest video, Green Dress Creampie! this one …" at bounding box center [843, 130] width 296 height 31
click at [755, 127] on textarea "thank you for subbing, here’s our latest video, Green Dress Creampie! this one …" at bounding box center [843, 130] width 296 height 31
click at [755, 126] on textarea "thank you for subbing, here’s our latest video, Green Dress Creampie! this one …" at bounding box center [843, 130] width 296 height 31
drag, startPoint x: 773, startPoint y: 123, endPoint x: 870, endPoint y: 126, distance: 97.2
click at [870, 126] on textarea "thank you for subbing! here’s our latest video, Green Dress Creampie! this one …" at bounding box center [843, 130] width 296 height 31
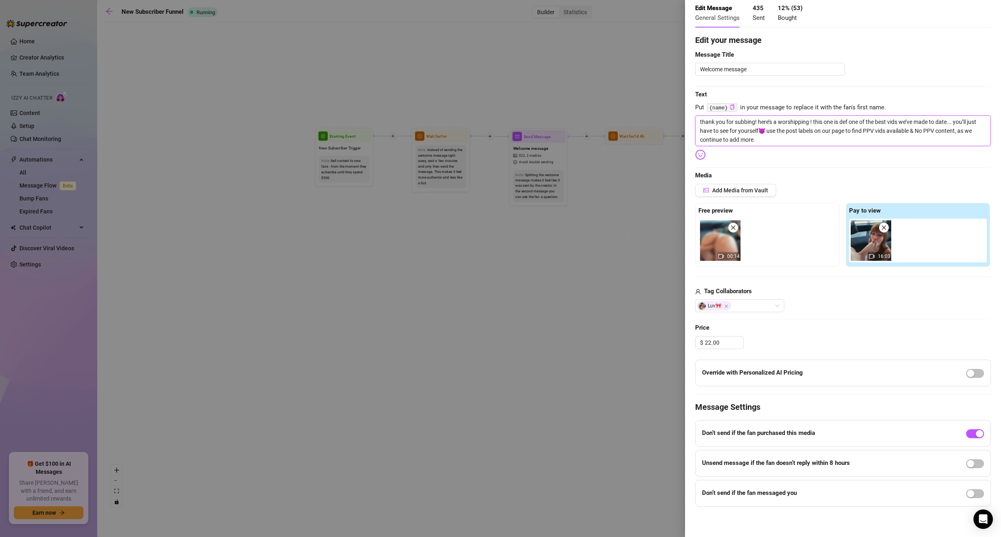
click at [777, 125] on textarea "thank you for subbing! here’s a worshipping ! this one is def one of the best v…" at bounding box center [843, 130] width 296 height 31
click at [729, 230] on span at bounding box center [733, 228] width 10 height 10
click at [879, 228] on span at bounding box center [884, 228] width 10 height 10
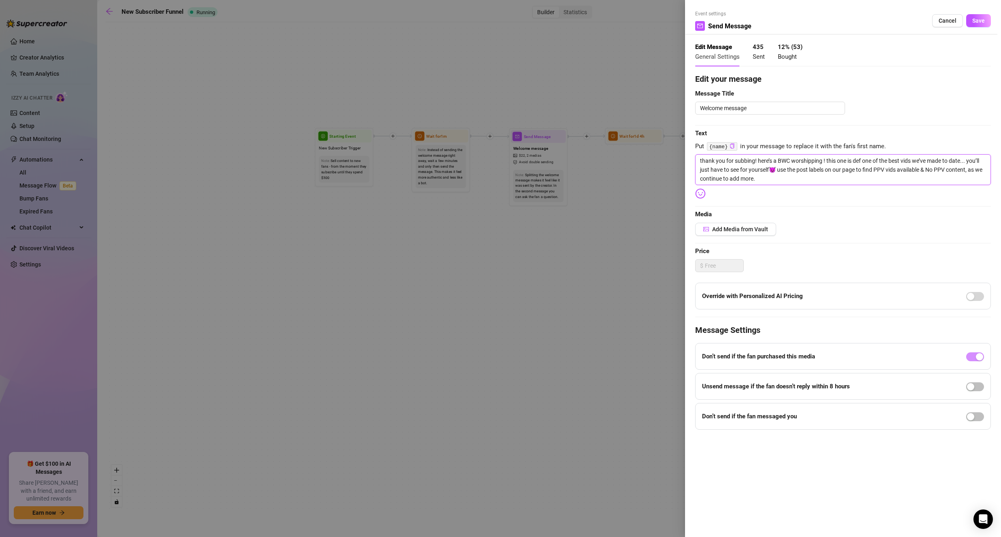
scroll to position [0, 0]
click at [717, 228] on span "Add Media from Vault" at bounding box center [740, 229] width 56 height 6
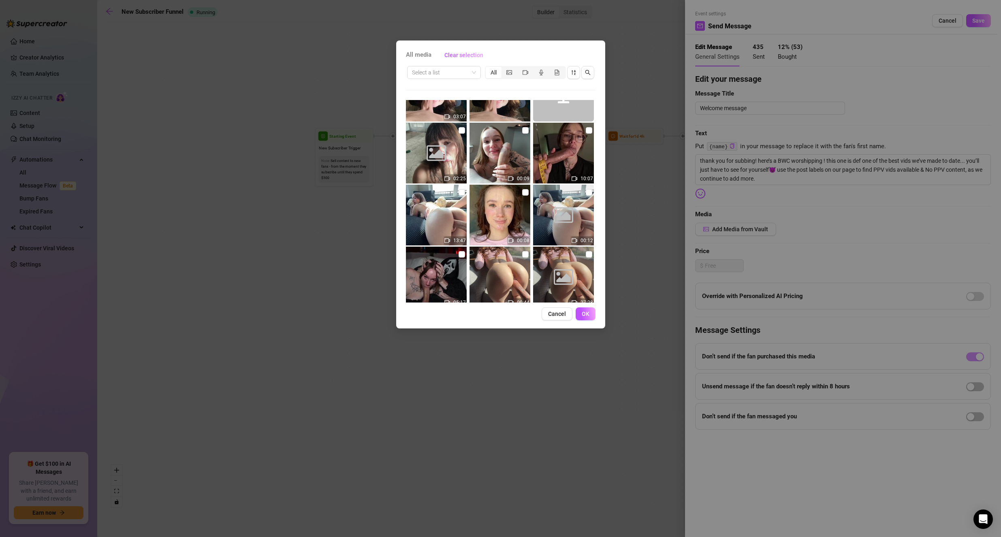
scroll to position [548, 0]
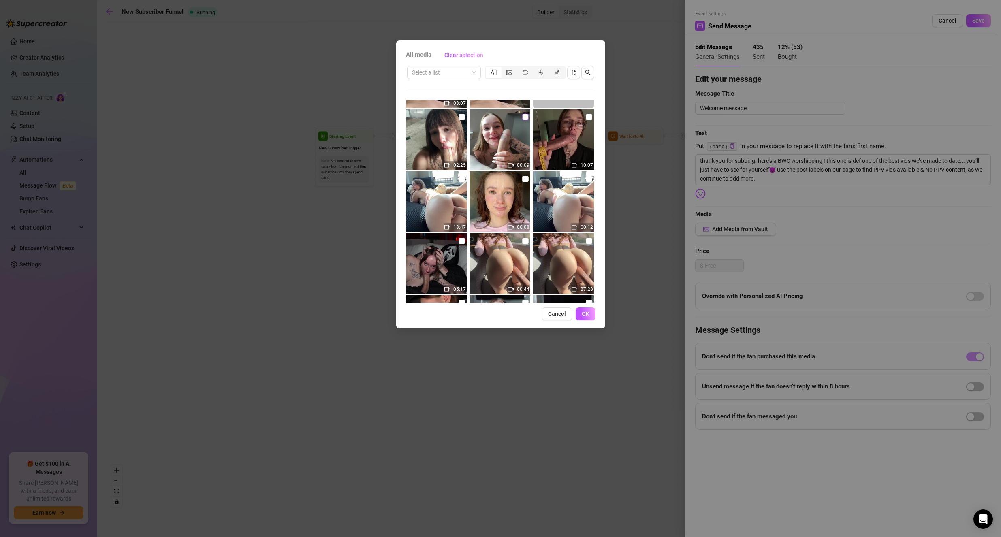
click at [523, 118] on input "checkbox" at bounding box center [525, 117] width 6 height 6
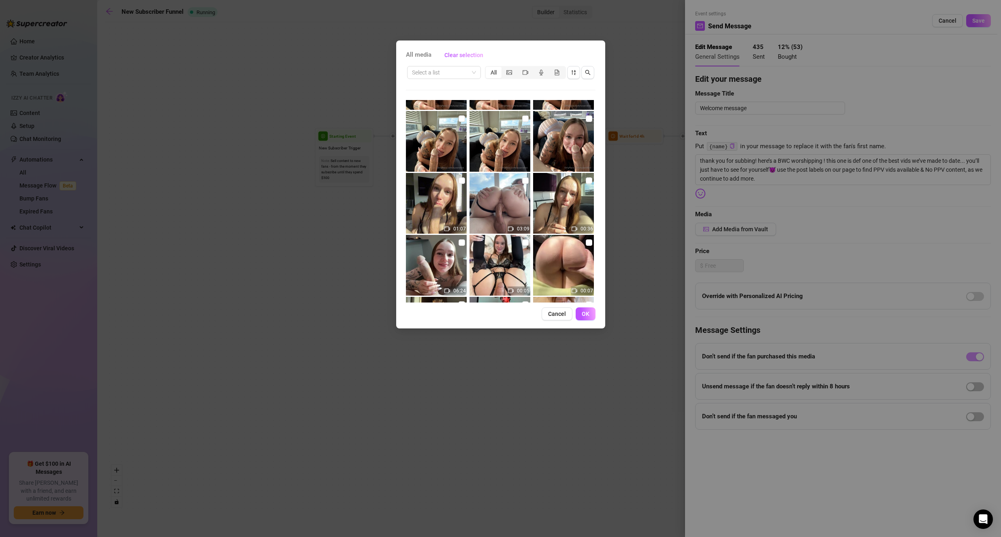
scroll to position [1782, 0]
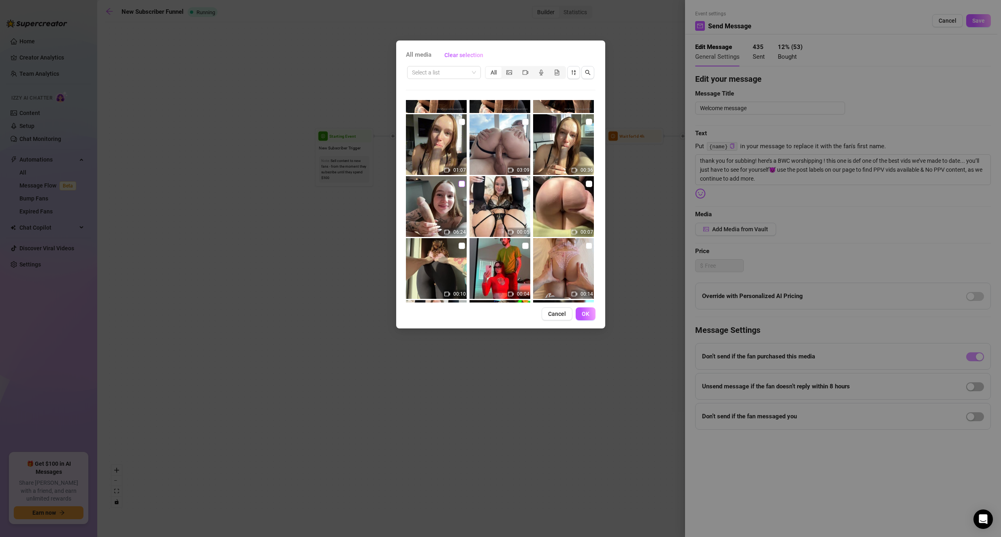
click at [459, 185] on input "checkbox" at bounding box center [461, 184] width 6 height 6
click at [588, 309] on button "OK" at bounding box center [585, 313] width 20 height 13
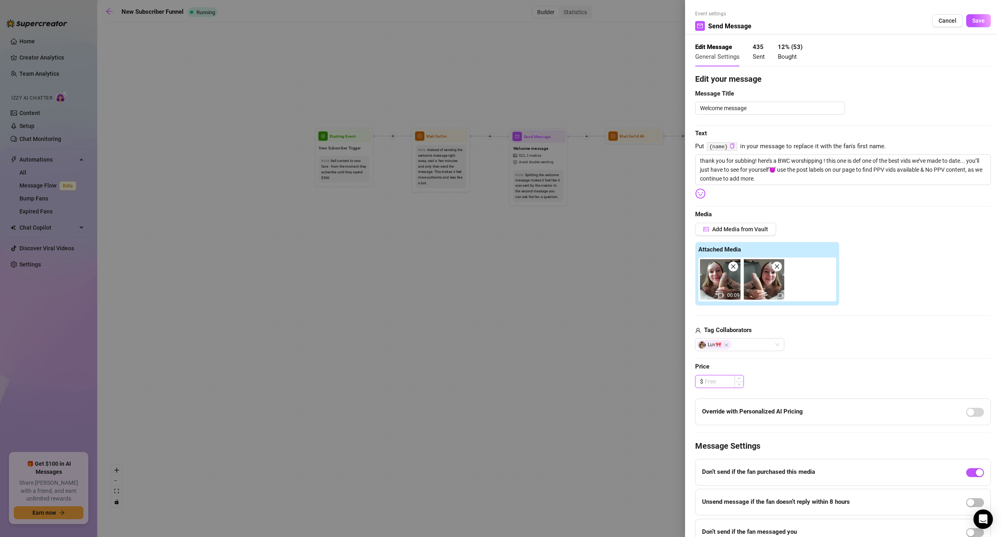
click at [711, 381] on input at bounding box center [724, 381] width 38 height 12
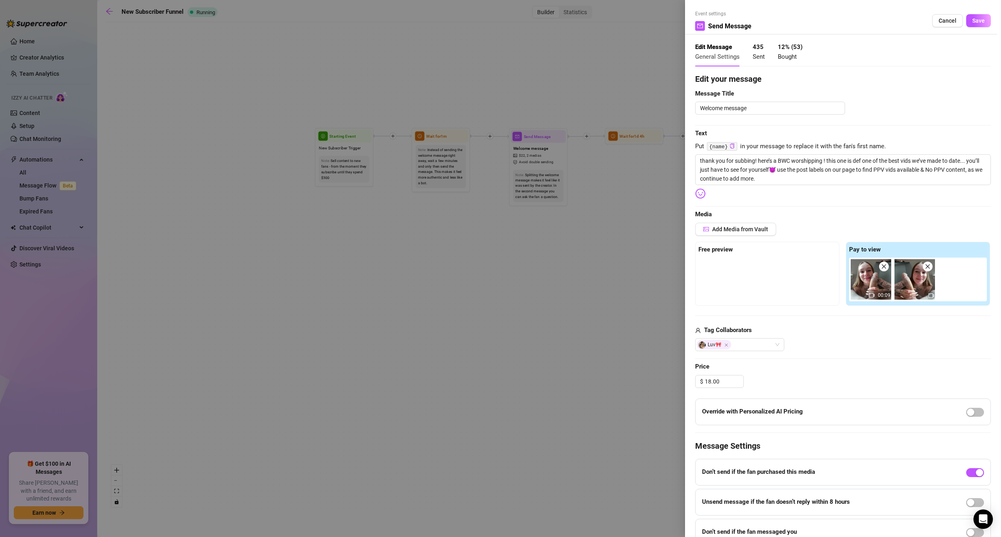
click at [867, 362] on div "Edit your message Message Title Welcome message Text Put {name} in your message…" at bounding box center [843, 309] width 296 height 473
drag, startPoint x: 870, startPoint y: 282, endPoint x: 746, endPoint y: 278, distance: 124.0
click at [746, 278] on div "Free preview Pay to view 00:09" at bounding box center [843, 274] width 296 height 64
click at [823, 160] on textarea "thank you for subbing! here’s a BWC worshipping ! this one is def one of the be…" at bounding box center [843, 169] width 296 height 31
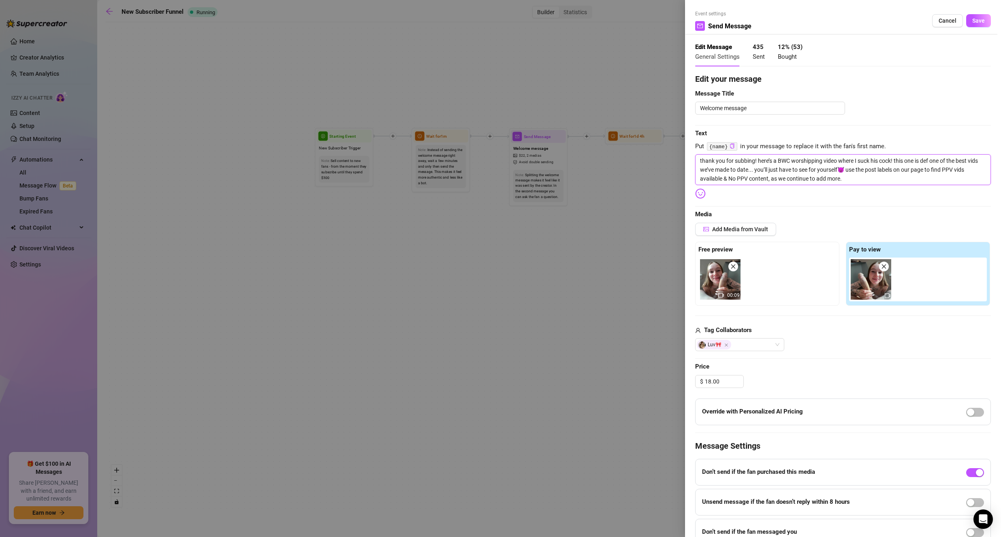
drag, startPoint x: 859, startPoint y: 160, endPoint x: 891, endPoint y: 159, distance: 31.6
click at [891, 159] on textarea "thank you for subbing! here’s a BWC worshipping video where I suck his cock! th…" at bounding box center [843, 169] width 296 height 31
drag, startPoint x: 718, startPoint y: 166, endPoint x: 949, endPoint y: 173, distance: 230.9
click at [949, 173] on textarea "thank you for subbing! here’s a BWC worshipping video where I show off his size…" at bounding box center [843, 169] width 296 height 31
drag, startPoint x: 860, startPoint y: 170, endPoint x: 867, endPoint y: 179, distance: 11.5
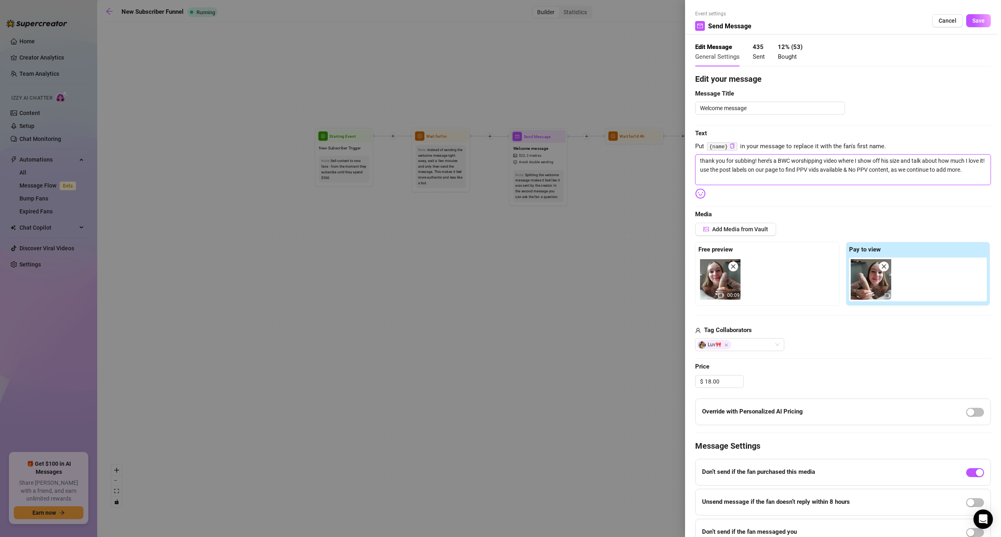
click at [860, 170] on textarea "thank you for subbing! here’s a BWC worshipping video where I show off his size…" at bounding box center [843, 169] width 296 height 31
click at [860, 173] on textarea "thank you for subbing! here’s a BWC worshipping video where I show off his size…" at bounding box center [843, 169] width 296 height 31
click at [720, 176] on textarea "thank you for subbing! here’s a BWC worshipping video where I show off his size…" at bounding box center [843, 169] width 296 height 31
click at [813, 183] on textarea "thank you for subbing! here’s a BWC worshipping video where I show off his size…" at bounding box center [843, 169] width 296 height 31
click at [812, 180] on textarea "thank you for subbing! here’s a BWC worshipping video where I show off his size…" at bounding box center [843, 169] width 296 height 31
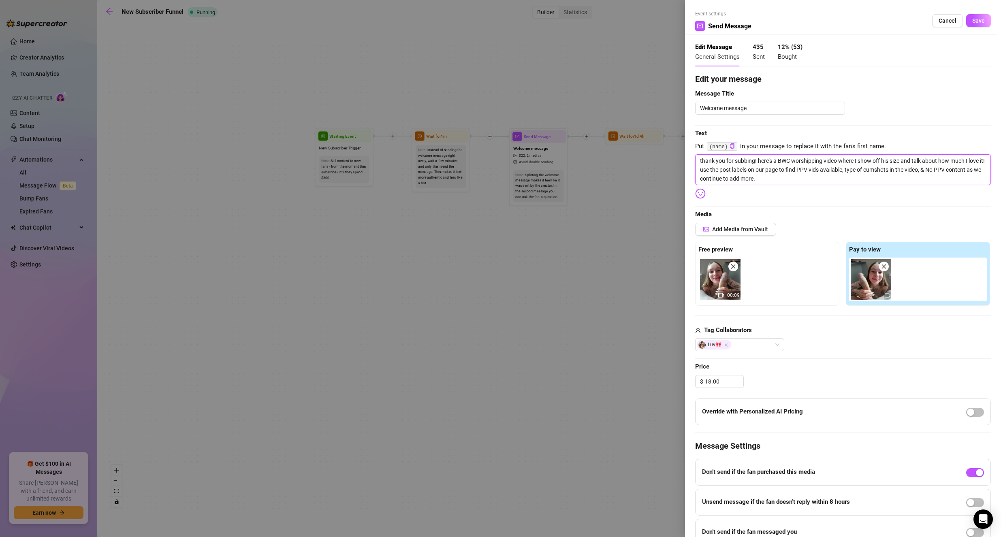
click at [715, 169] on textarea "thank you for subbing! here’s a BWC worshipping video where I show off his size…" at bounding box center [843, 169] width 296 height 31
click at [717, 170] on textarea "thank you for subbing! here’s a BWC worshipping video where I show off his size…" at bounding box center [843, 169] width 296 height 31
click at [699, 190] on img at bounding box center [700, 193] width 11 height 11
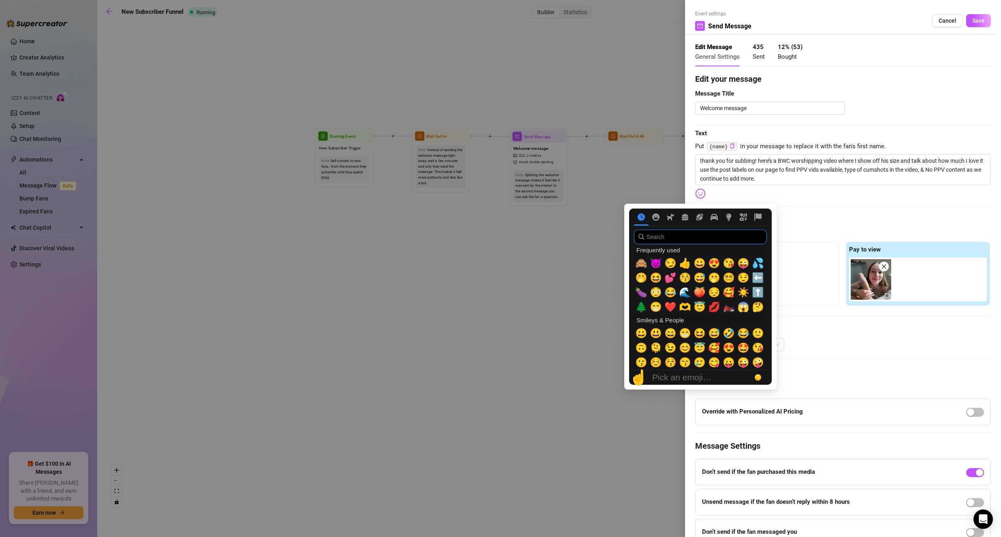
click at [674, 241] on input "search" at bounding box center [700, 237] width 133 height 15
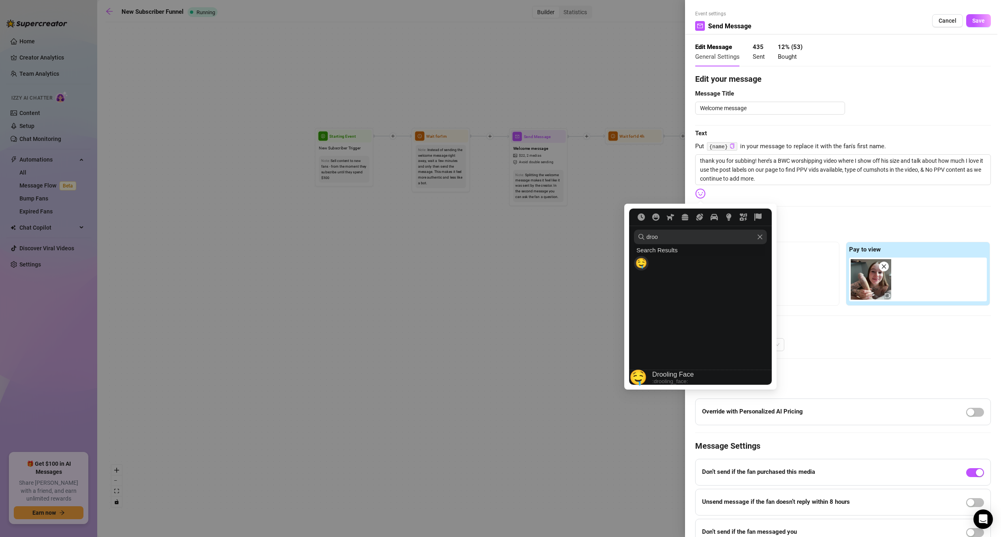
drag, startPoint x: 638, startPoint y: 263, endPoint x: 652, endPoint y: 260, distance: 14.6
click at [638, 264] on span "🤤" at bounding box center [641, 263] width 12 height 11
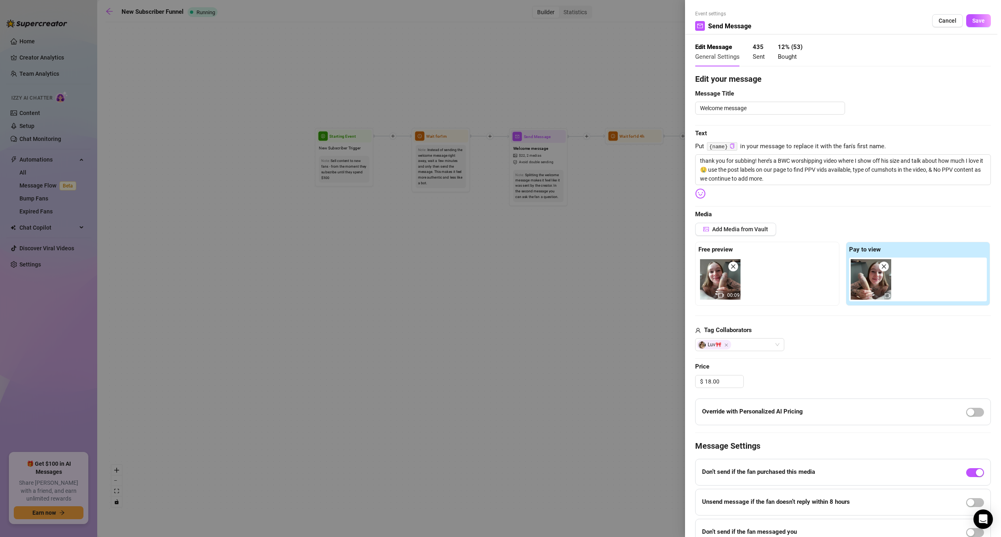
click at [853, 209] on div "Edit your message Message Title Welcome message Text Put {name} in your message…" at bounding box center [843, 309] width 296 height 473
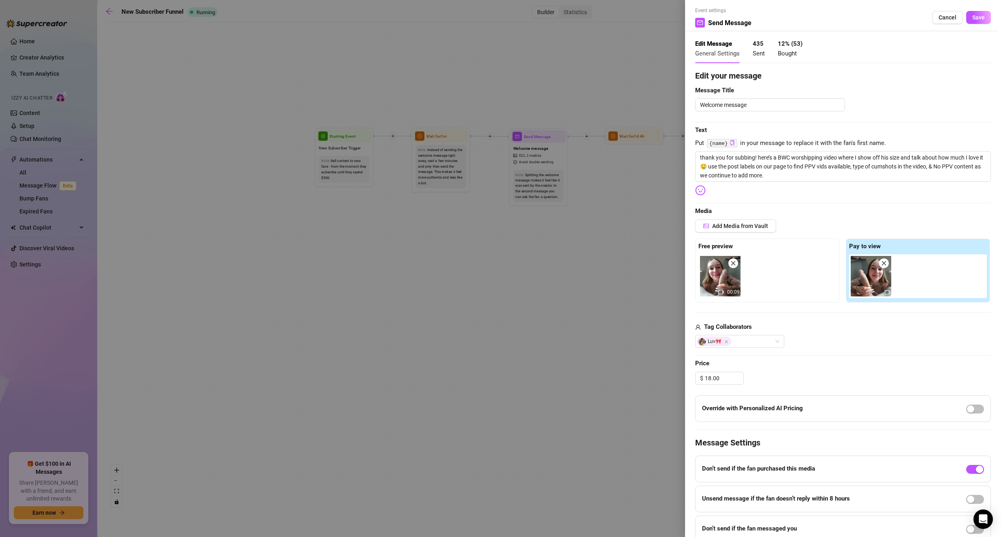
scroll to position [0, 0]
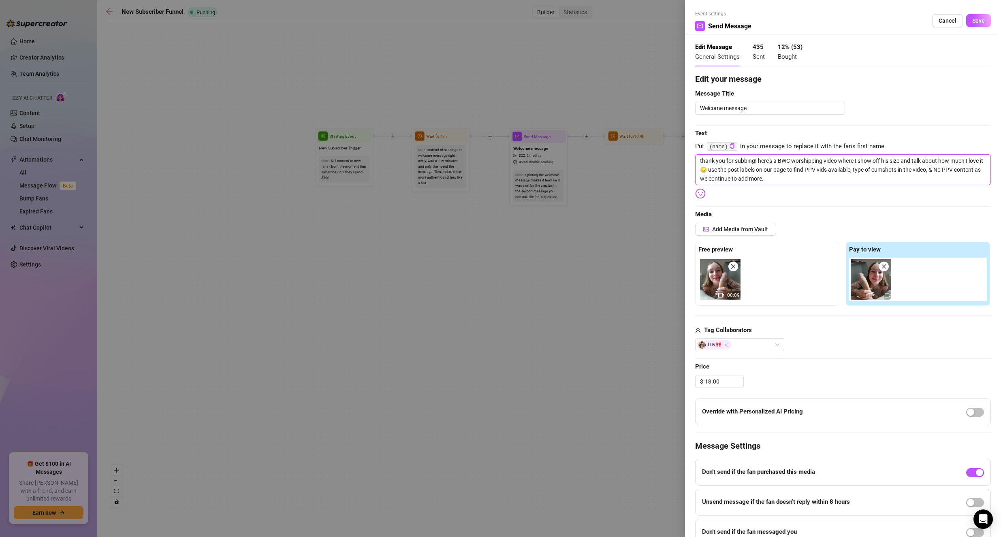
drag, startPoint x: 870, startPoint y: 170, endPoint x: 943, endPoint y: 173, distance: 73.0
click at [943, 173] on textarea "thank you for subbing! here’s a BWC worshipping video where I show off his size…" at bounding box center [843, 169] width 296 height 31
click at [949, 173] on textarea "thank you for subbing! here’s a BWC worshipping video where I show off his size…" at bounding box center [843, 169] width 296 height 31
drag, startPoint x: 948, startPoint y: 171, endPoint x: 967, endPoint y: 173, distance: 18.7
click at [967, 173] on textarea "thank you for subbing! here’s a BWC worshipping video where I show off his size…" at bounding box center [843, 169] width 296 height 31
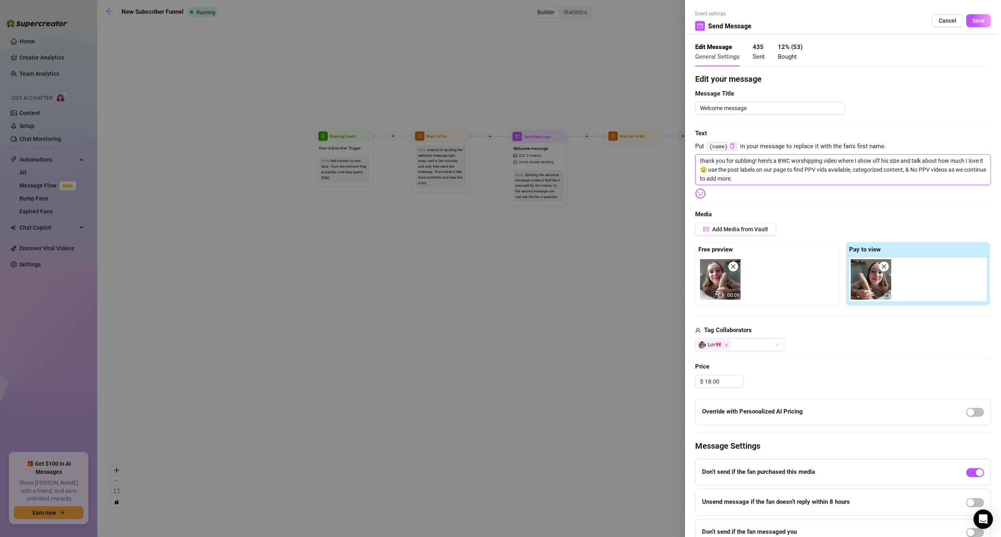
drag, startPoint x: 964, startPoint y: 172, endPoint x: 965, endPoint y: 187, distance: 15.5
click at [965, 187] on div "Edit your message Message Title Welcome message Text Put {name} in your message…" at bounding box center [843, 309] width 296 height 473
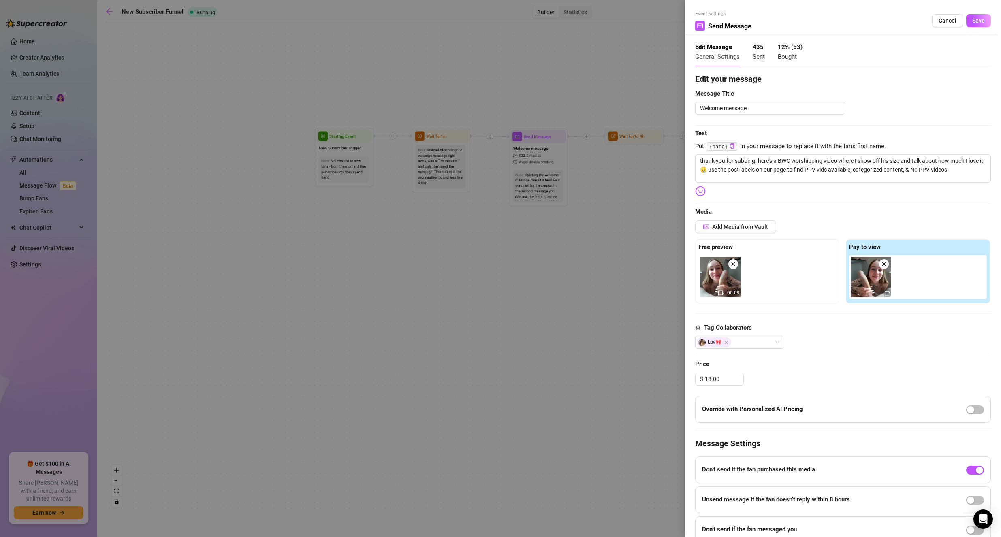
click at [843, 206] on div "Edit your message Message Title Welcome message Text Put {name} in your message…" at bounding box center [843, 308] width 296 height 470
click at [972, 21] on span "Save" at bounding box center [978, 20] width 13 height 6
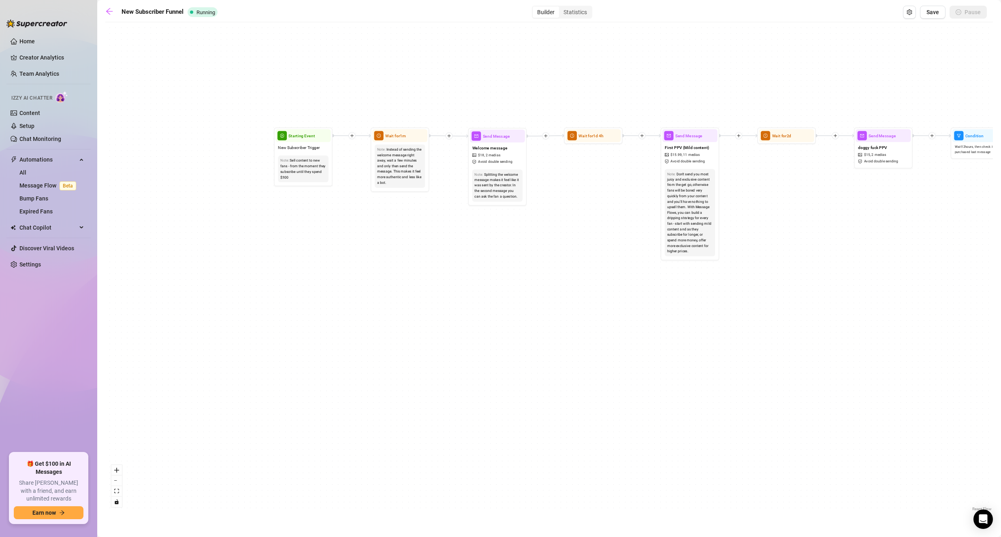
drag, startPoint x: 795, startPoint y: 351, endPoint x: 407, endPoint y: 377, distance: 388.4
click at [396, 379] on div "If True If True If False If False Send Message BJ Hat Blowjob $ 15 , 2 medias A…" at bounding box center [548, 269] width 887 height 487
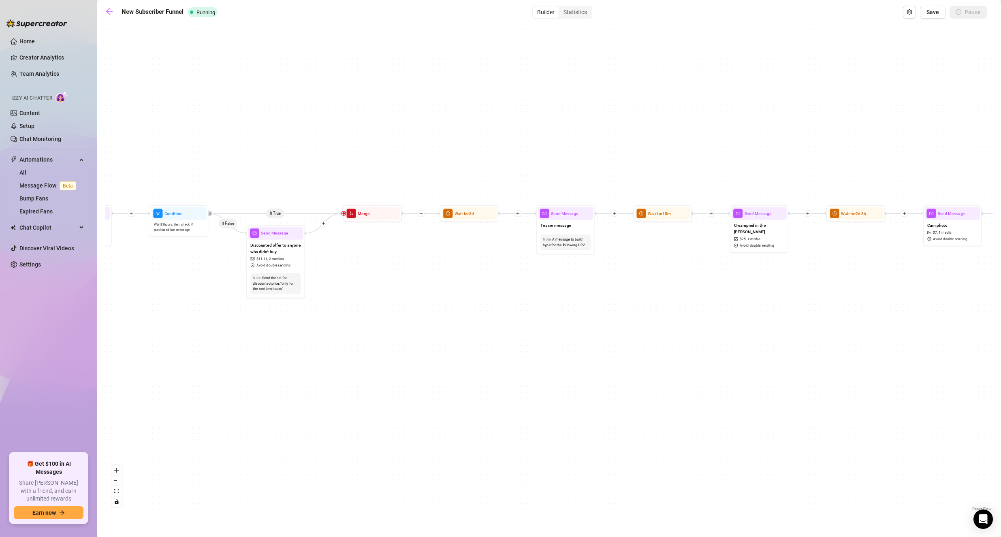
drag, startPoint x: 721, startPoint y: 287, endPoint x: 370, endPoint y: 315, distance: 351.3
click at [340, 319] on div "If True If True If False If False Send Message BJ Hat Blowjob $ 15 , 2 medias A…" at bounding box center [548, 269] width 887 height 487
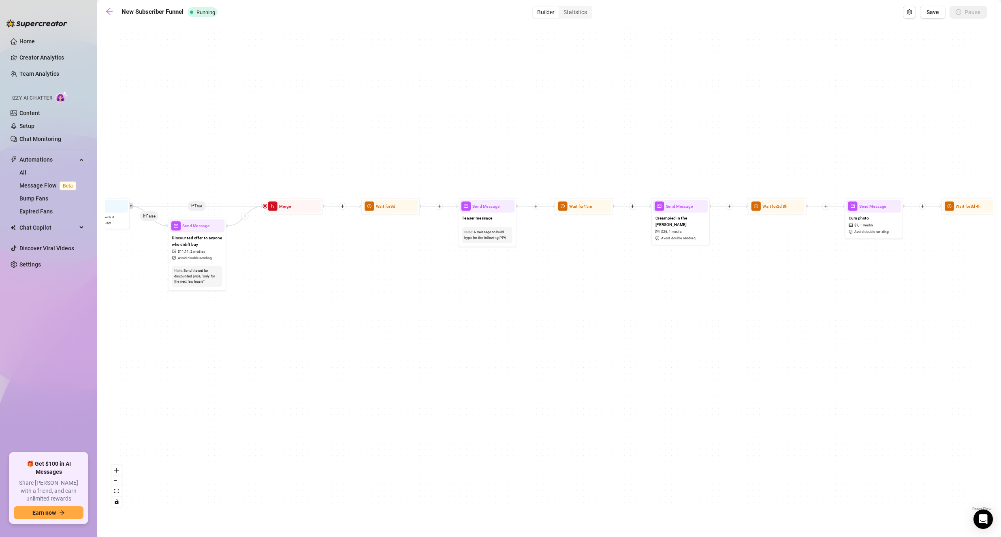
drag, startPoint x: 924, startPoint y: 304, endPoint x: 506, endPoint y: 288, distance: 417.8
click at [506, 288] on div "If True If True If False If False Send Message BJ Hat Blowjob $ 15 , 2 medias A…" at bounding box center [548, 269] width 887 height 487
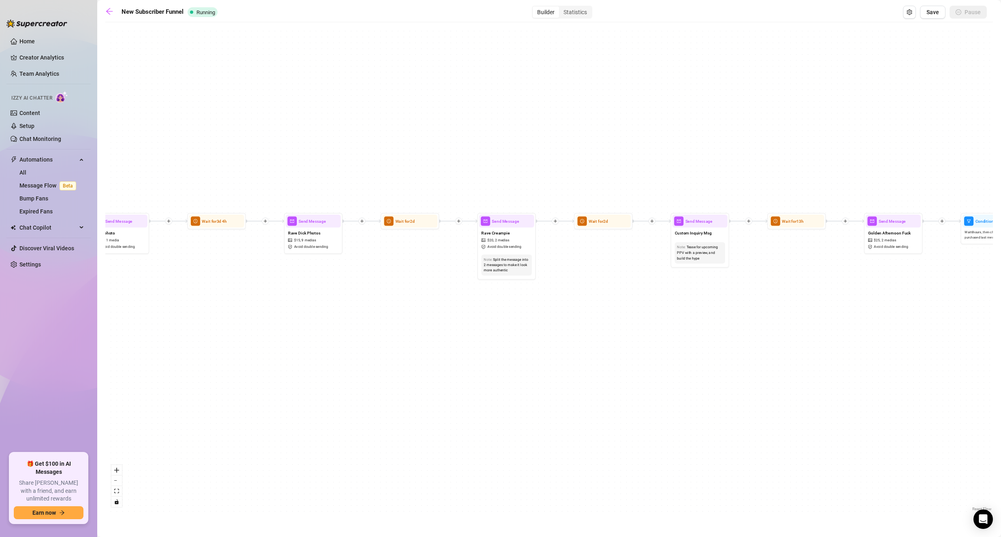
drag, startPoint x: 952, startPoint y: 273, endPoint x: 538, endPoint y: 297, distance: 414.9
click at [538, 297] on div "If True If True If False If False Send Message BJ Hat Blowjob $ 15 , 2 medias A…" at bounding box center [548, 269] width 887 height 487
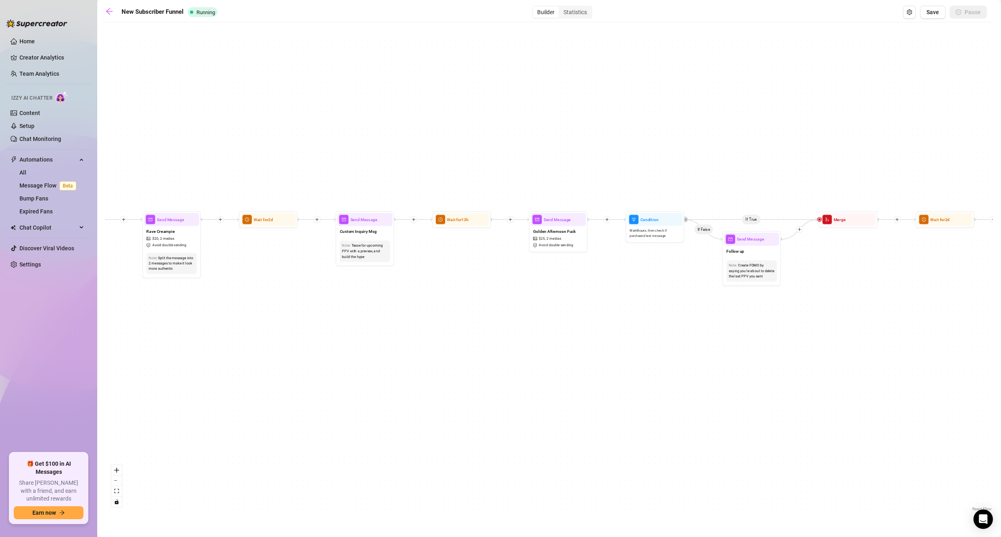
drag, startPoint x: 865, startPoint y: 288, endPoint x: 530, endPoint y: 287, distance: 334.9
click at [530, 287] on div "If True If True If False If False Send Message BJ Hat Blowjob $ 15 , 2 medias A…" at bounding box center [548, 269] width 887 height 487
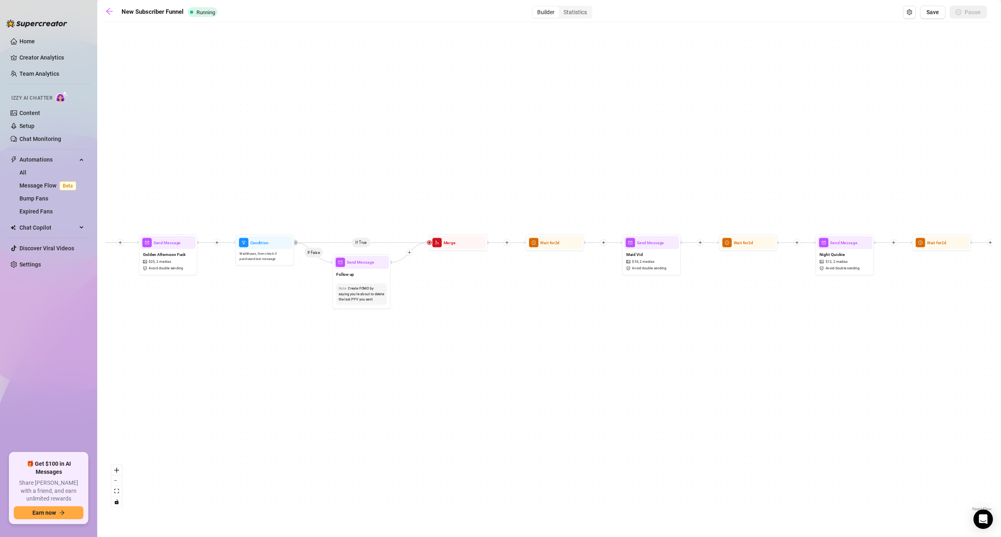
drag, startPoint x: 823, startPoint y: 289, endPoint x: 442, endPoint y: 312, distance: 381.3
click at [442, 312] on div "If True If True If False If False Send Message BJ Hat Blowjob $ 15 , 2 medias A…" at bounding box center [548, 269] width 887 height 487
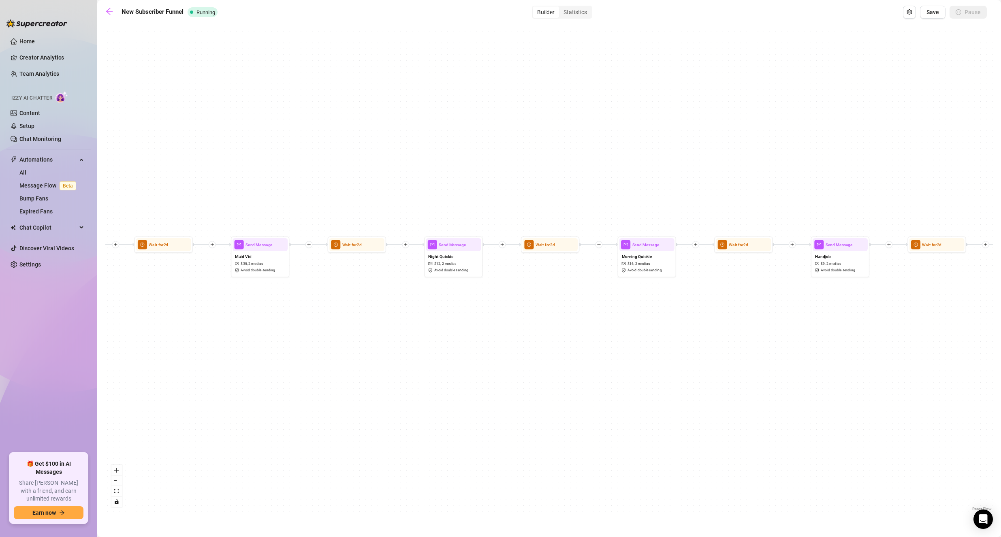
drag, startPoint x: 808, startPoint y: 290, endPoint x: 427, endPoint y: 292, distance: 381.0
click at [427, 292] on div "If True If True If False If False Send Message BJ Hat Blowjob $ 15 , 2 medias A…" at bounding box center [548, 269] width 887 height 487
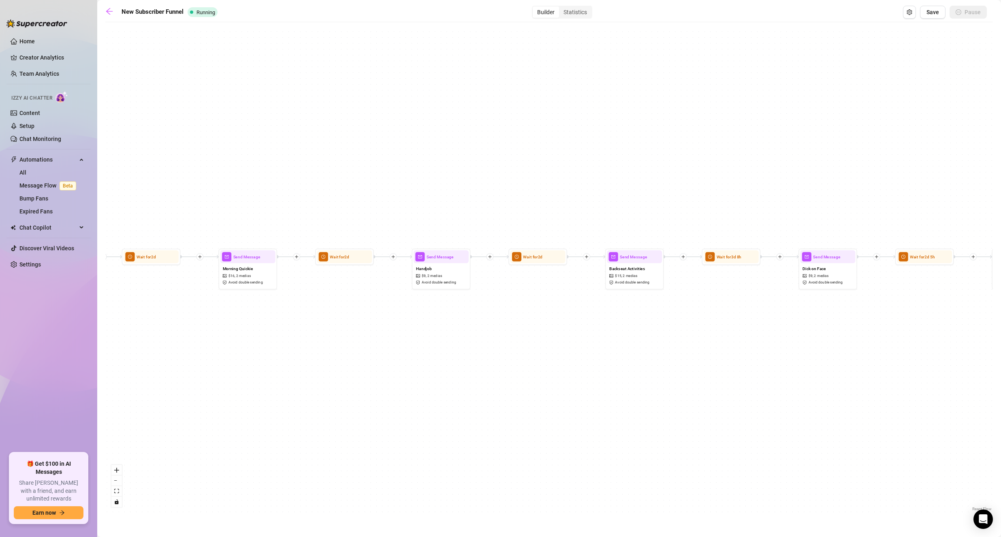
drag, startPoint x: 835, startPoint y: 283, endPoint x: 441, endPoint y: 297, distance: 394.6
click at [438, 295] on div "If True If True If False If False Send Message BJ Hat Blowjob $ 15 , 2 medias A…" at bounding box center [548, 269] width 887 height 487
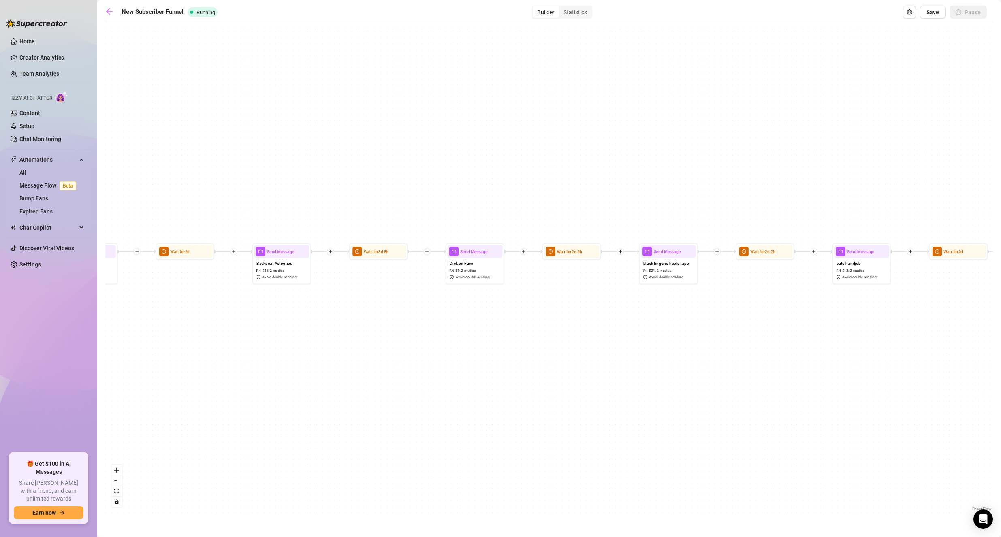
drag, startPoint x: 802, startPoint y: 294, endPoint x: 455, endPoint y: 290, distance: 346.6
click at [455, 290] on div "If True If True If False If False Send Message BJ Hat Blowjob $ 15 , 2 medias A…" at bounding box center [548, 269] width 887 height 487
drag, startPoint x: 871, startPoint y: 283, endPoint x: 858, endPoint y: 282, distance: 13.0
click at [859, 279] on div "Send Message cute handjob $ 12 , 2 medias Avoid double sending" at bounding box center [847, 258] width 59 height 41
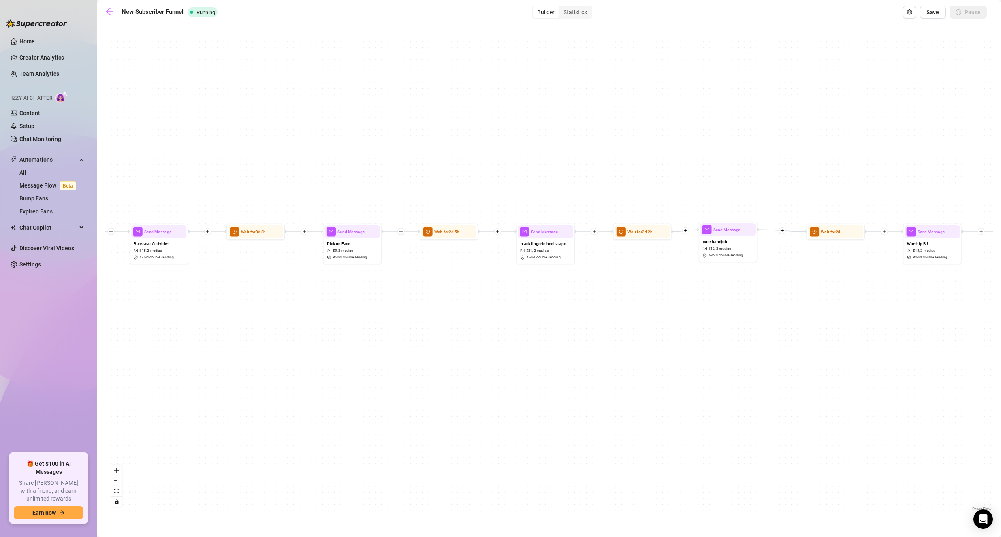
drag, startPoint x: 857, startPoint y: 343, endPoint x: 485, endPoint y: 329, distance: 372.4
click at [485, 329] on div "If True If True If False If False Send Message BJ Hat Blowjob $ 15 , 2 medias A…" at bounding box center [548, 269] width 887 height 487
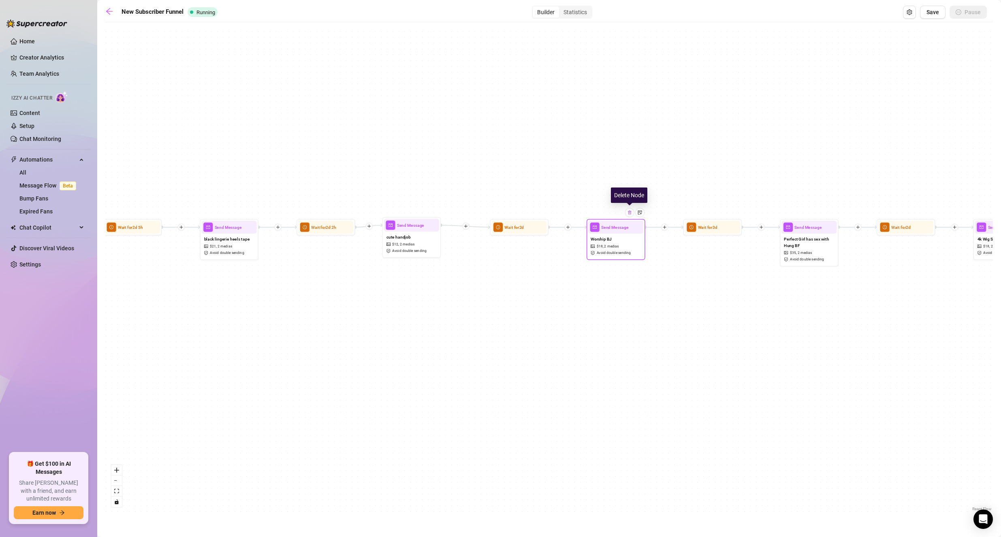
click at [628, 214] on img at bounding box center [629, 212] width 5 height 5
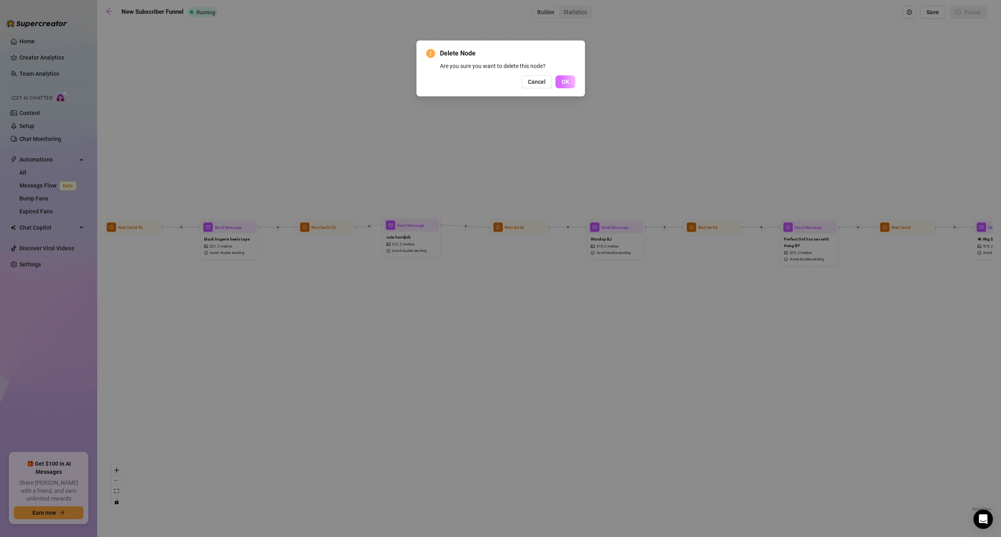
click at [566, 82] on span "OK" at bounding box center [565, 82] width 8 height 6
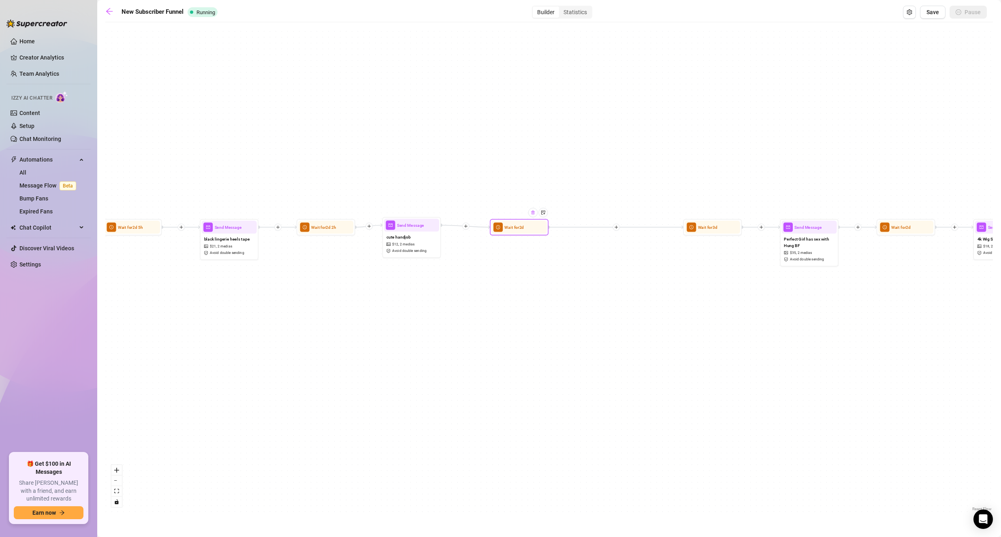
click at [532, 215] on div at bounding box center [532, 212] width 9 height 9
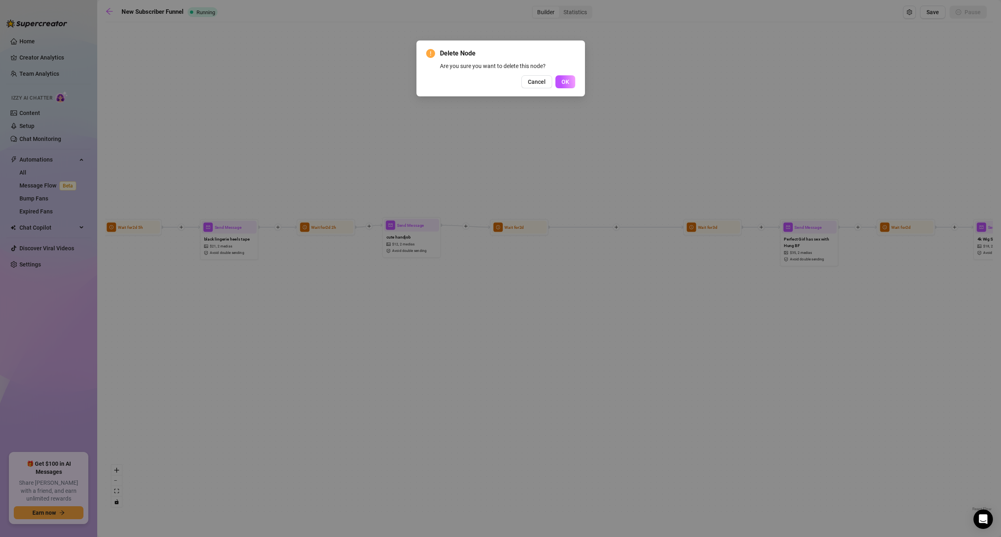
click at [567, 83] on span "OK" at bounding box center [565, 82] width 8 height 6
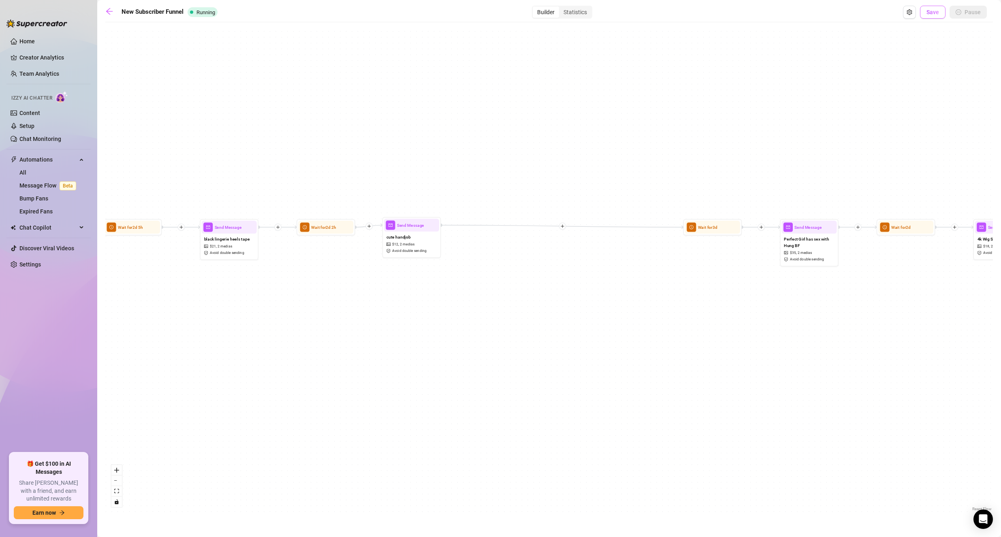
click at [937, 7] on button "Save" at bounding box center [933, 12] width 26 height 13
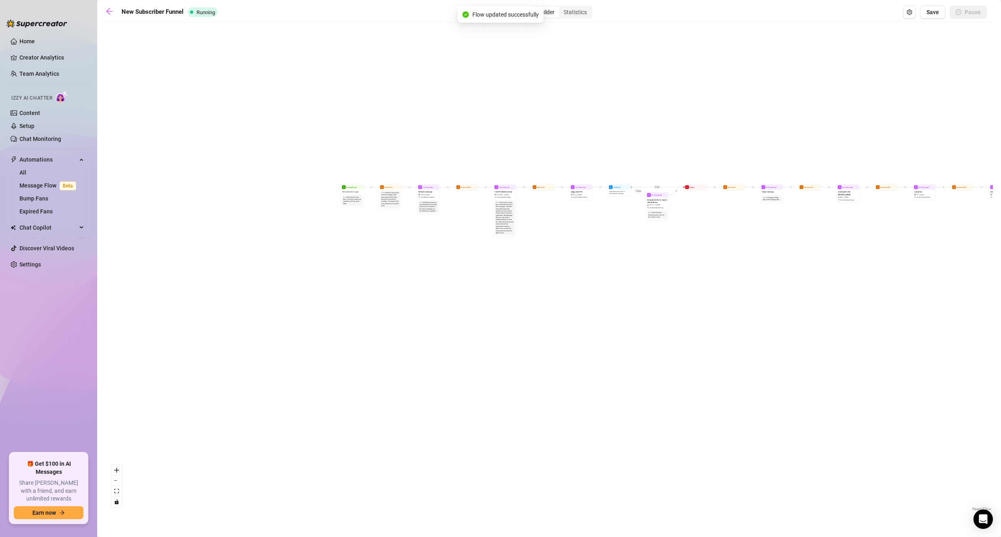
drag, startPoint x: 612, startPoint y: 325, endPoint x: 811, endPoint y: 348, distance: 199.7
click at [811, 348] on div "If True If False If True If False Send Message BJ Hat Blowjob $ 15 , 2 medias A…" at bounding box center [548, 269] width 887 height 487
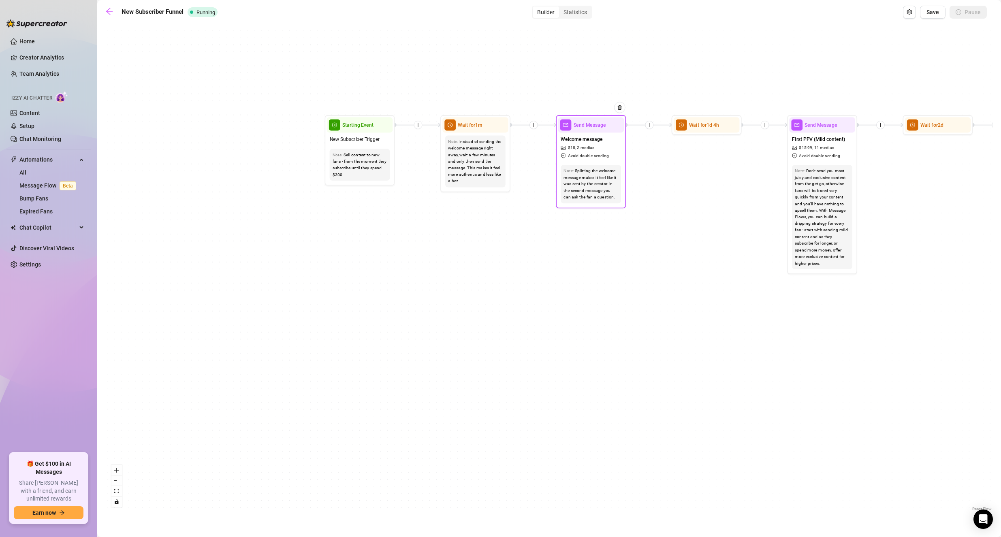
click at [586, 153] on span "Avoid double sending" at bounding box center [588, 156] width 41 height 6
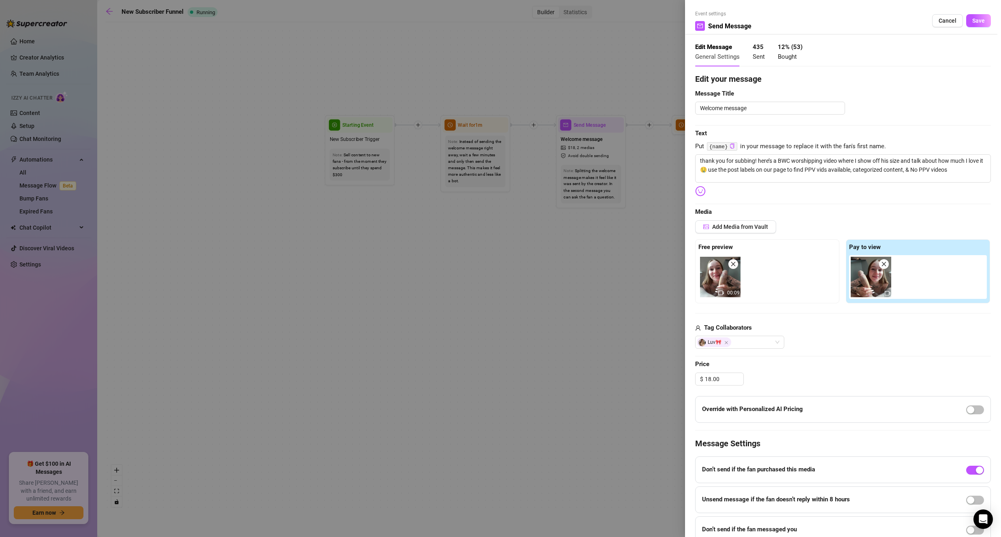
click at [938, 21] on span "Cancel" at bounding box center [947, 20] width 18 height 6
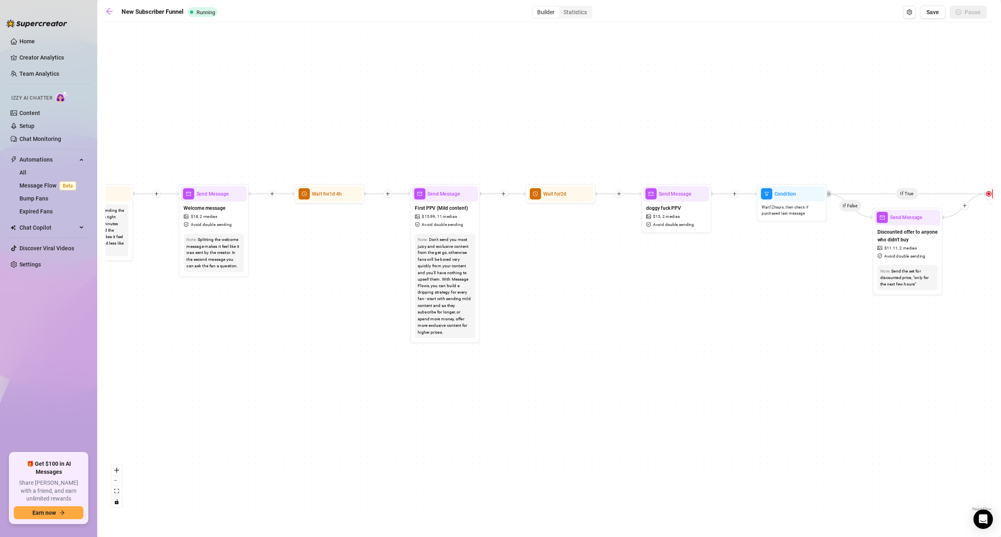
drag, startPoint x: 223, startPoint y: 353, endPoint x: 189, endPoint y: 362, distance: 35.1
click at [189, 362] on div "If True If False If True If False Send Message BJ Hat Blowjob $ 15 , 2 medias A…" at bounding box center [548, 269] width 887 height 487
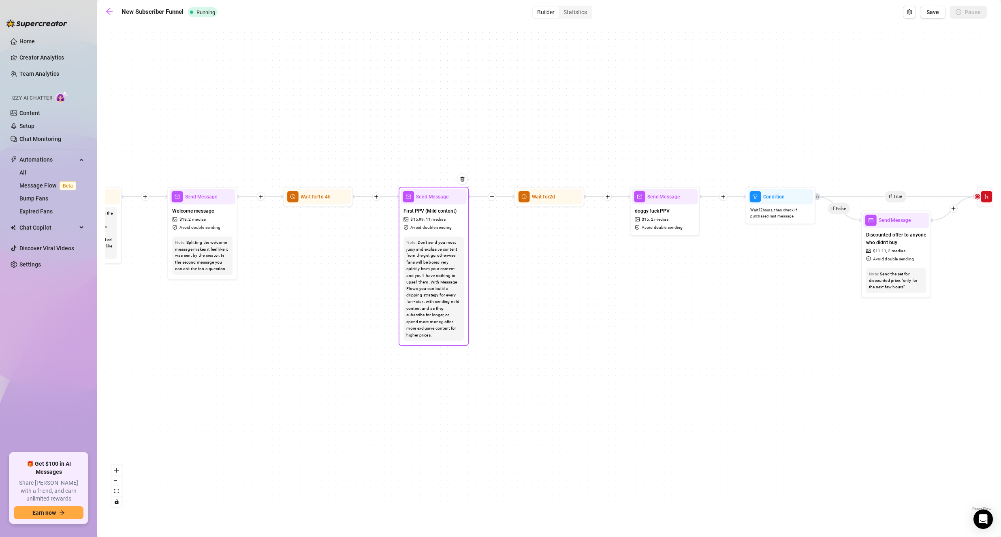
click at [439, 220] on span "11 medias" at bounding box center [436, 219] width 20 height 6
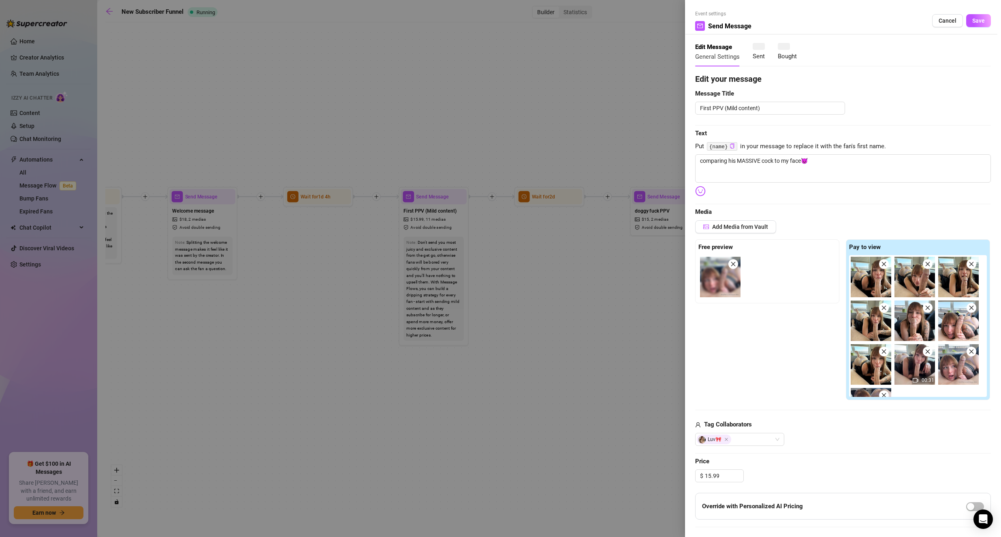
click at [941, 20] on span "Cancel" at bounding box center [947, 20] width 18 height 6
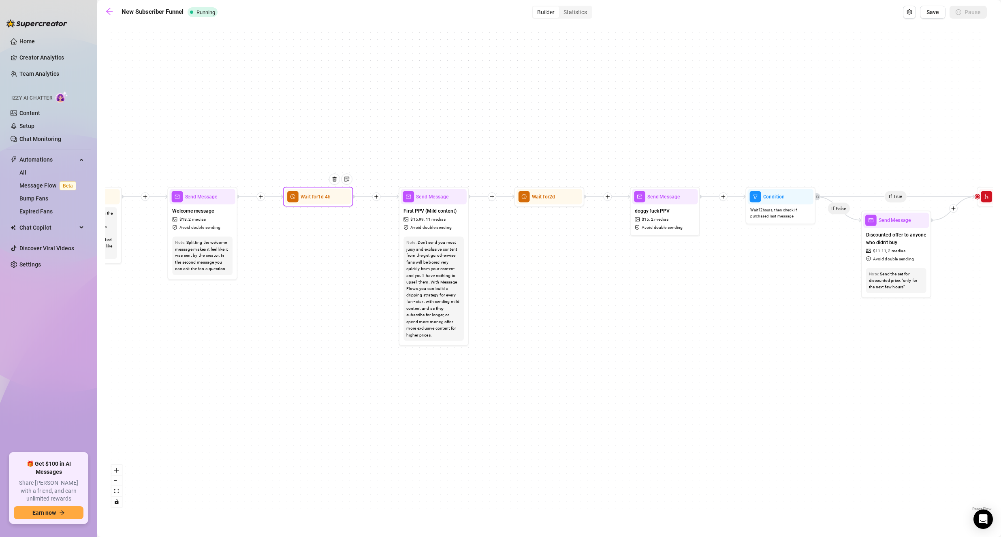
click at [310, 204] on div "Wait for 1d 4h" at bounding box center [318, 196] width 66 height 15
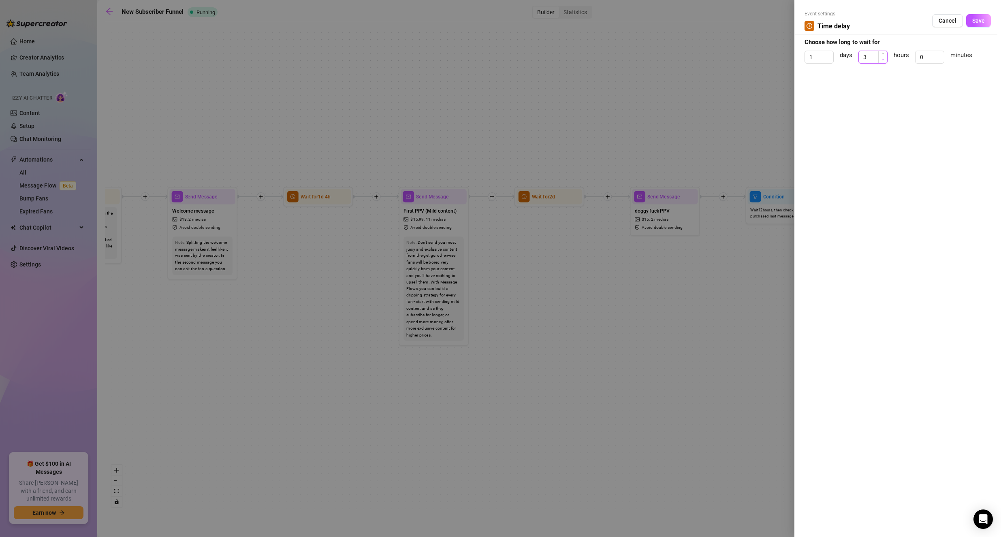
click at [881, 57] on span "Decrease Value" at bounding box center [882, 59] width 9 height 7
click at [882, 56] on span "Decrease Value" at bounding box center [882, 59] width 9 height 7
click at [883, 53] on icon "up" at bounding box center [882, 54] width 3 height 3
click at [883, 54] on icon "up" at bounding box center [882, 54] width 3 height 3
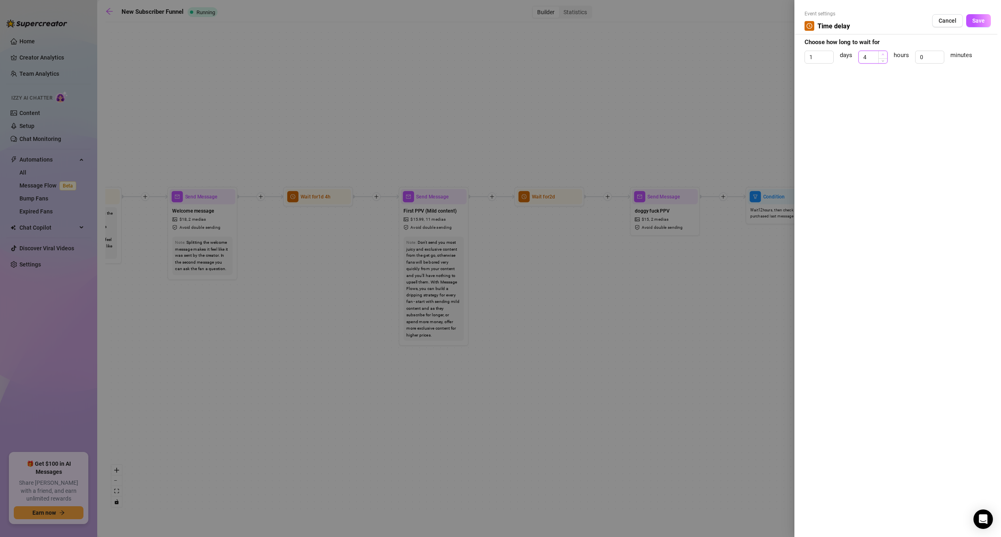
click at [883, 53] on icon "up" at bounding box center [882, 54] width 3 height 3
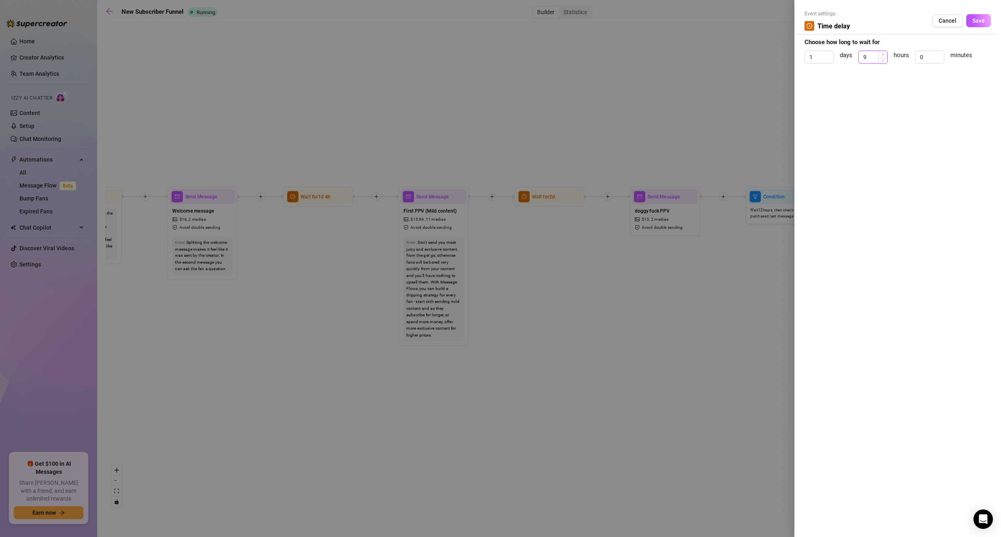
click at [883, 53] on icon "up" at bounding box center [882, 54] width 3 height 3
click at [976, 18] on span "Save" at bounding box center [978, 20] width 13 height 6
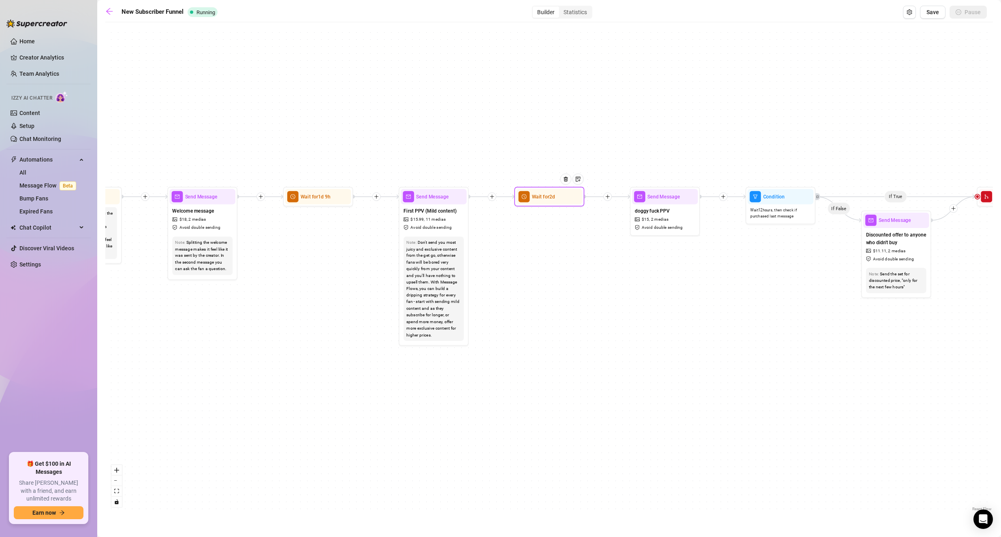
click at [545, 198] on span "Wait for 2d" at bounding box center [543, 197] width 23 height 8
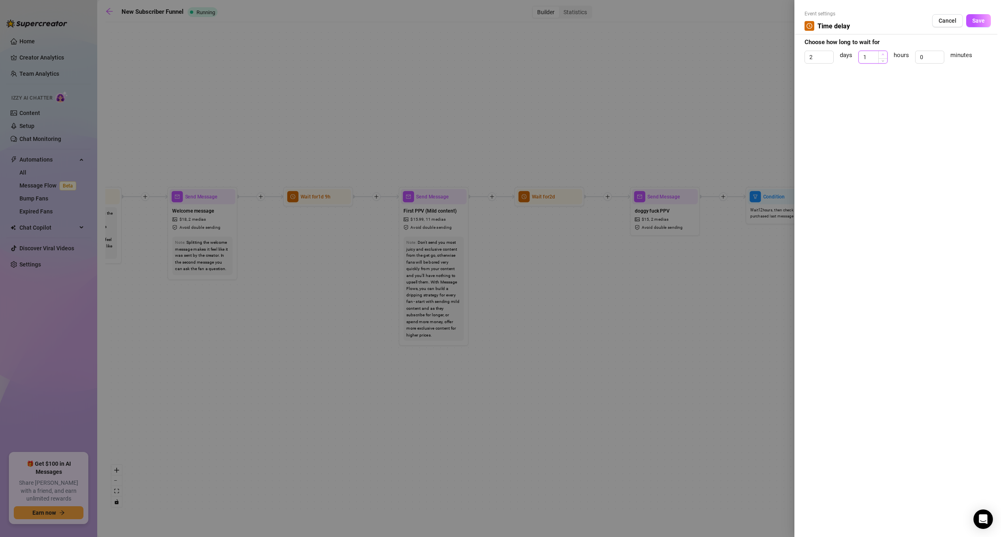
click at [885, 55] on span "Increase Value" at bounding box center [882, 54] width 9 height 7
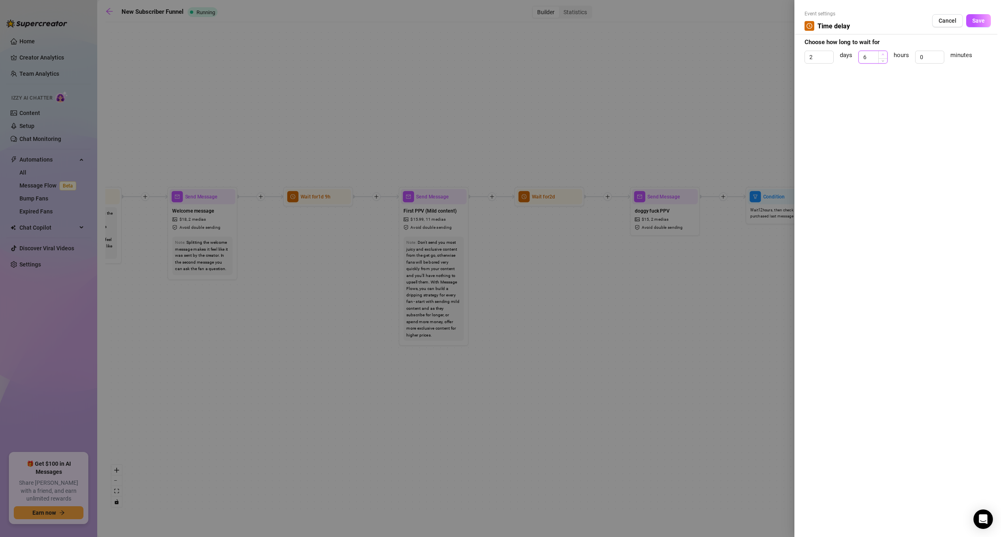
click at [885, 55] on span "Increase Value" at bounding box center [882, 54] width 9 height 7
click at [988, 19] on button "Save" at bounding box center [978, 20] width 25 height 13
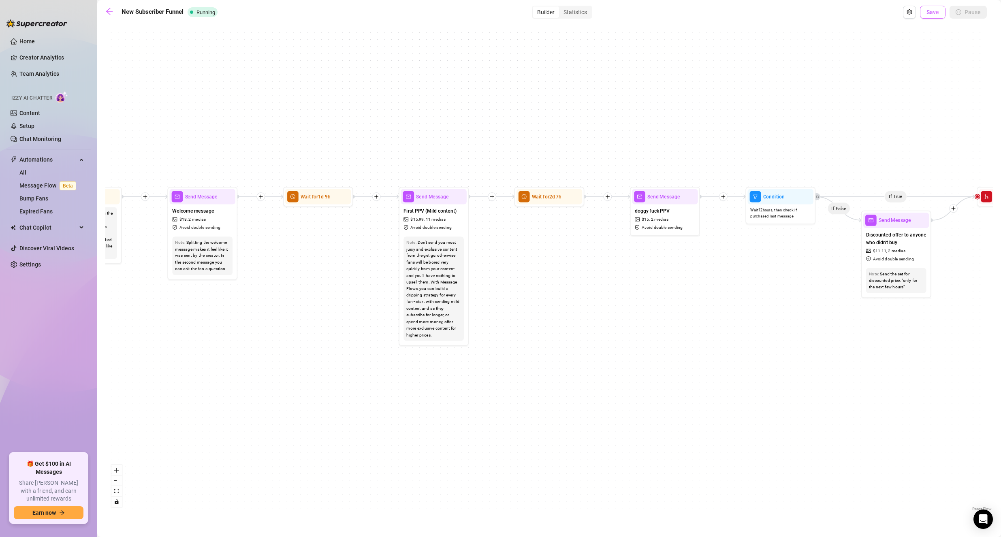
click at [944, 12] on button "Save" at bounding box center [933, 12] width 26 height 13
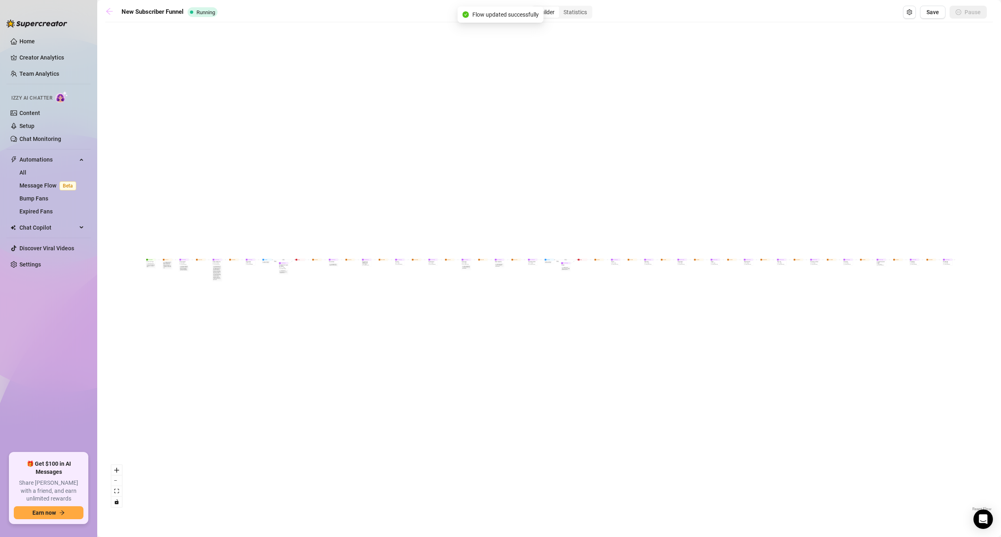
click at [109, 9] on icon "arrow-left" at bounding box center [109, 11] width 8 height 8
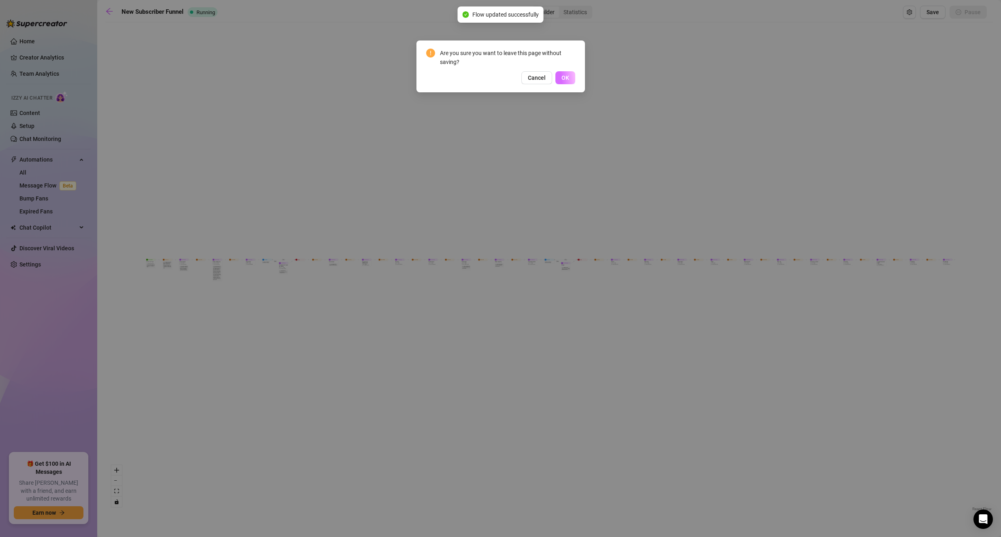
click at [565, 77] on span "OK" at bounding box center [565, 78] width 8 height 6
